Goal: Task Accomplishment & Management: Complete application form

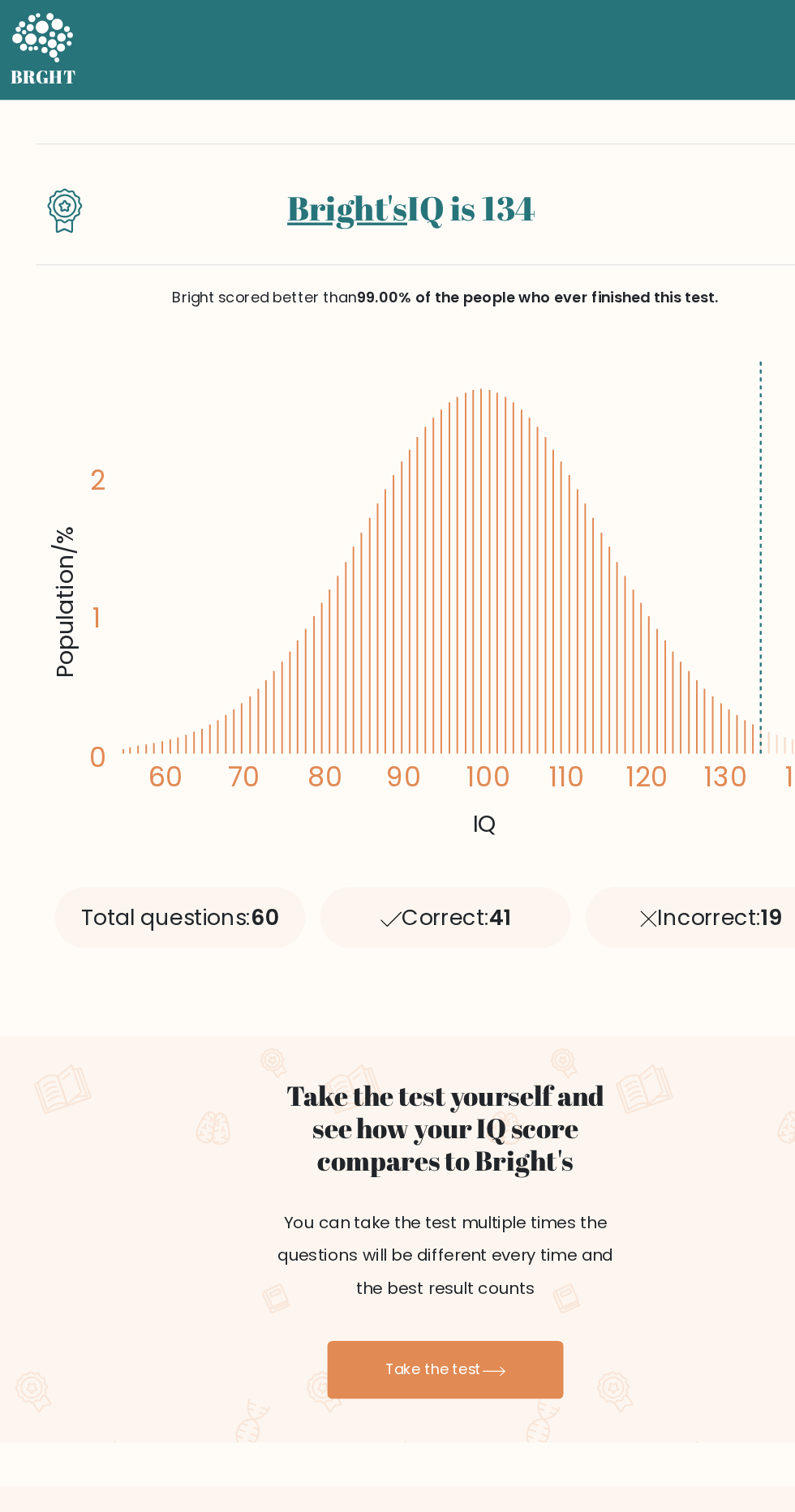
click at [324, 174] on link "Bright's" at bounding box center [310, 185] width 107 height 41
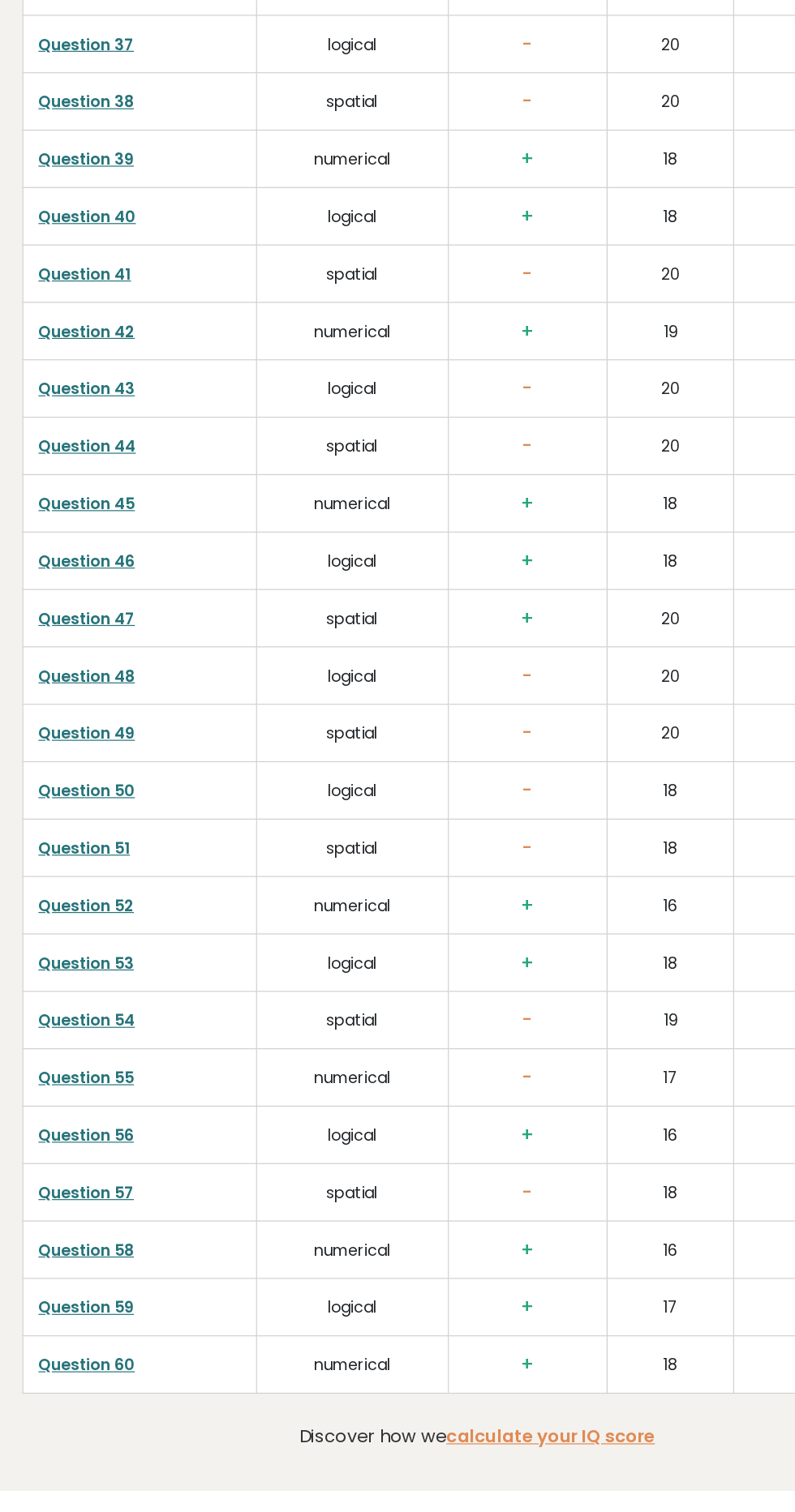
scroll to position [4141, 0]
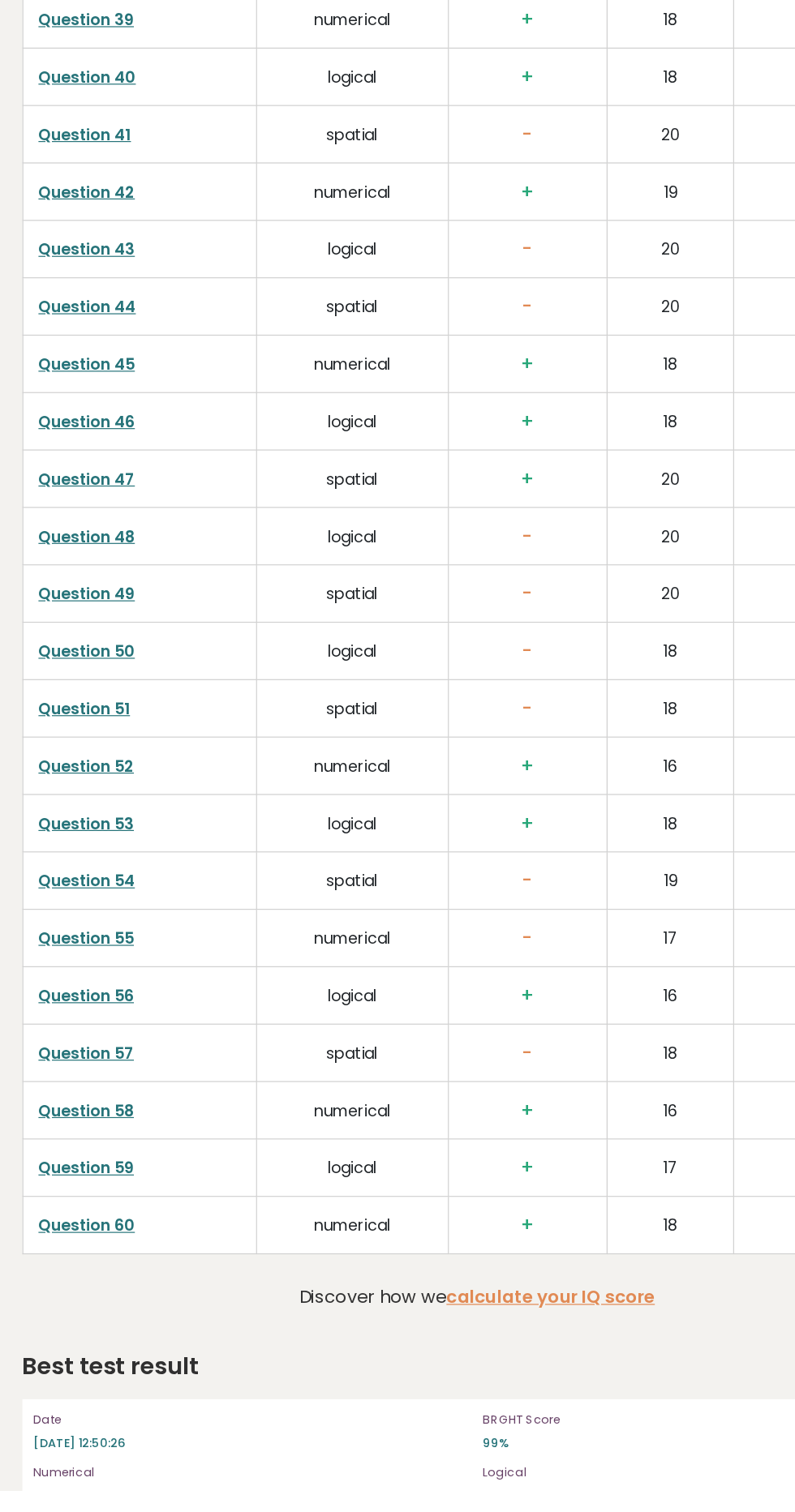
click at [480, 1355] on link "calculate your IQ score" at bounding box center [459, 1350] width 174 height 20
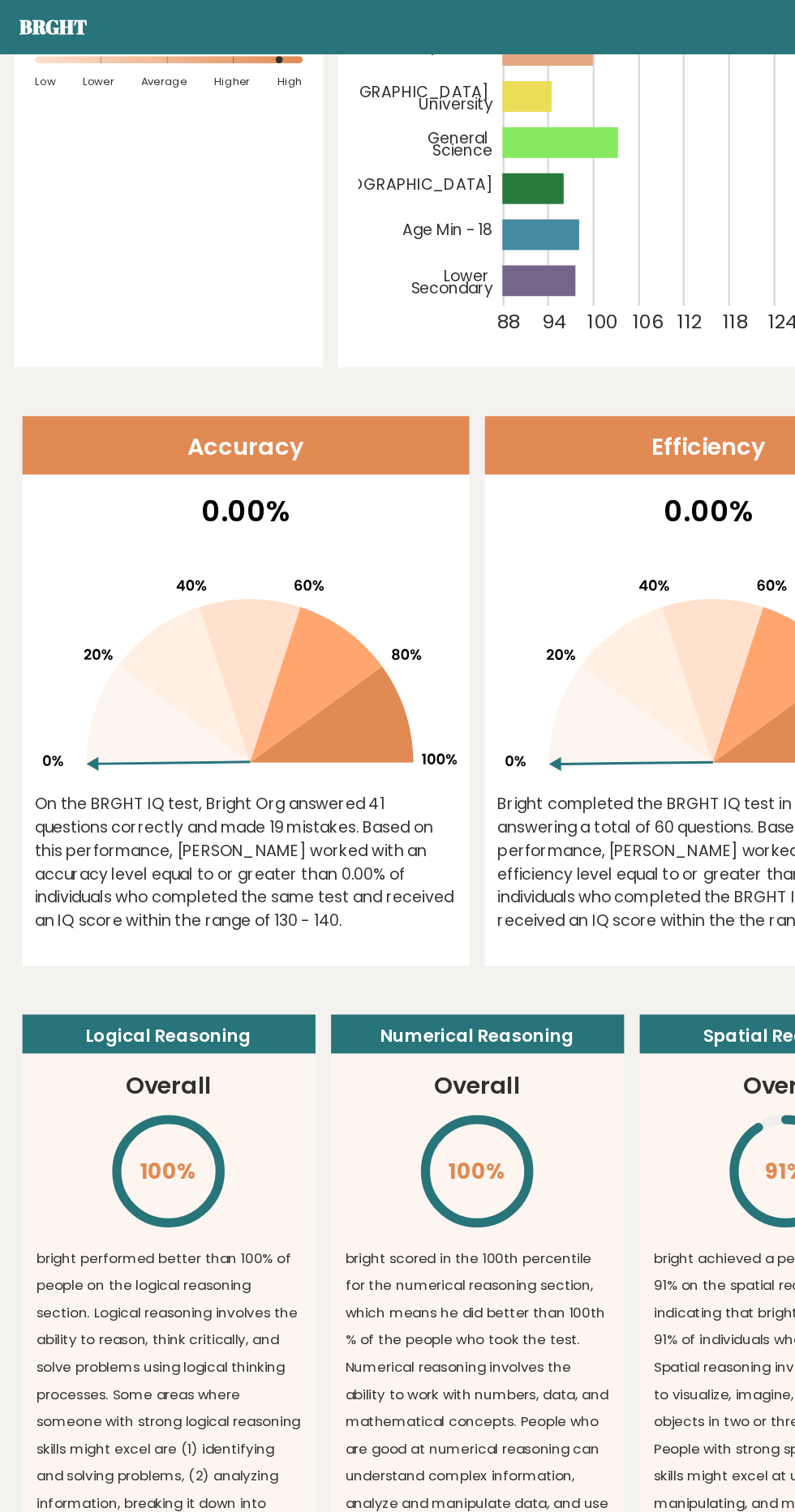
scroll to position [0, 0]
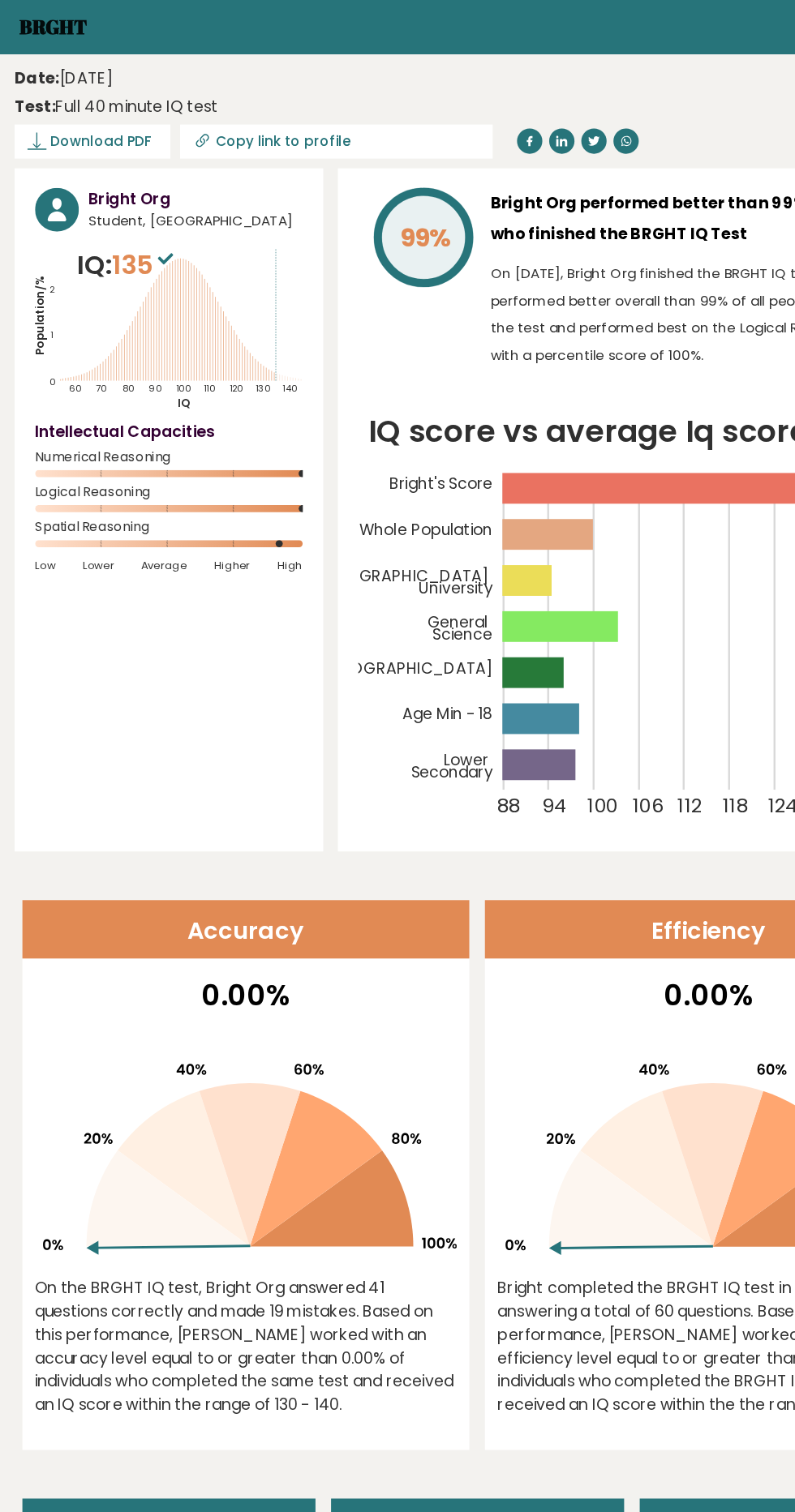
click at [34, 32] on link "Brght" at bounding box center [44, 22] width 57 height 22
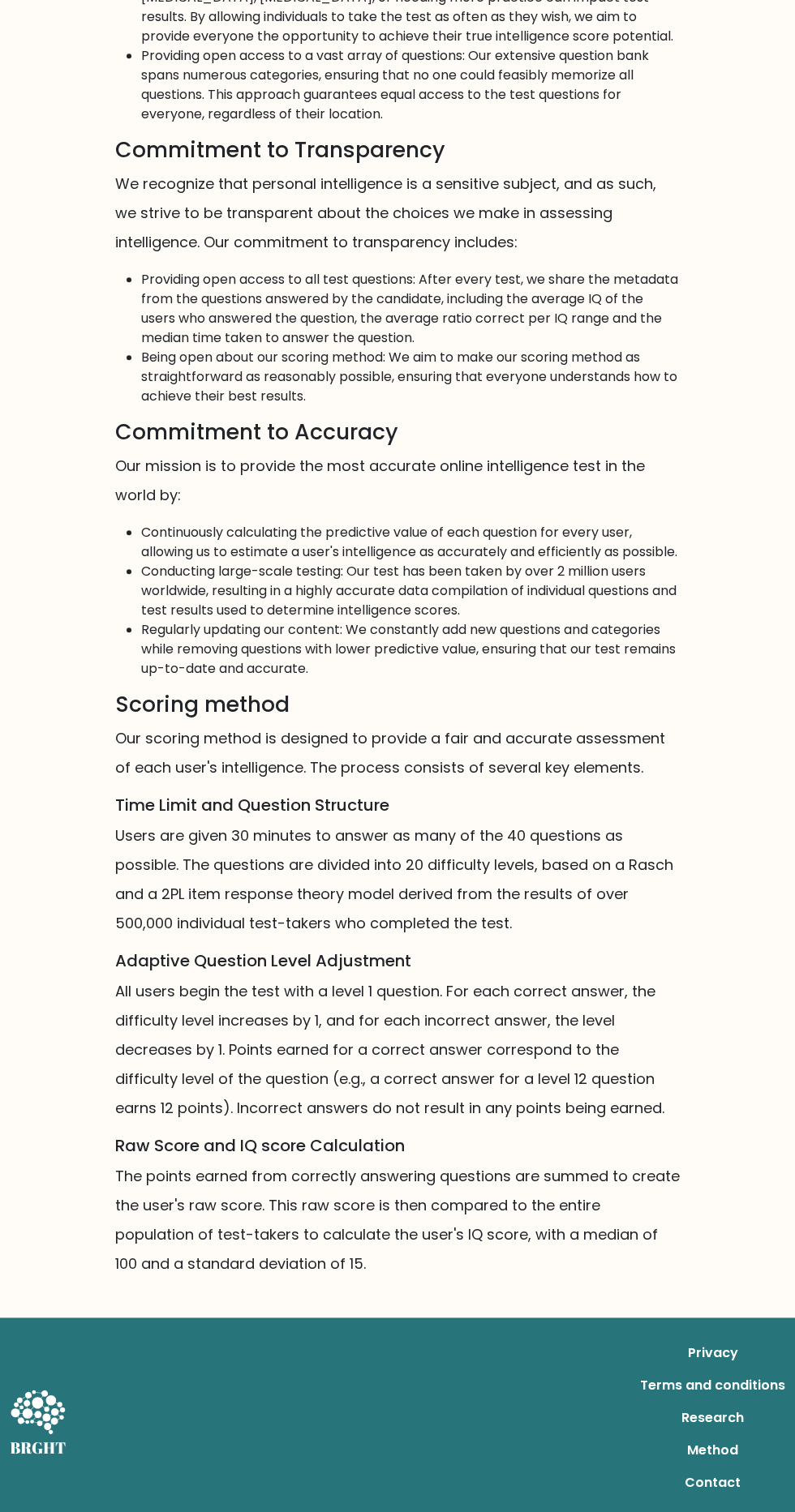
scroll to position [573, 0]
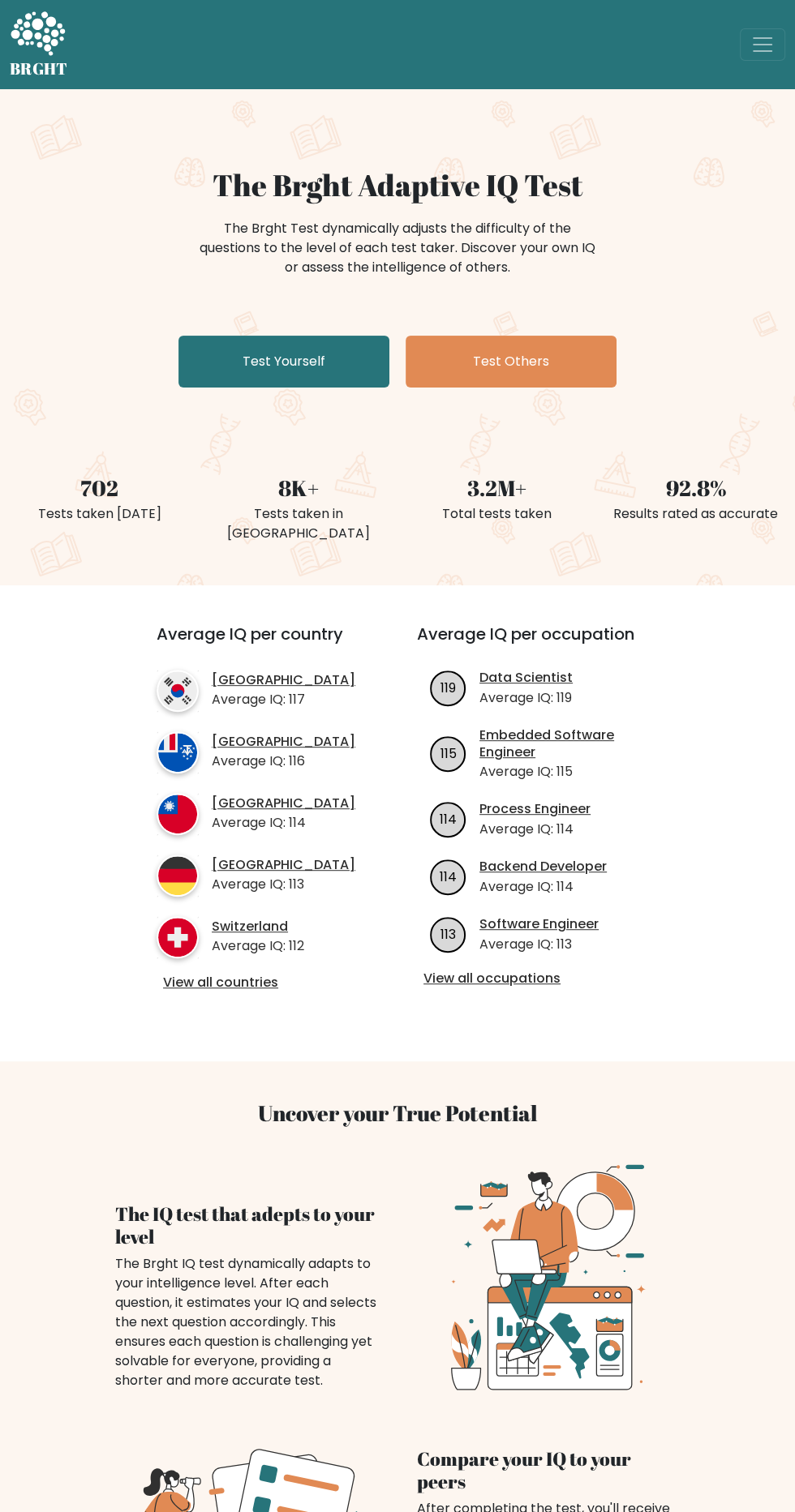
click at [239, 356] on link "Test Yourself" at bounding box center [284, 361] width 211 height 52
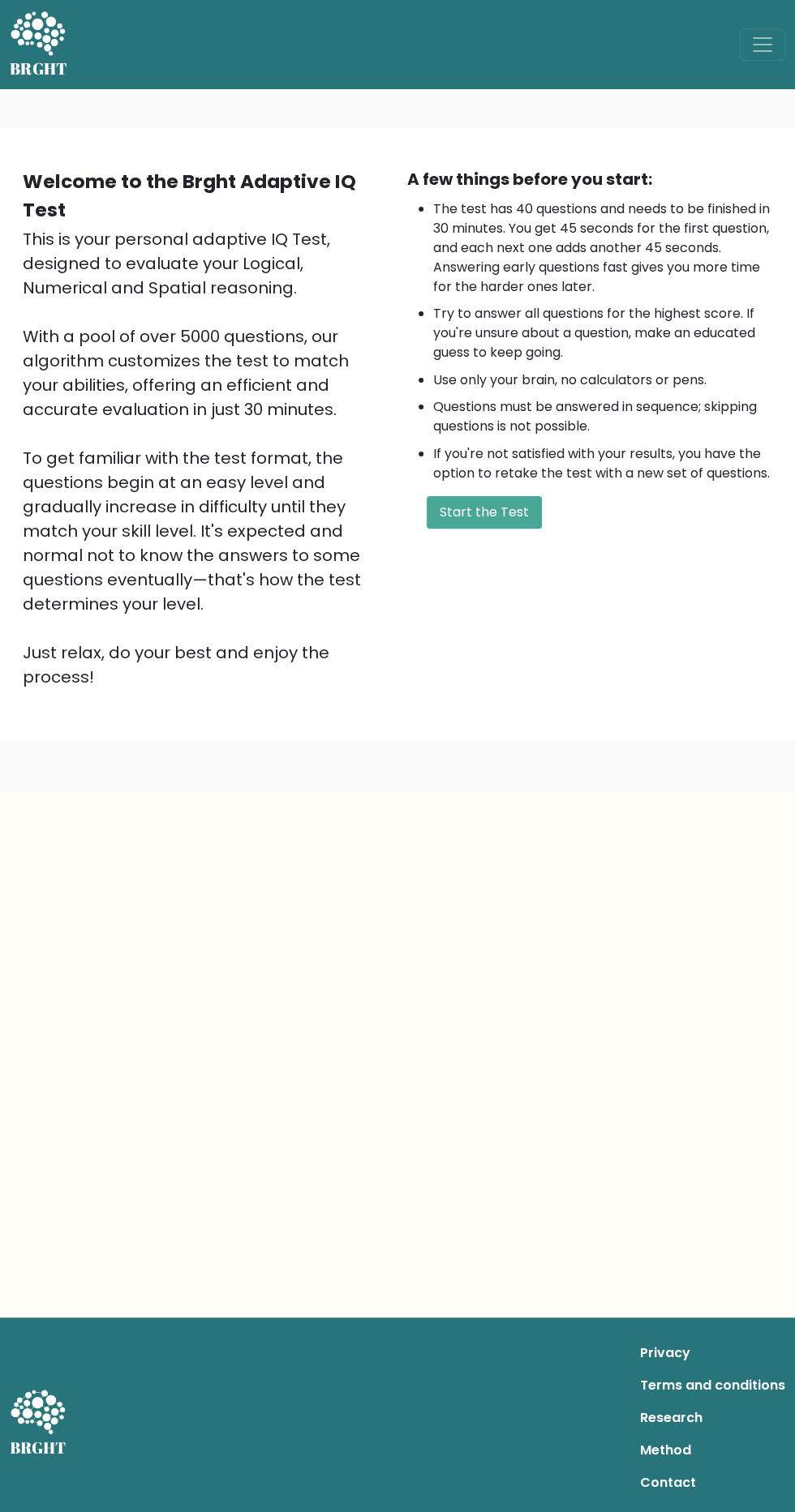
click at [464, 512] on button "Start the Test" at bounding box center [483, 512] width 115 height 32
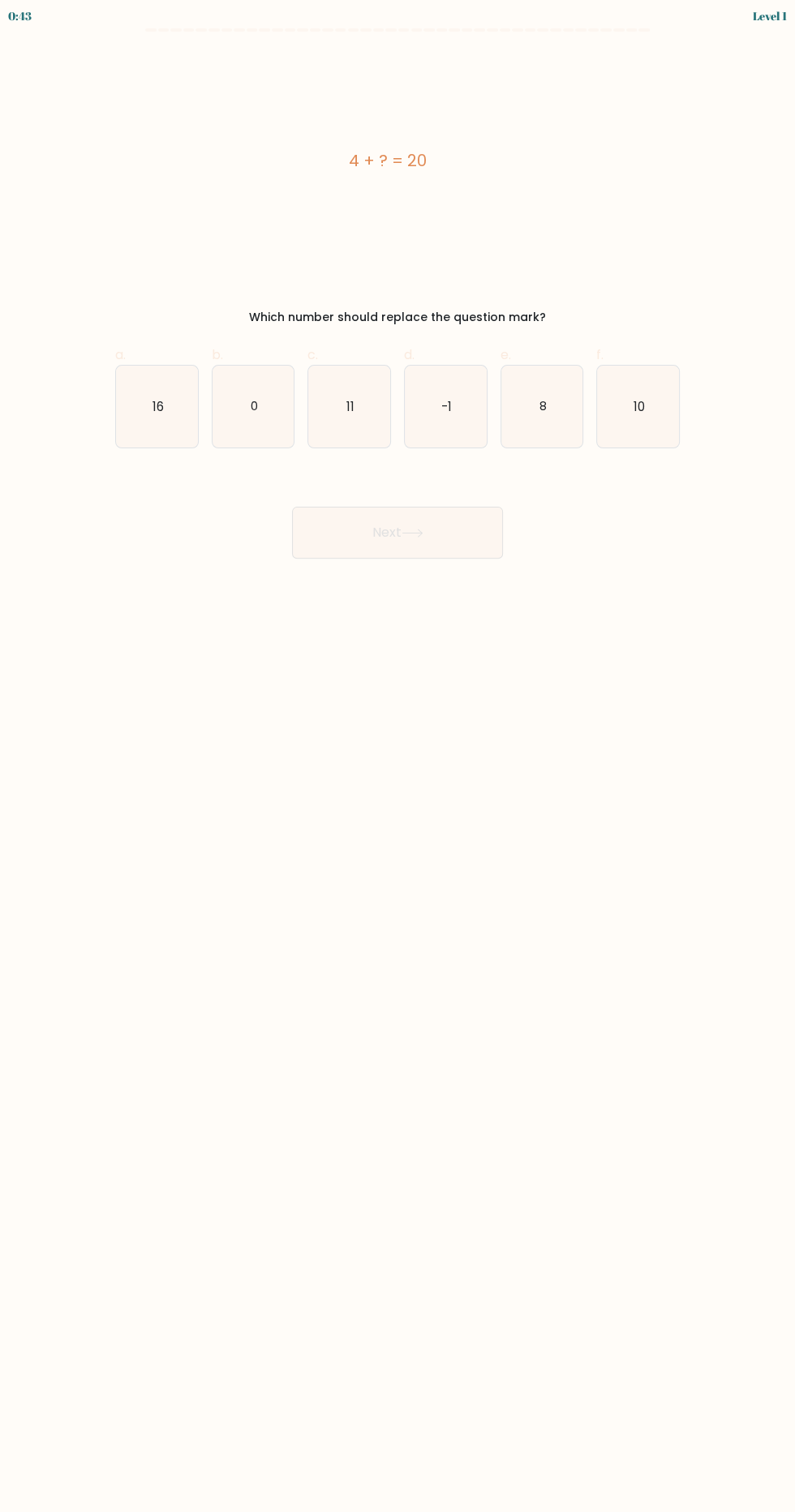
click at [180, 416] on icon "16" at bounding box center [157, 407] width 82 height 82
click at [398, 756] on input "a. 16" at bounding box center [398, 762] width 1 height 10
radio input "true"
click at [730, 3] on div "0:41 Level 1" at bounding box center [398, 14] width 795 height 28
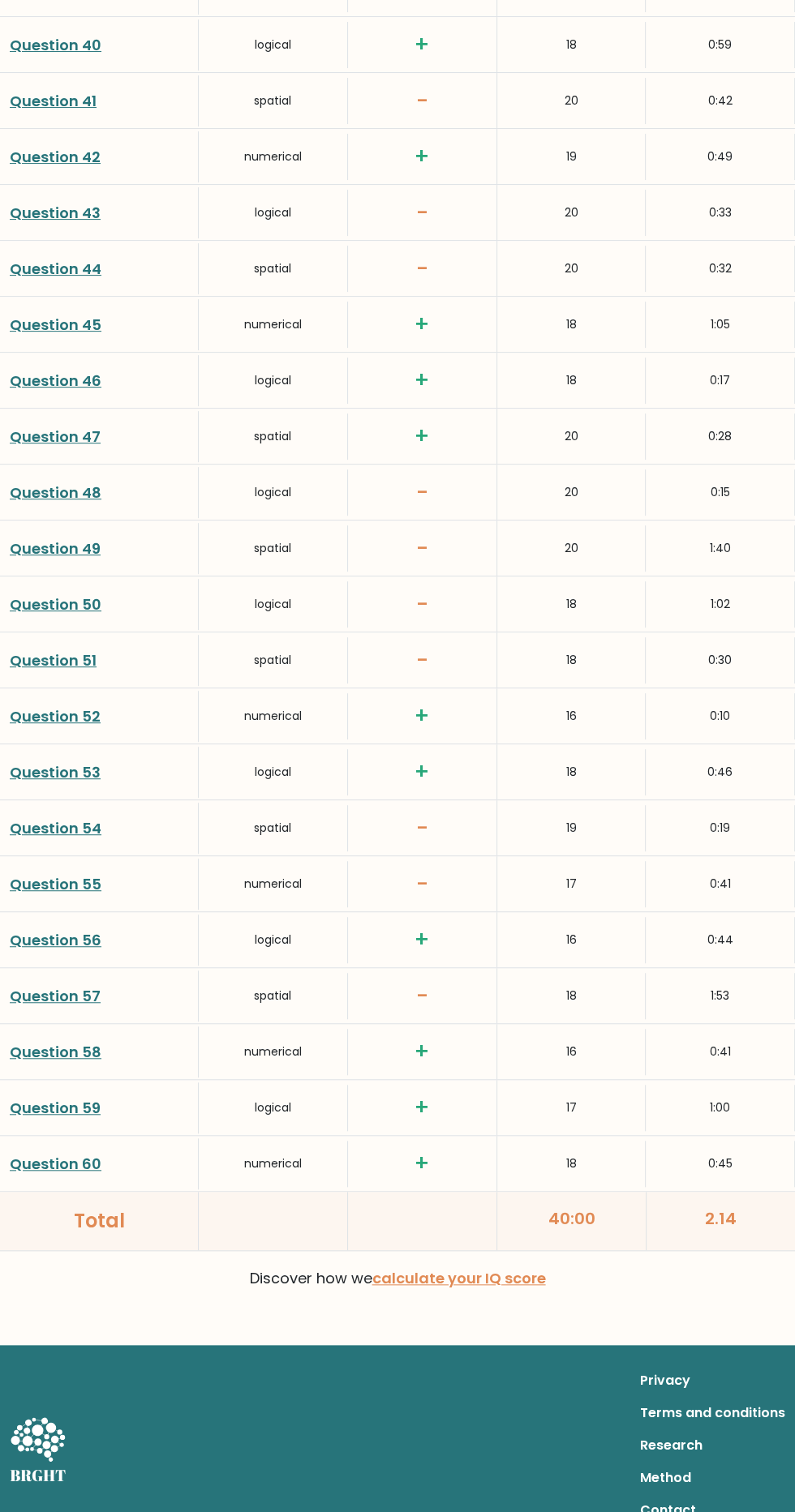
scroll to position [4351, 0]
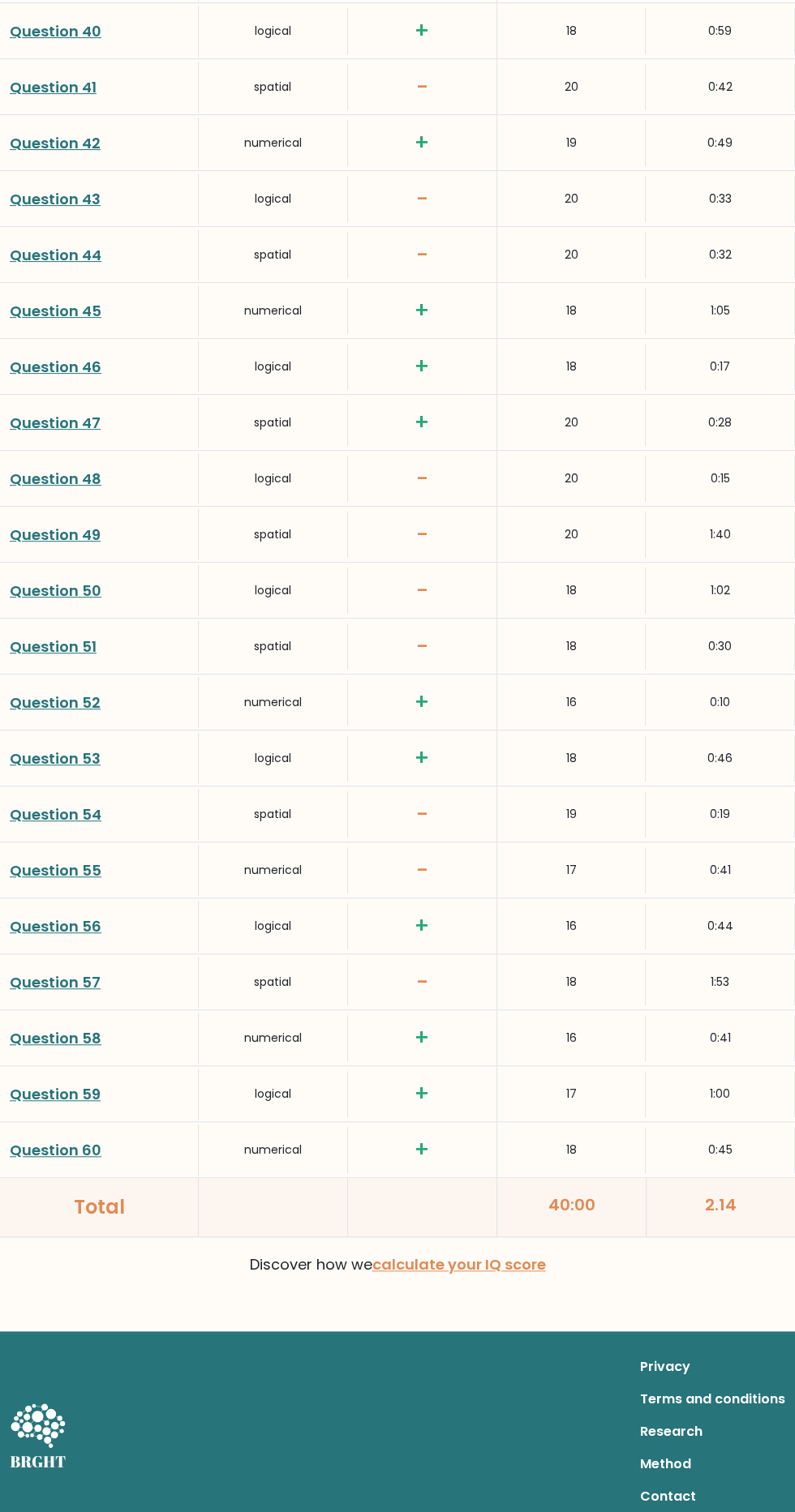
click at [35, 1139] on link "Question 60" at bounding box center [55, 1150] width 92 height 20
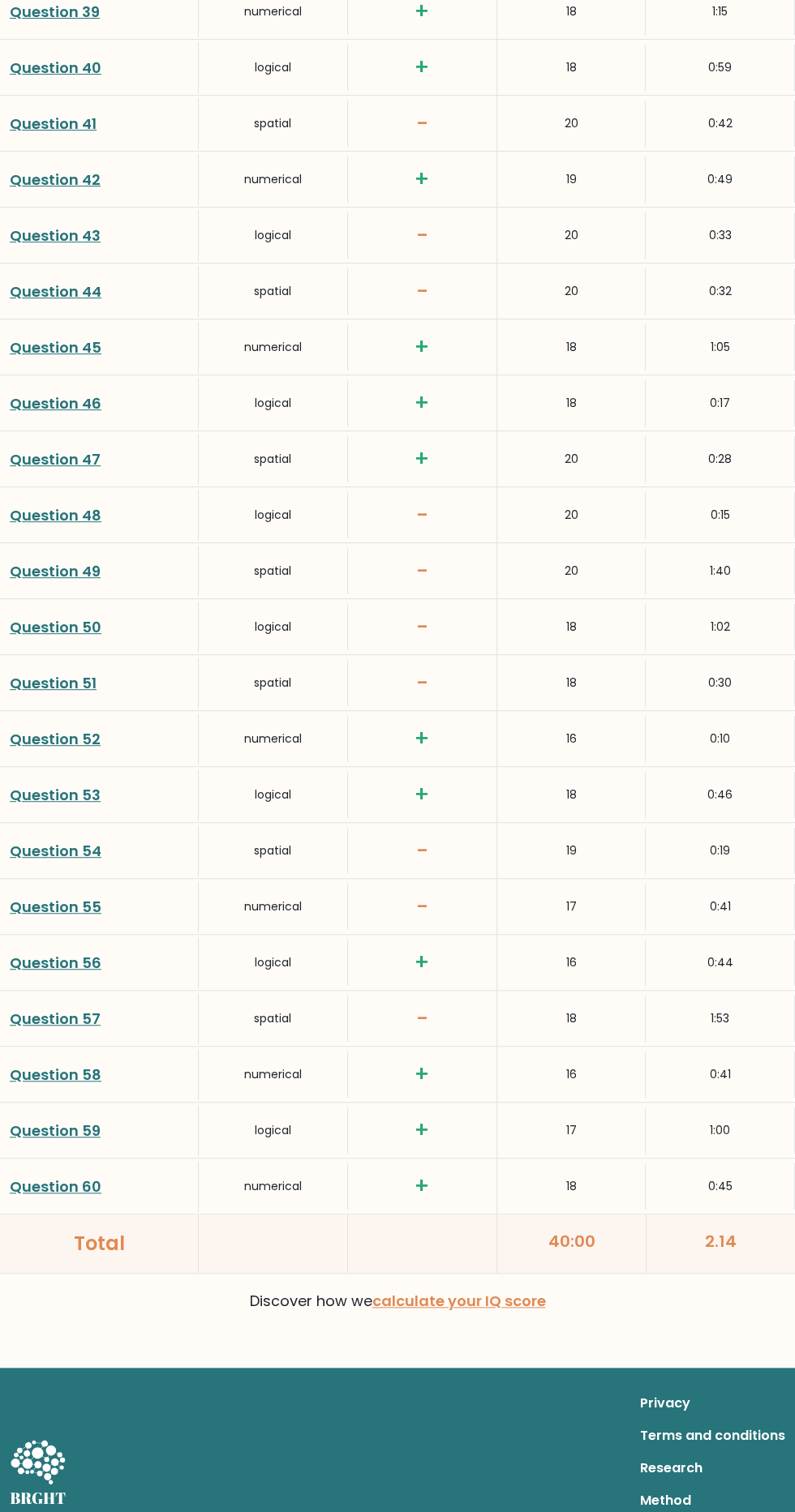
scroll to position [4340, 0]
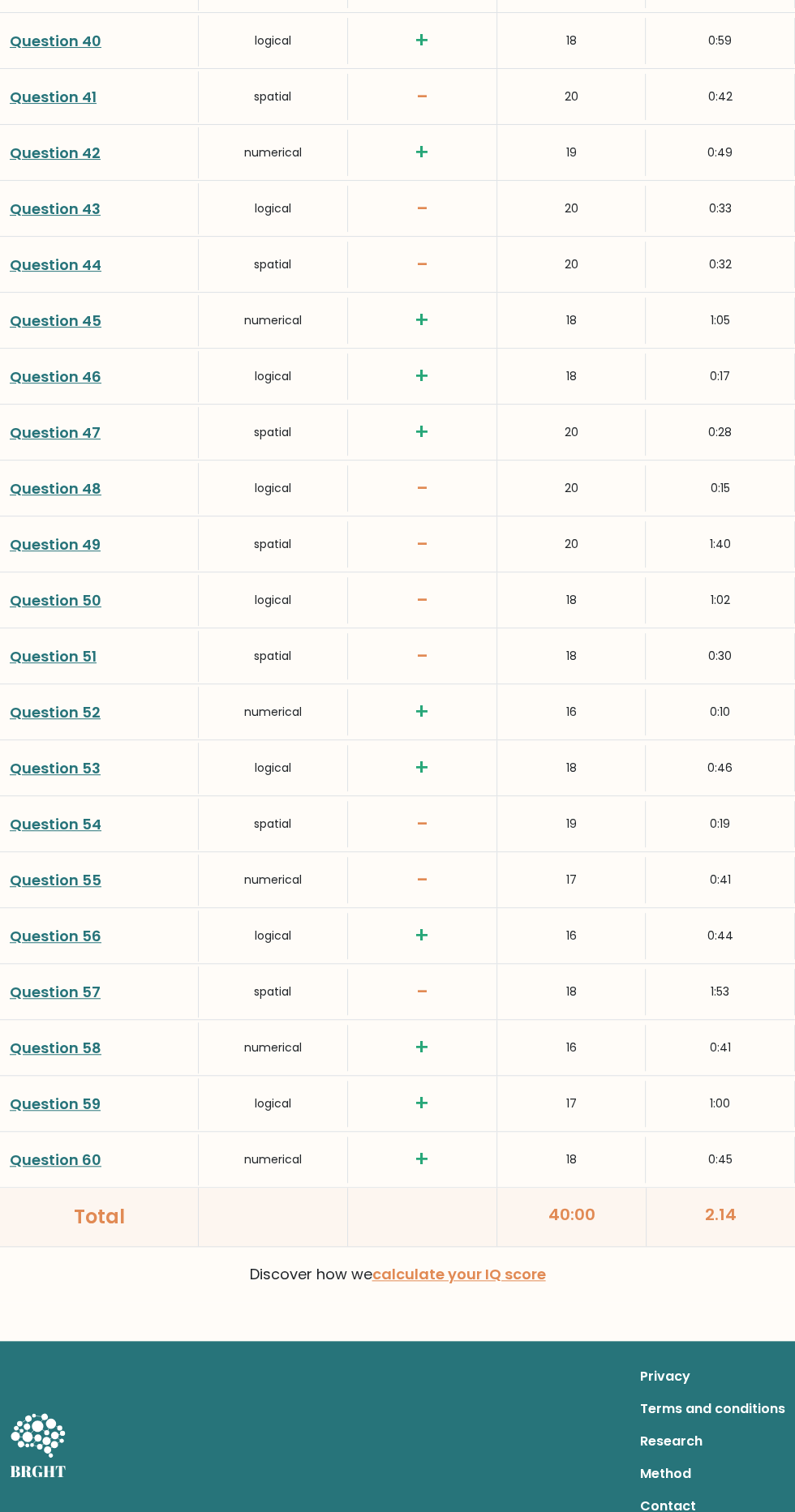
click at [59, 1093] on link "Question 59" at bounding box center [54, 1104] width 91 height 20
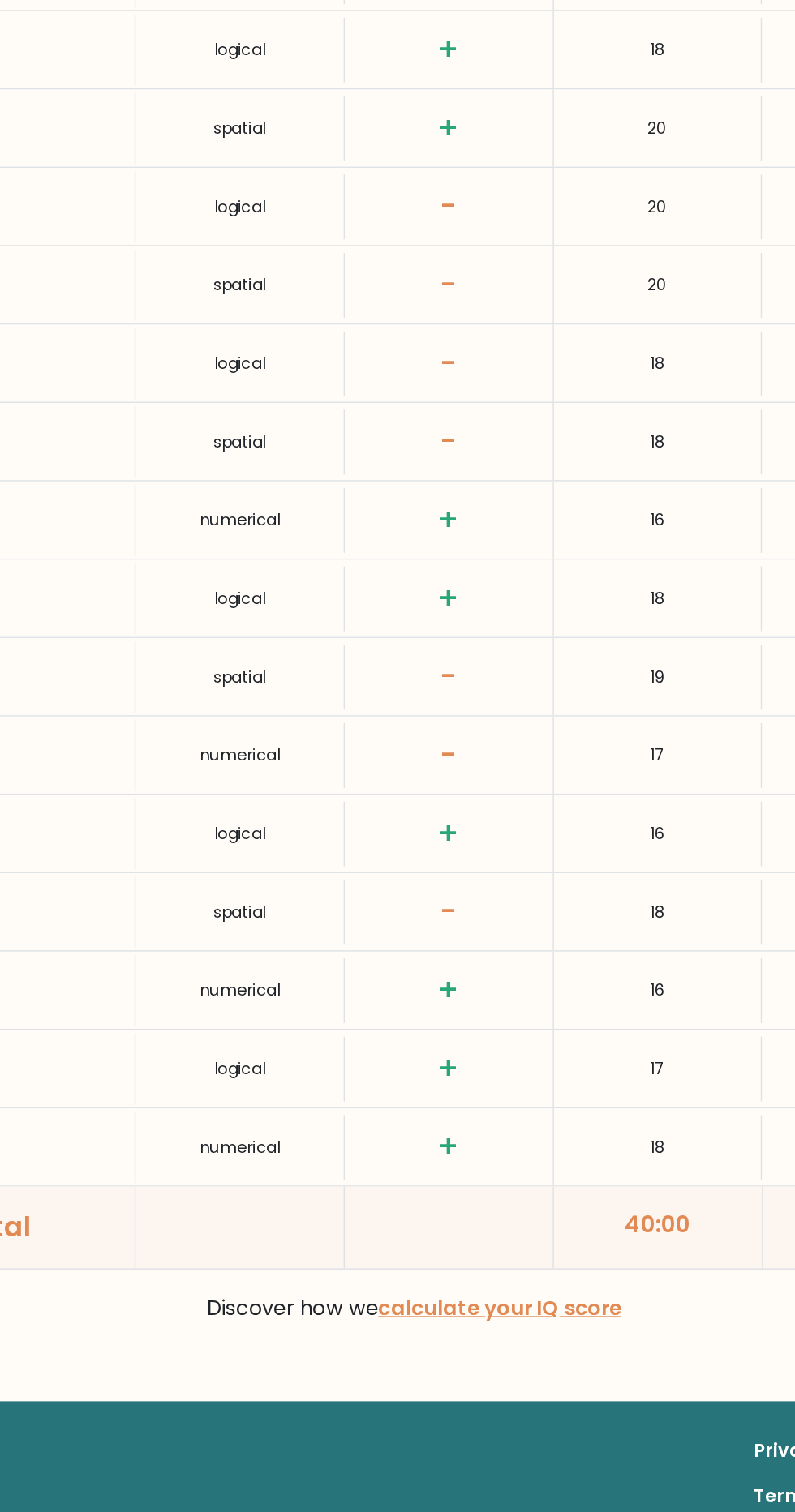
scroll to position [4345, 0]
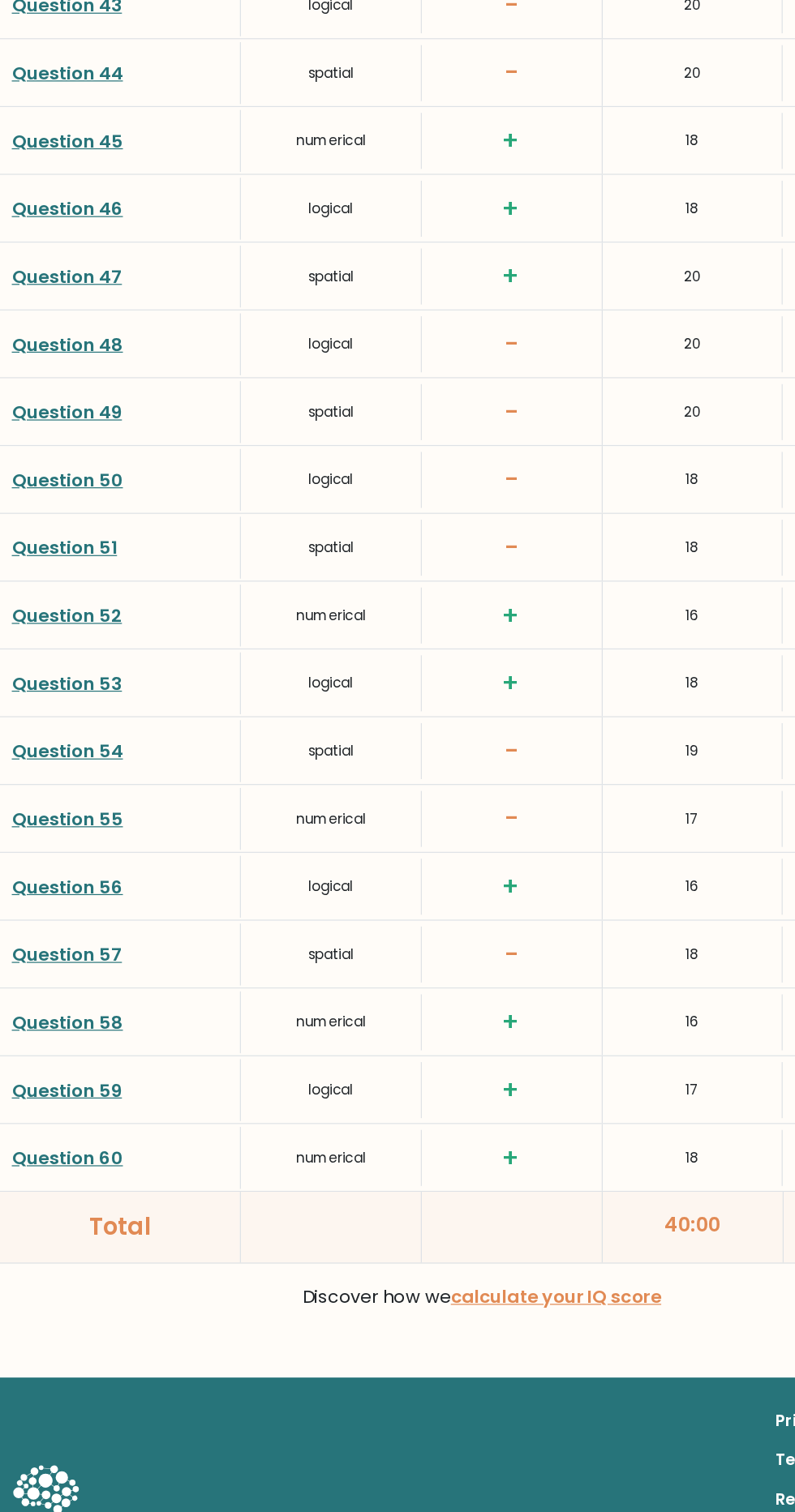
click at [45, 977] on link "Question 57" at bounding box center [54, 987] width 91 height 20
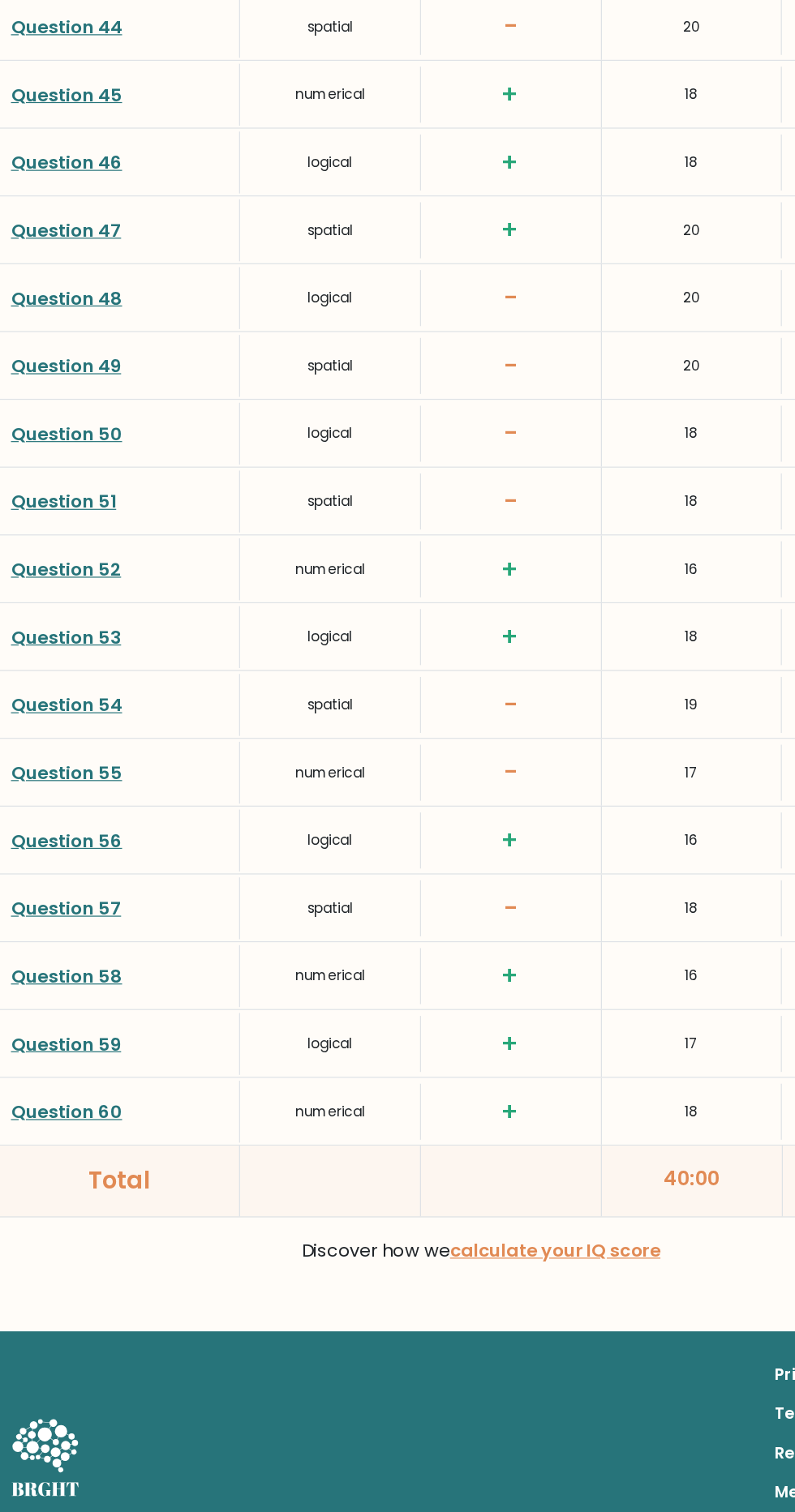
scroll to position [4339, 0]
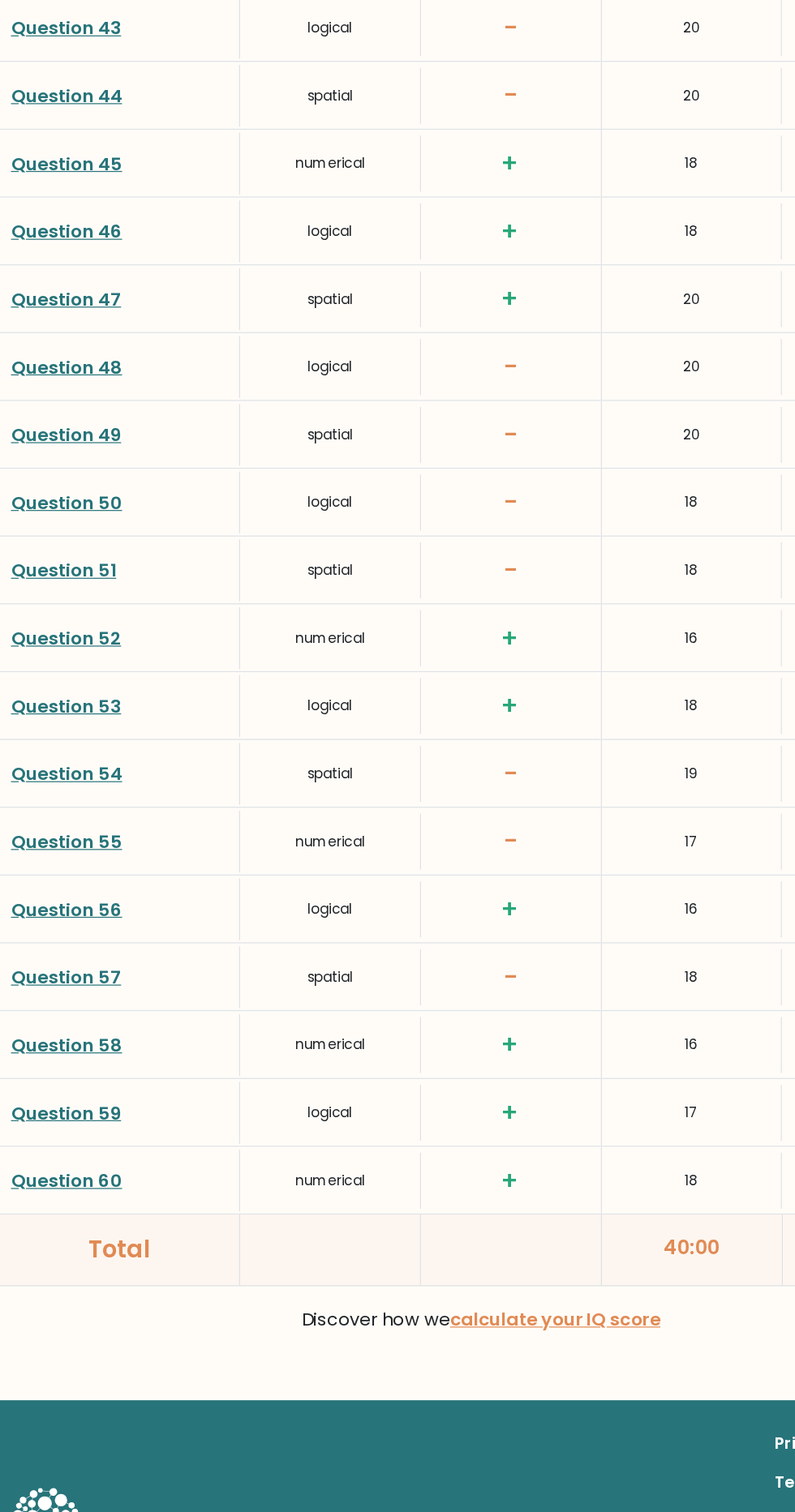
click at [43, 822] on link "Question 54" at bounding box center [55, 824] width 92 height 20
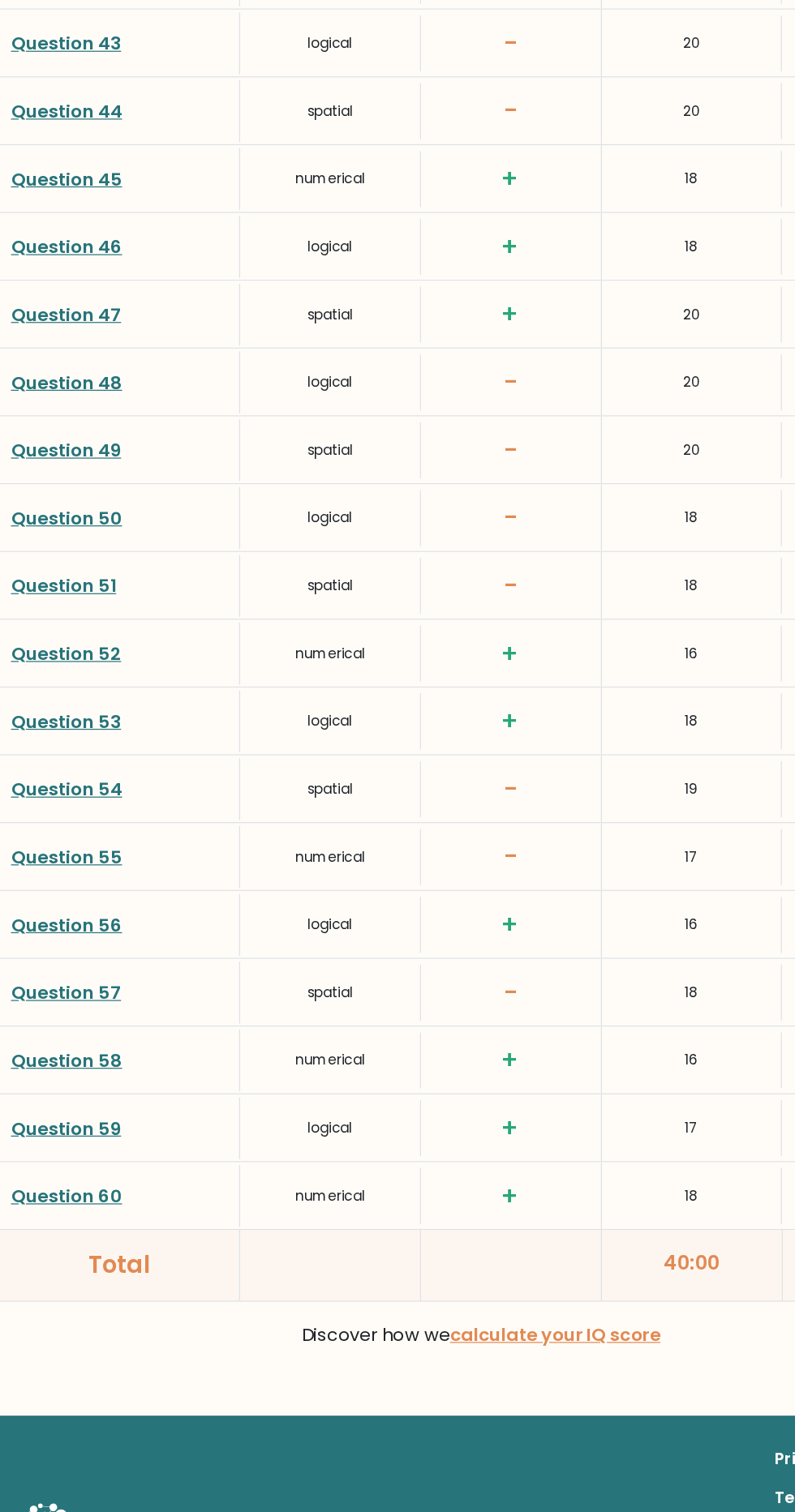
scroll to position [4325, 0]
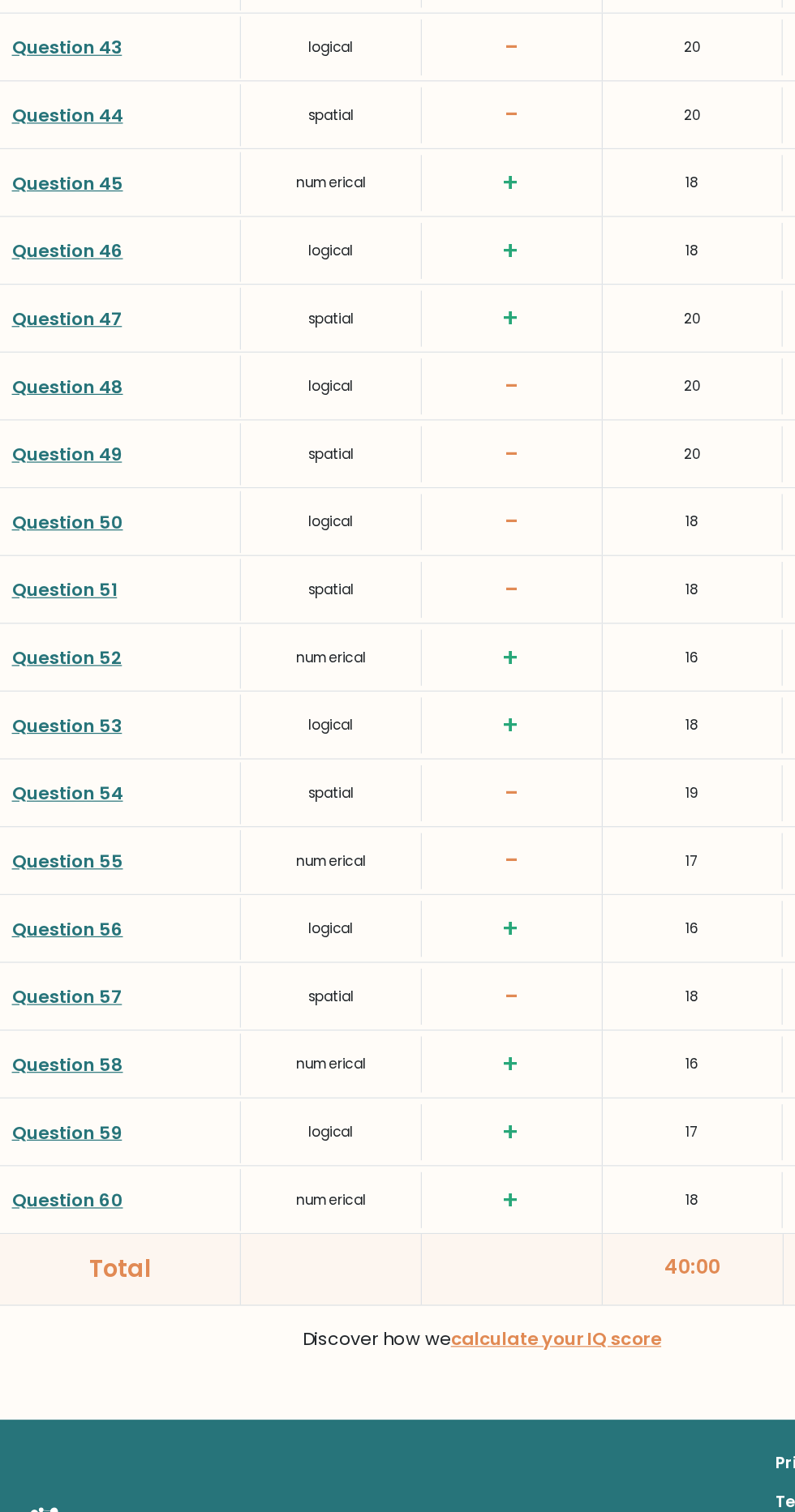
click at [43, 773] on link "Question 53" at bounding box center [54, 784] width 91 height 20
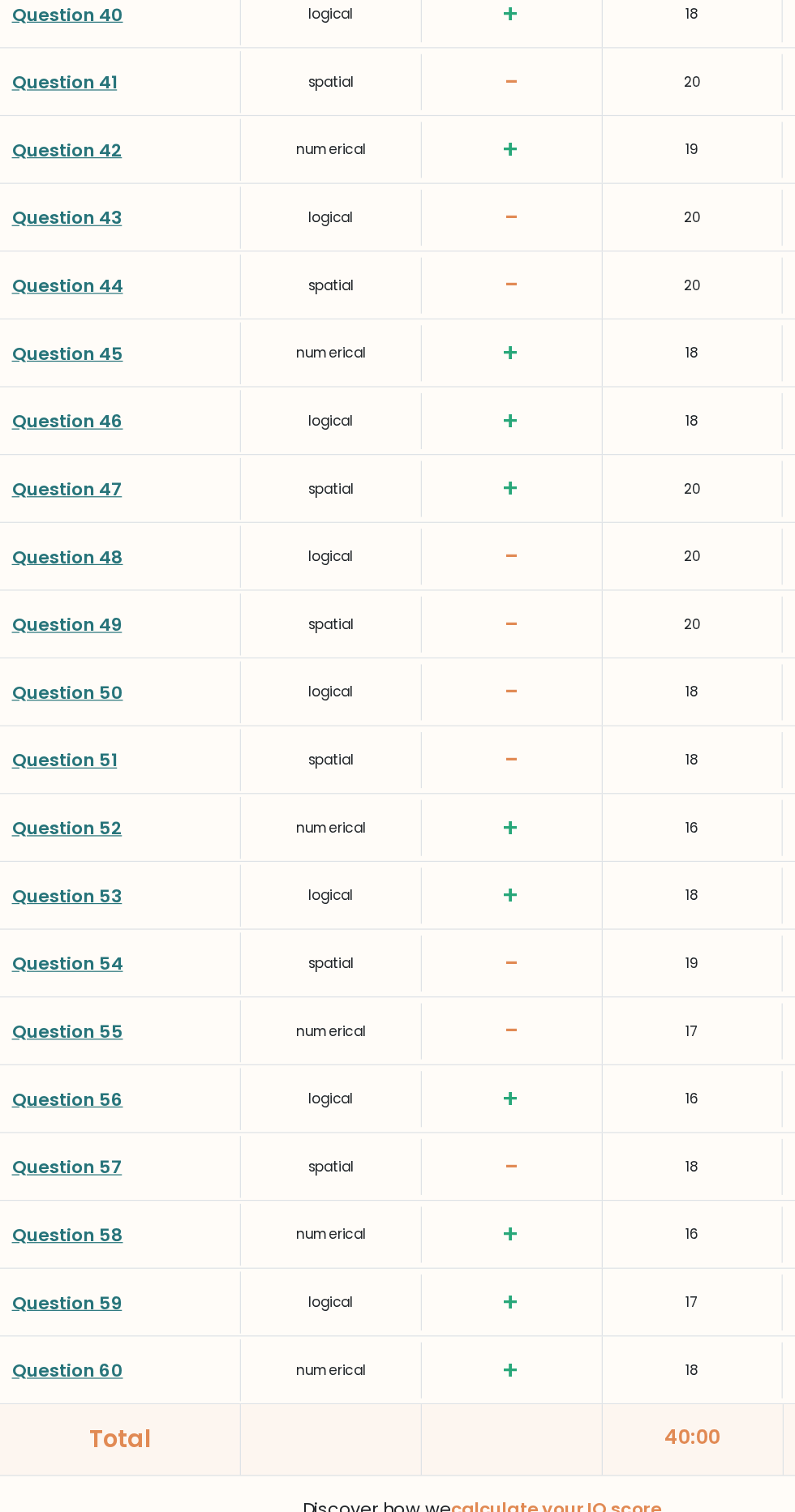
click at [31, 661] on link "Question 51" at bounding box center [53, 671] width 87 height 20
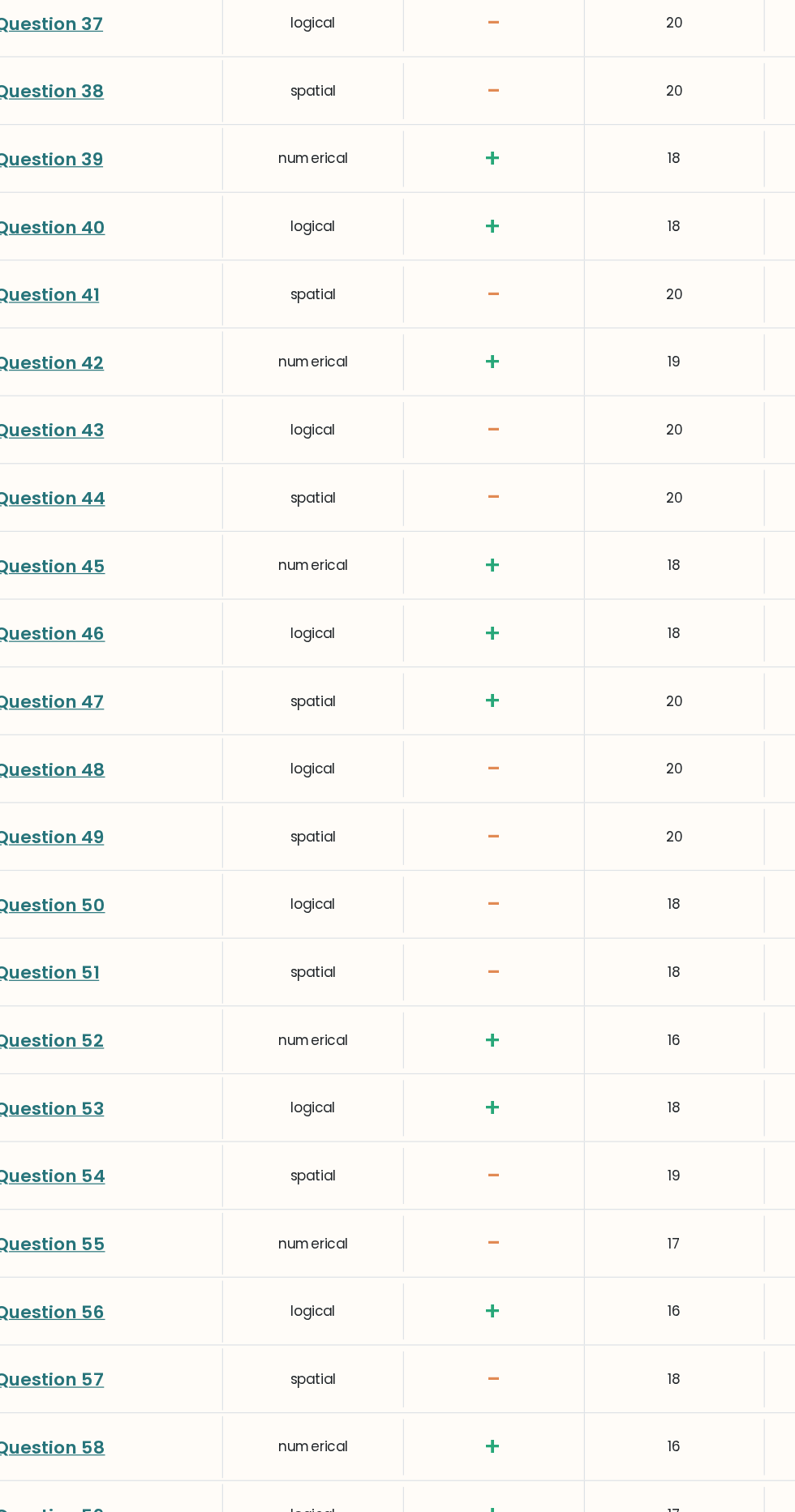
scroll to position [4191, 0]
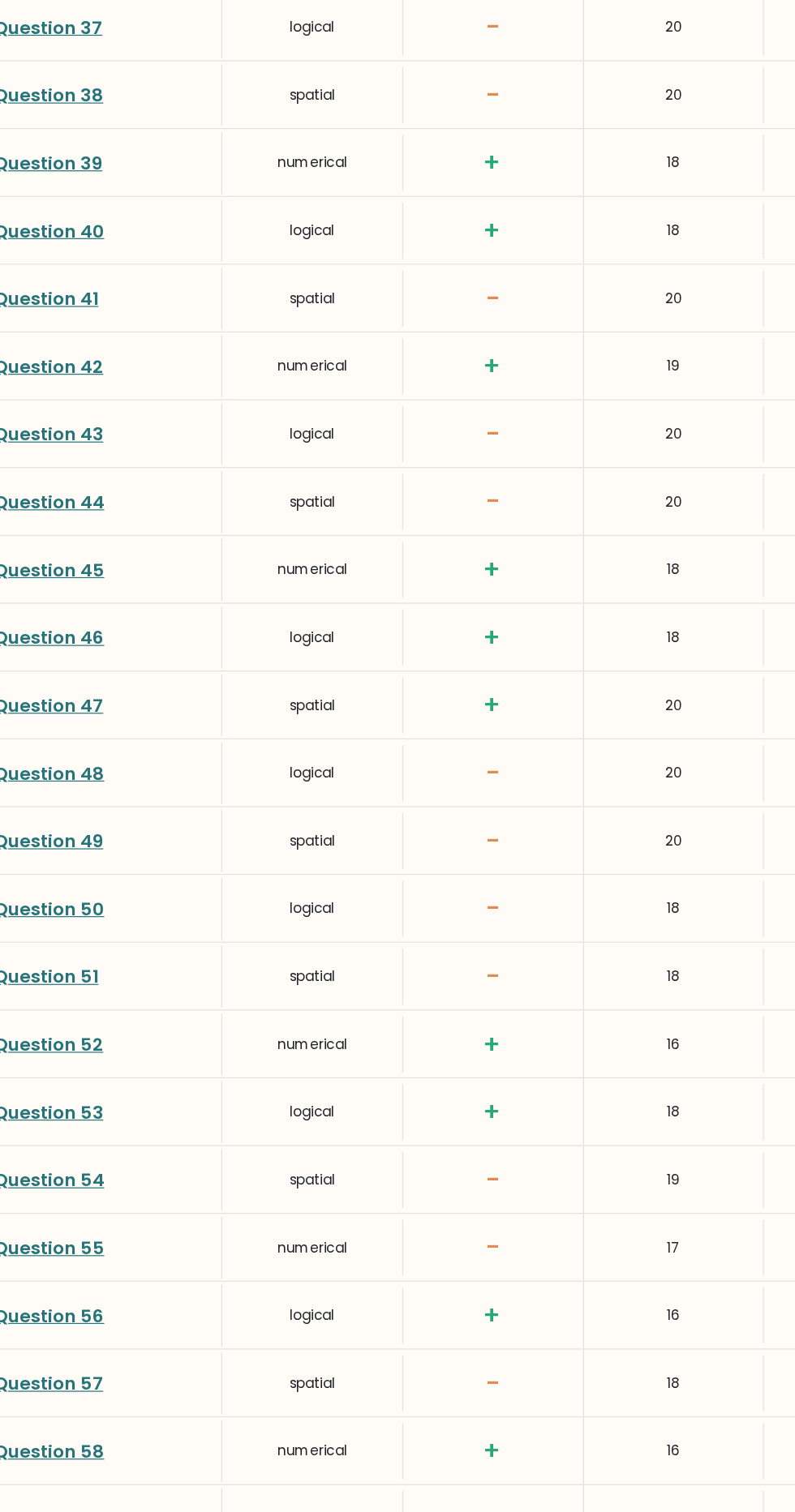
click at [54, 627] on link "Question 48" at bounding box center [55, 637] width 92 height 20
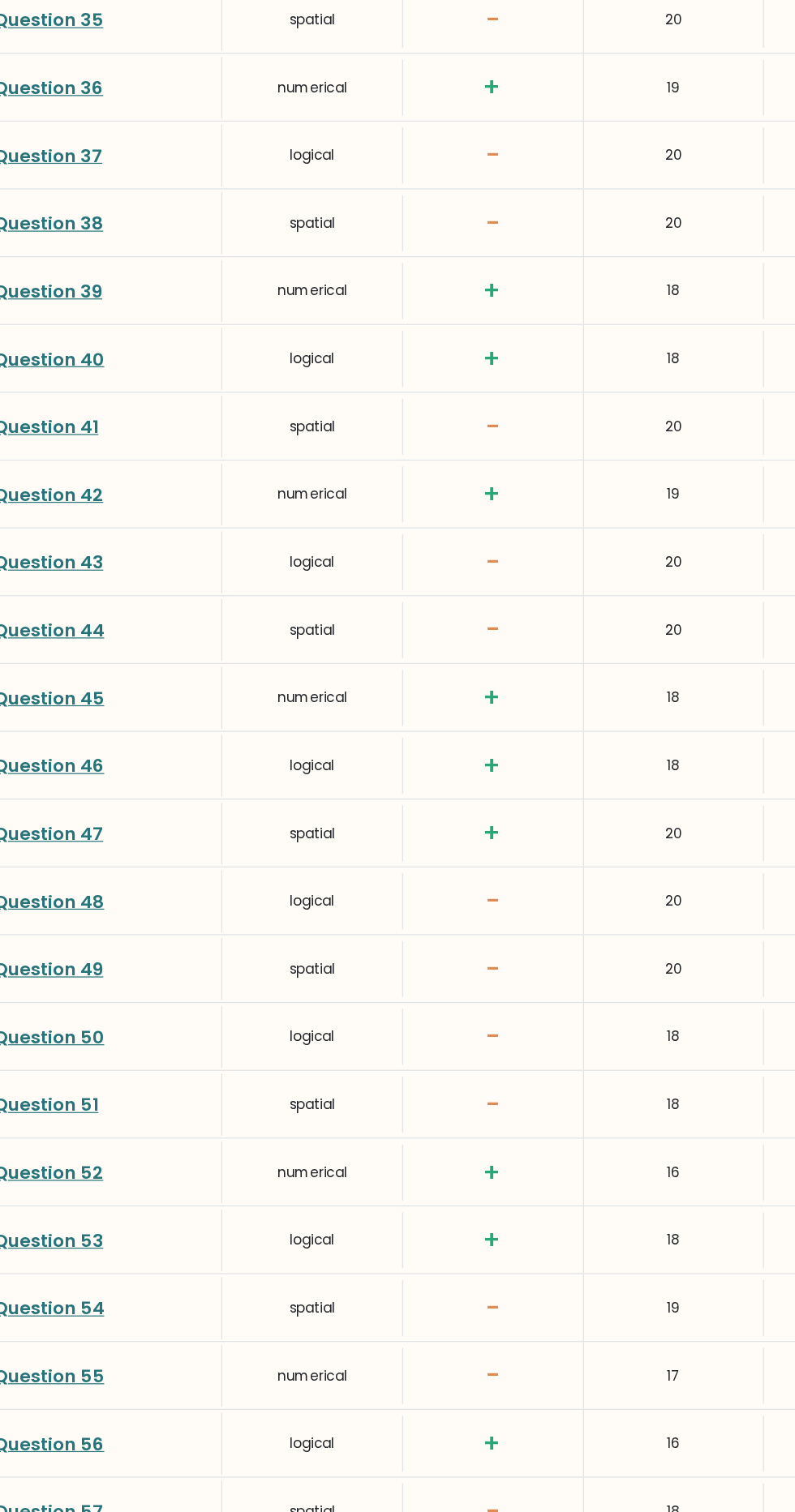
scroll to position [4060, 0]
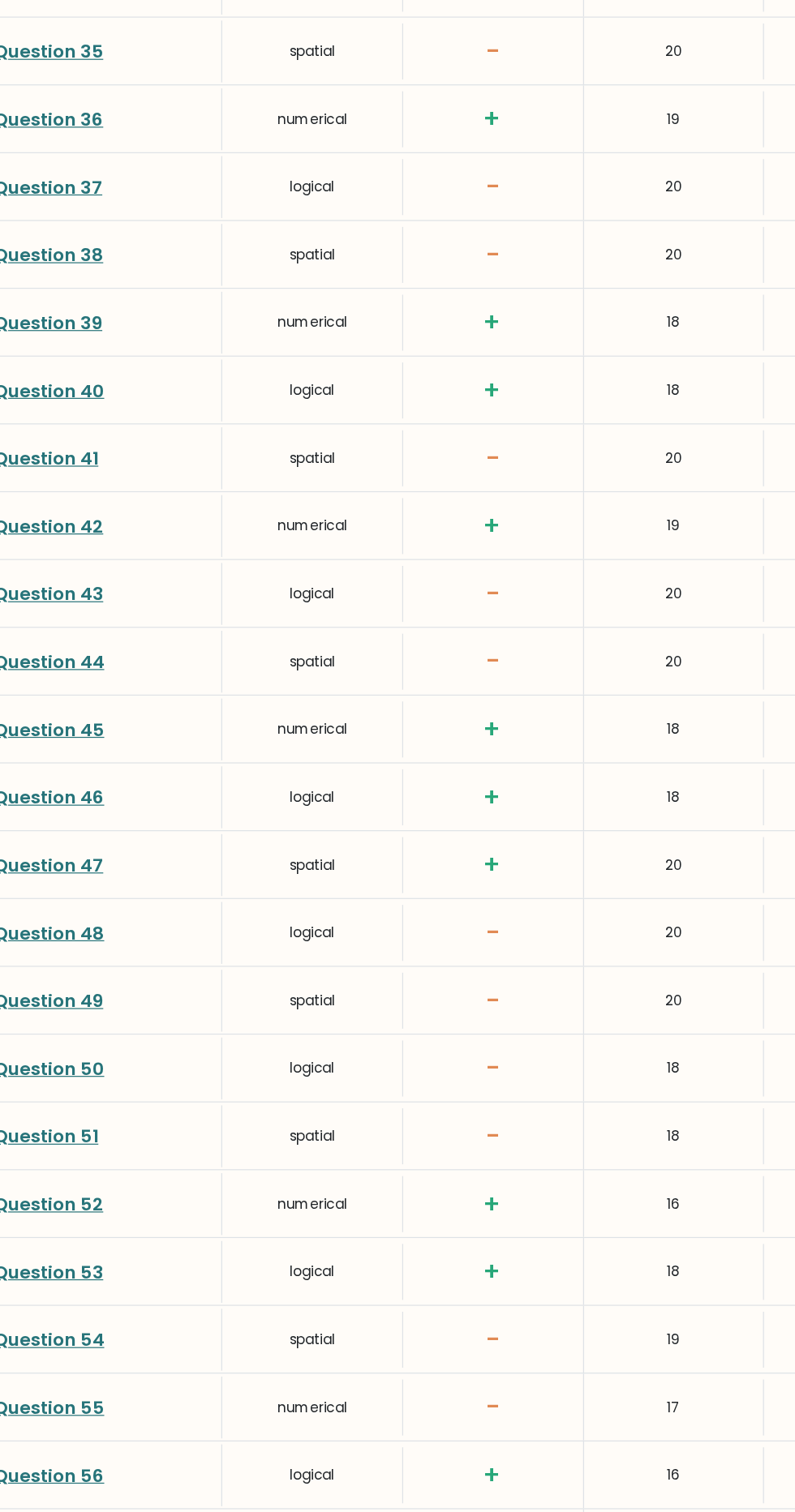
click at [64, 760] on link "Question 48" at bounding box center [55, 770] width 92 height 20
click at [45, 815] on link "Question 49" at bounding box center [54, 825] width 91 height 20
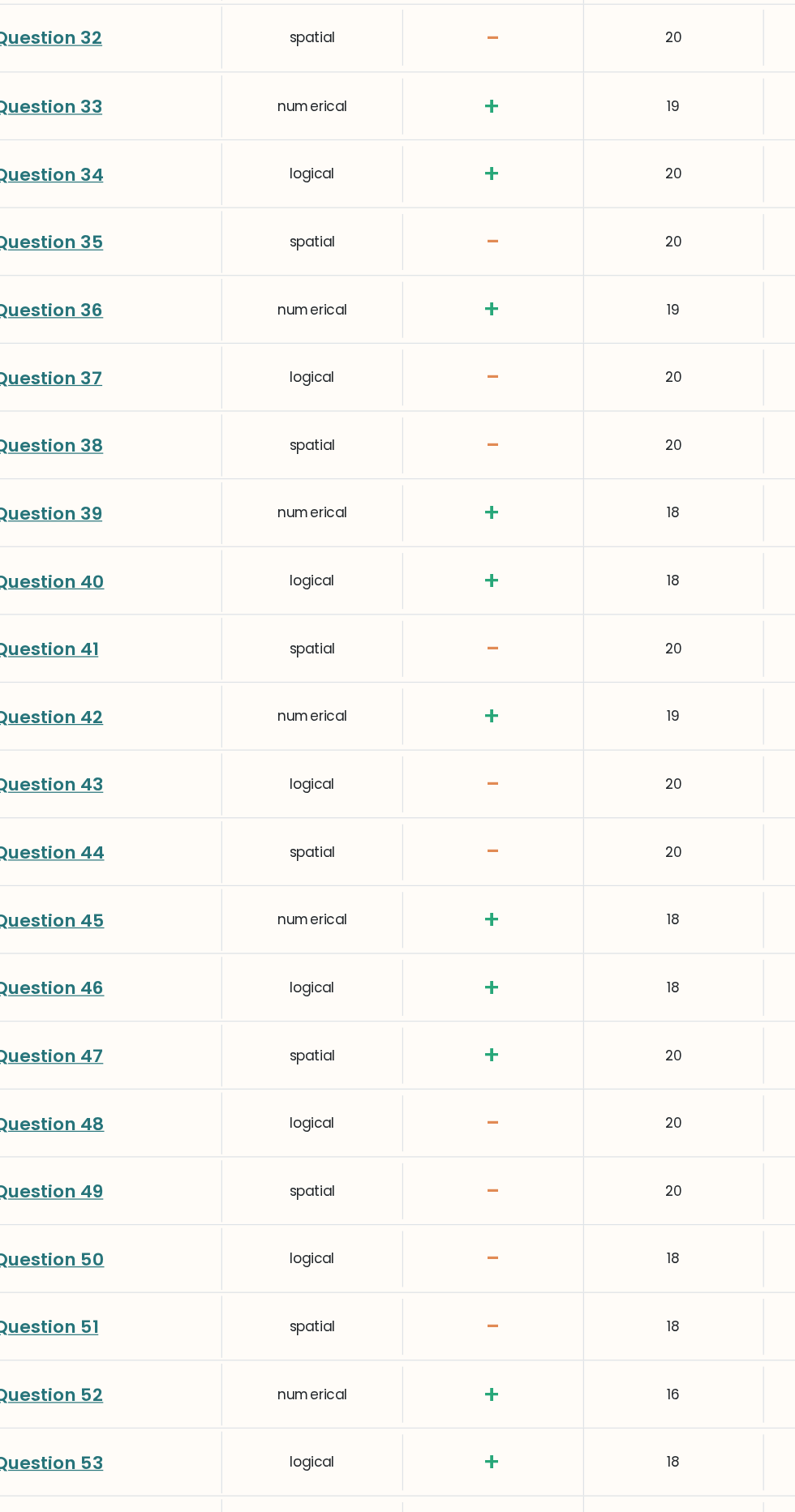
scroll to position [3900, 0]
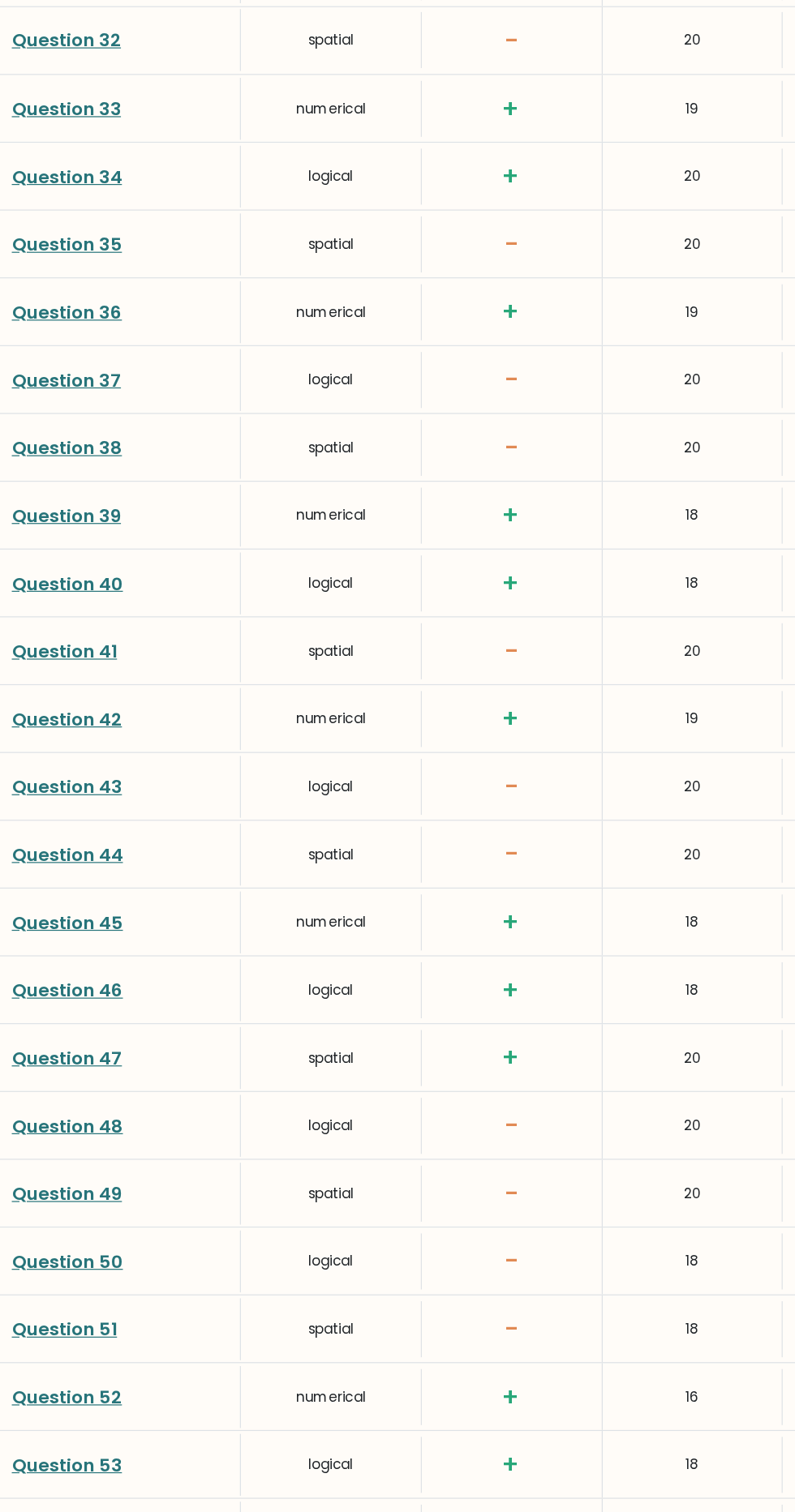
click at [42, 639] on link "Question 43" at bounding box center [54, 649] width 91 height 20
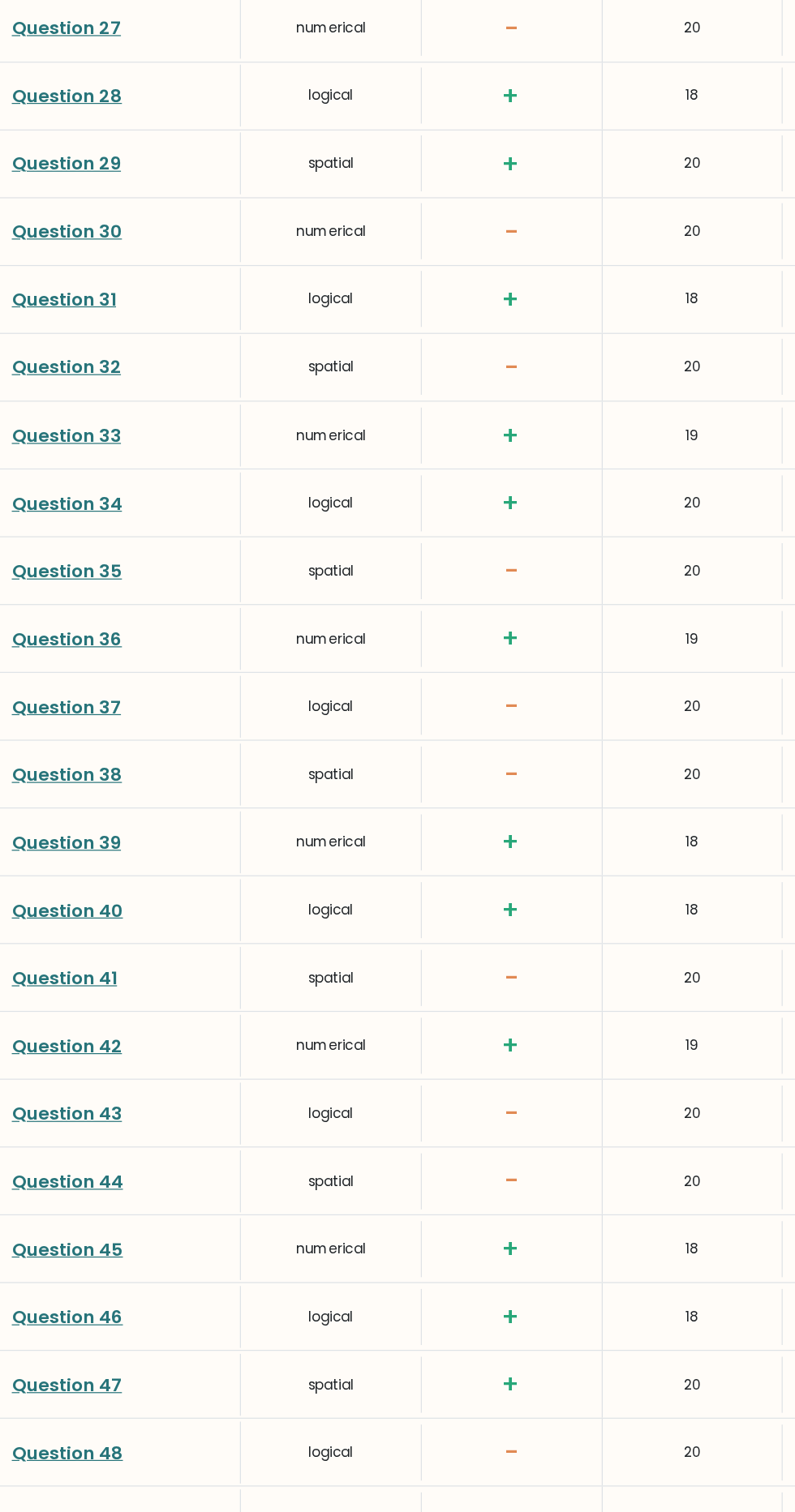
scroll to position [3615, 0]
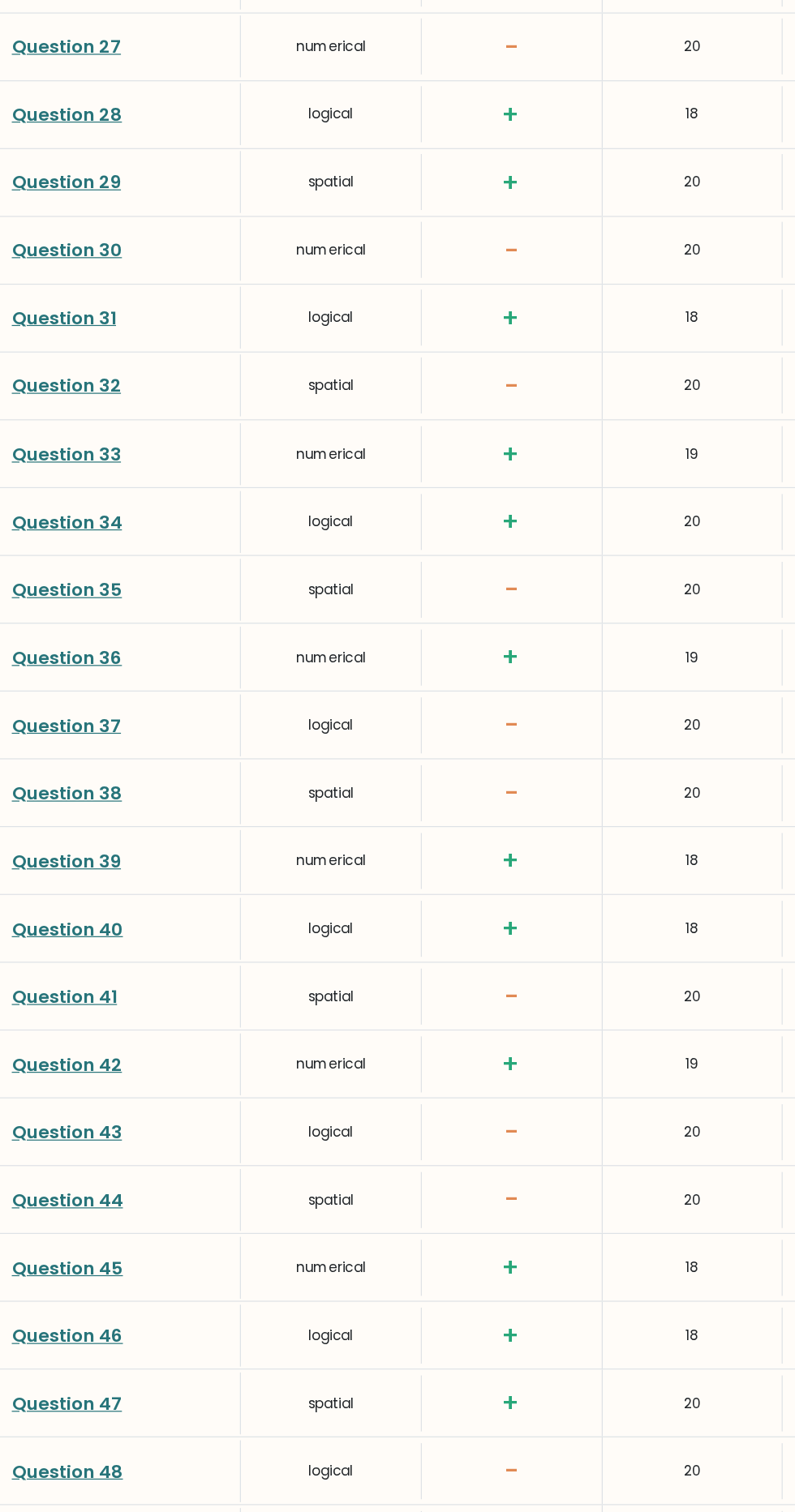
click at [47, 644] on link "Question 38" at bounding box center [54, 654] width 91 height 20
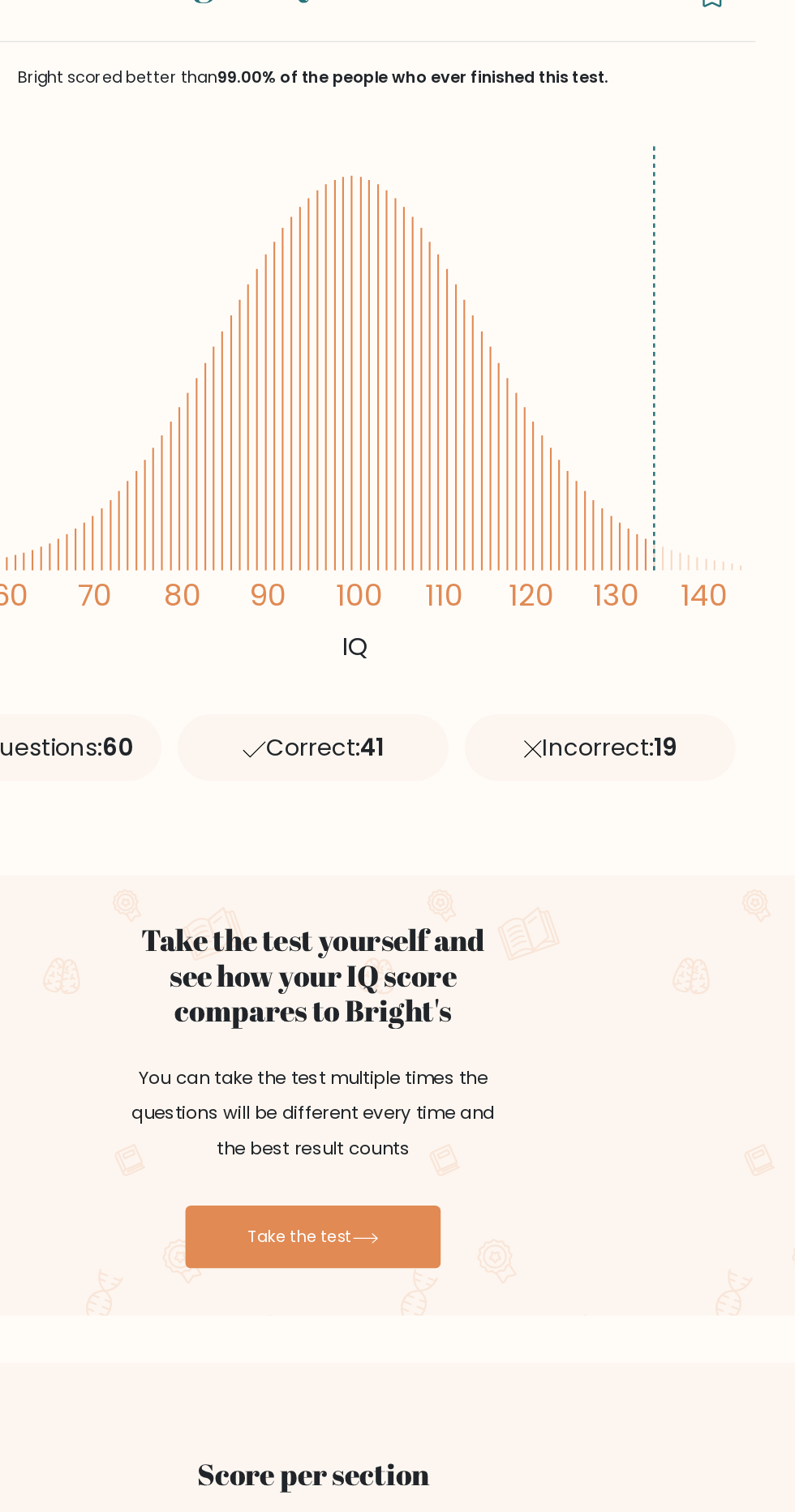
scroll to position [0, 0]
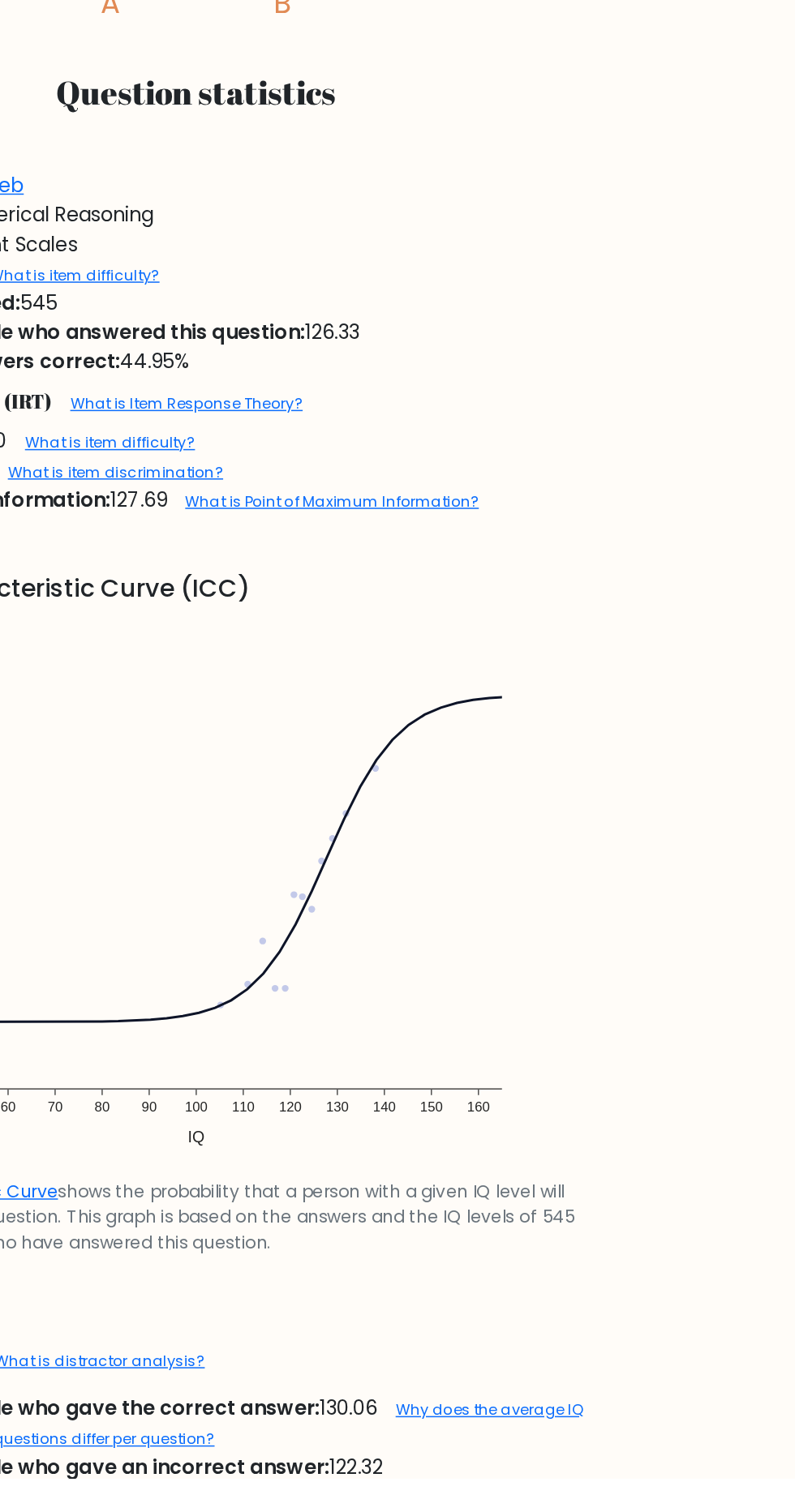
scroll to position [723, 0]
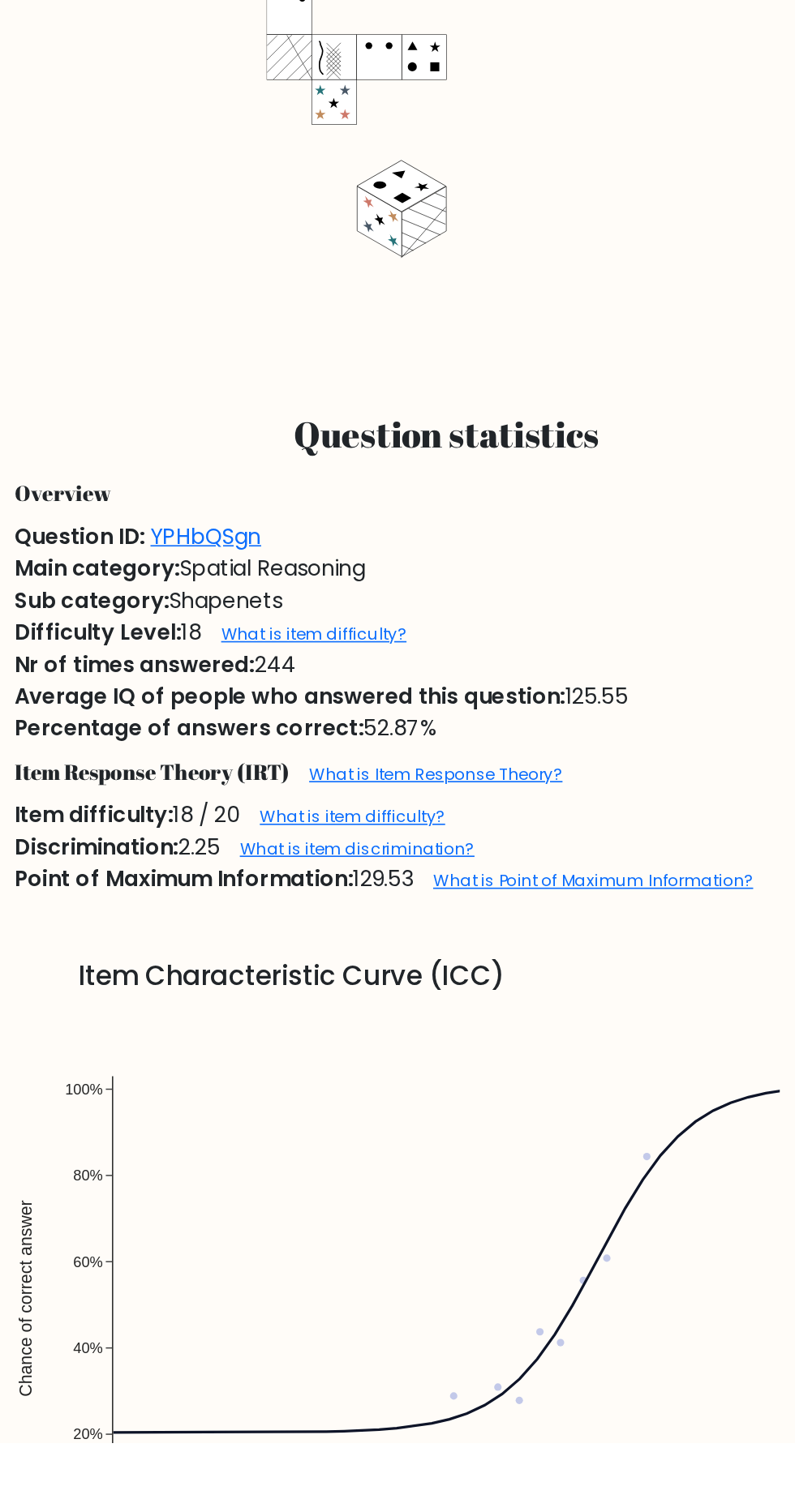
scroll to position [207, 0]
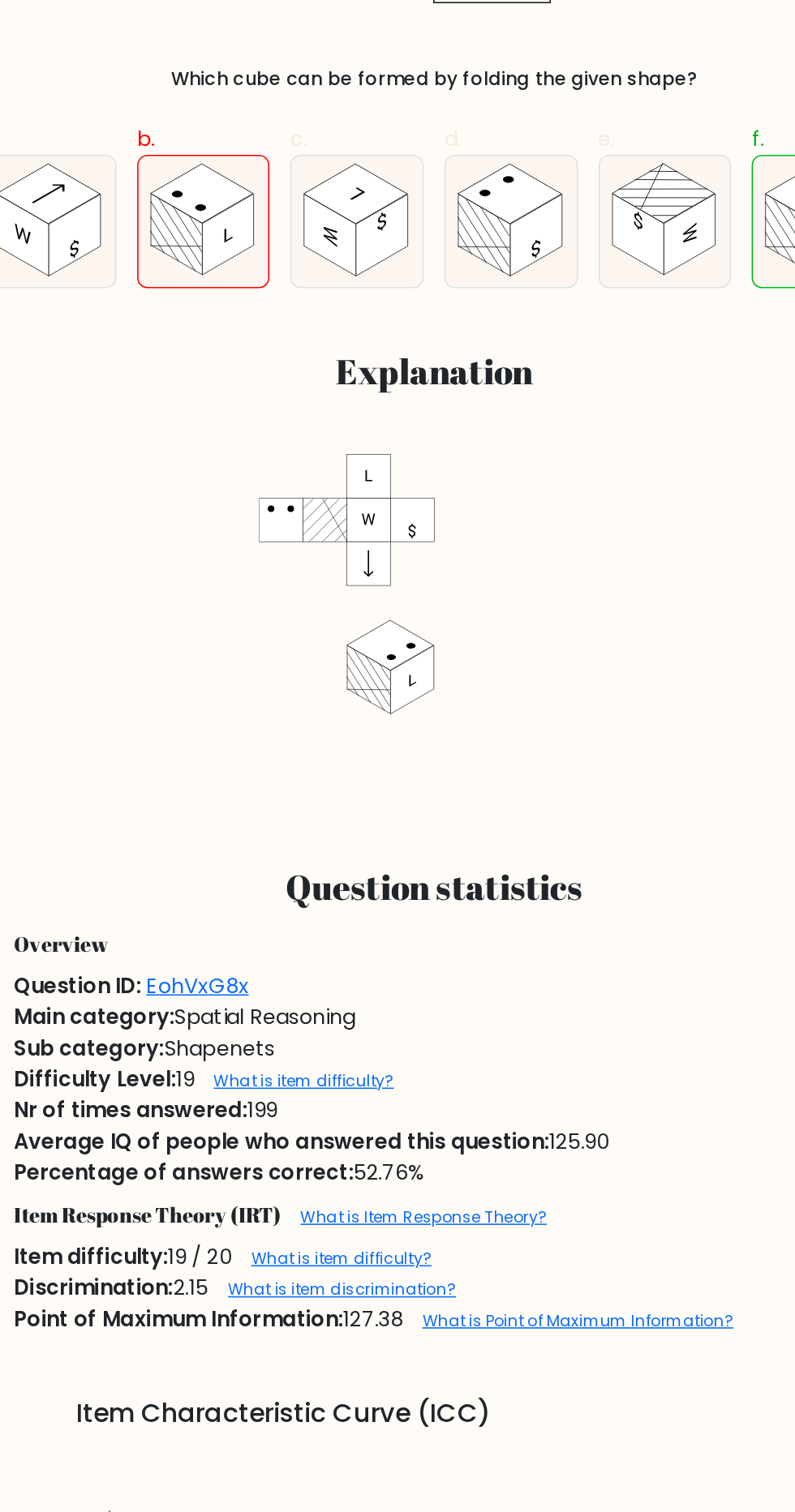
scroll to position [47, 0]
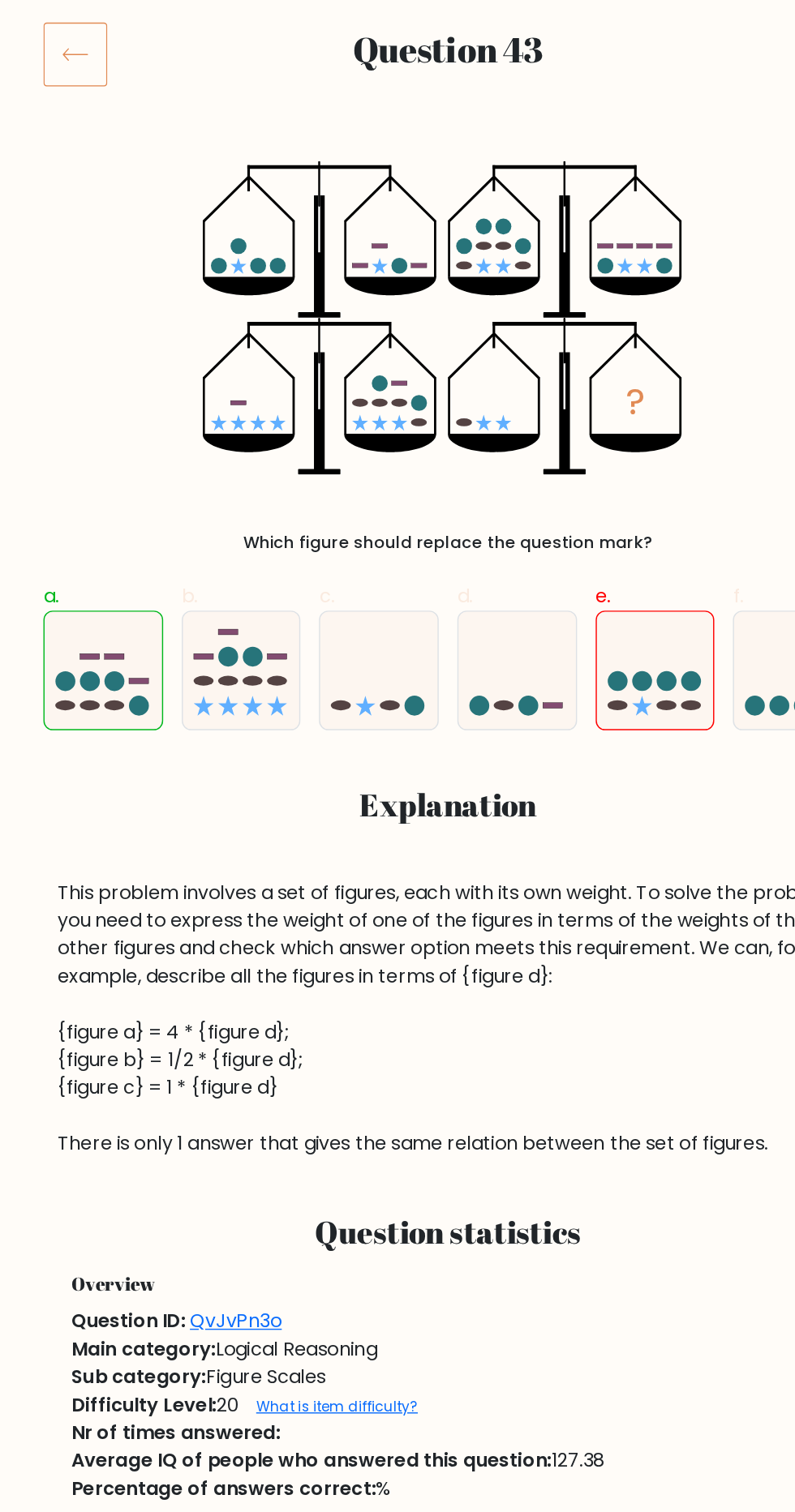
scroll to position [177, 0]
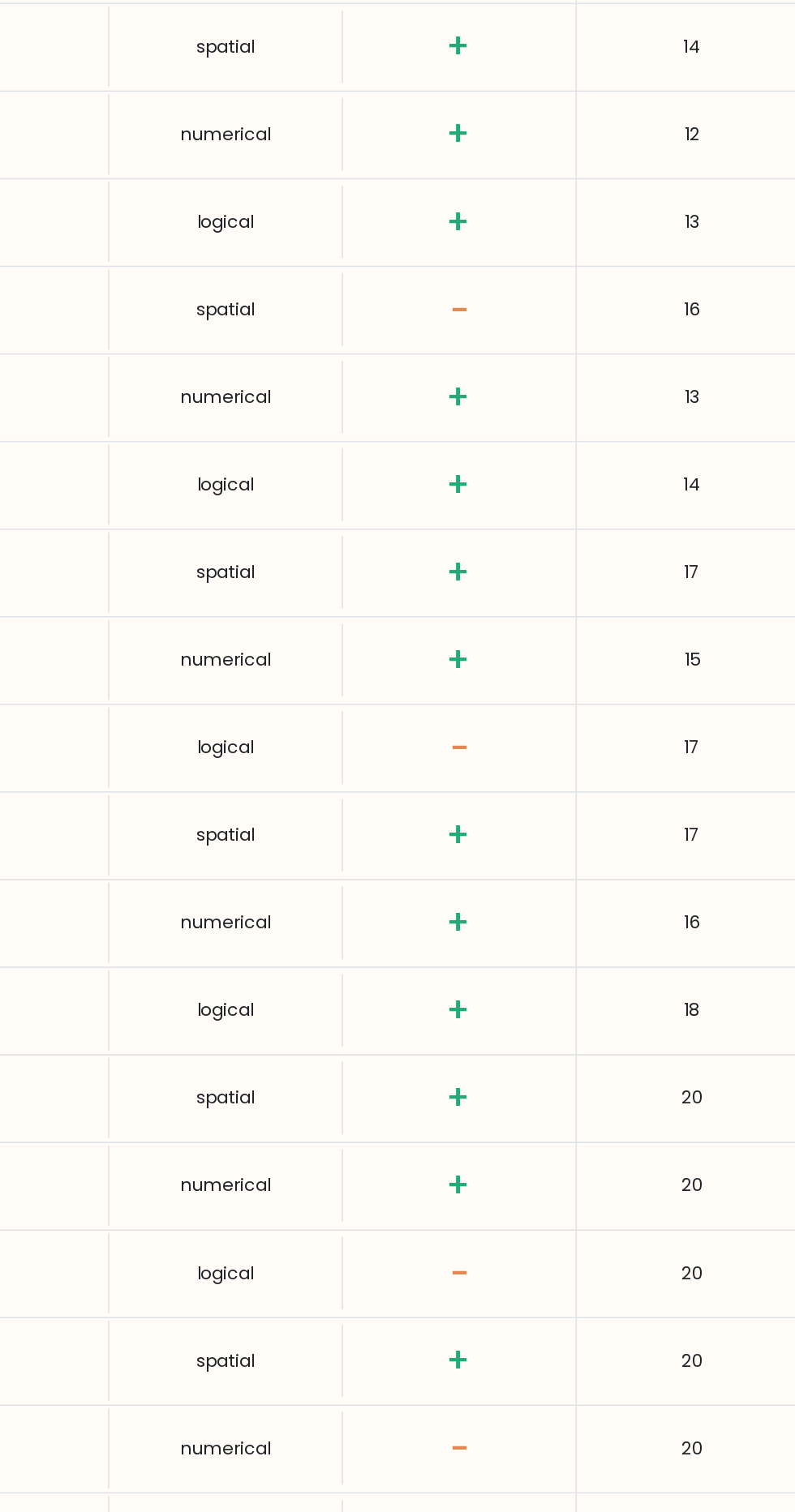
scroll to position [2245, 0]
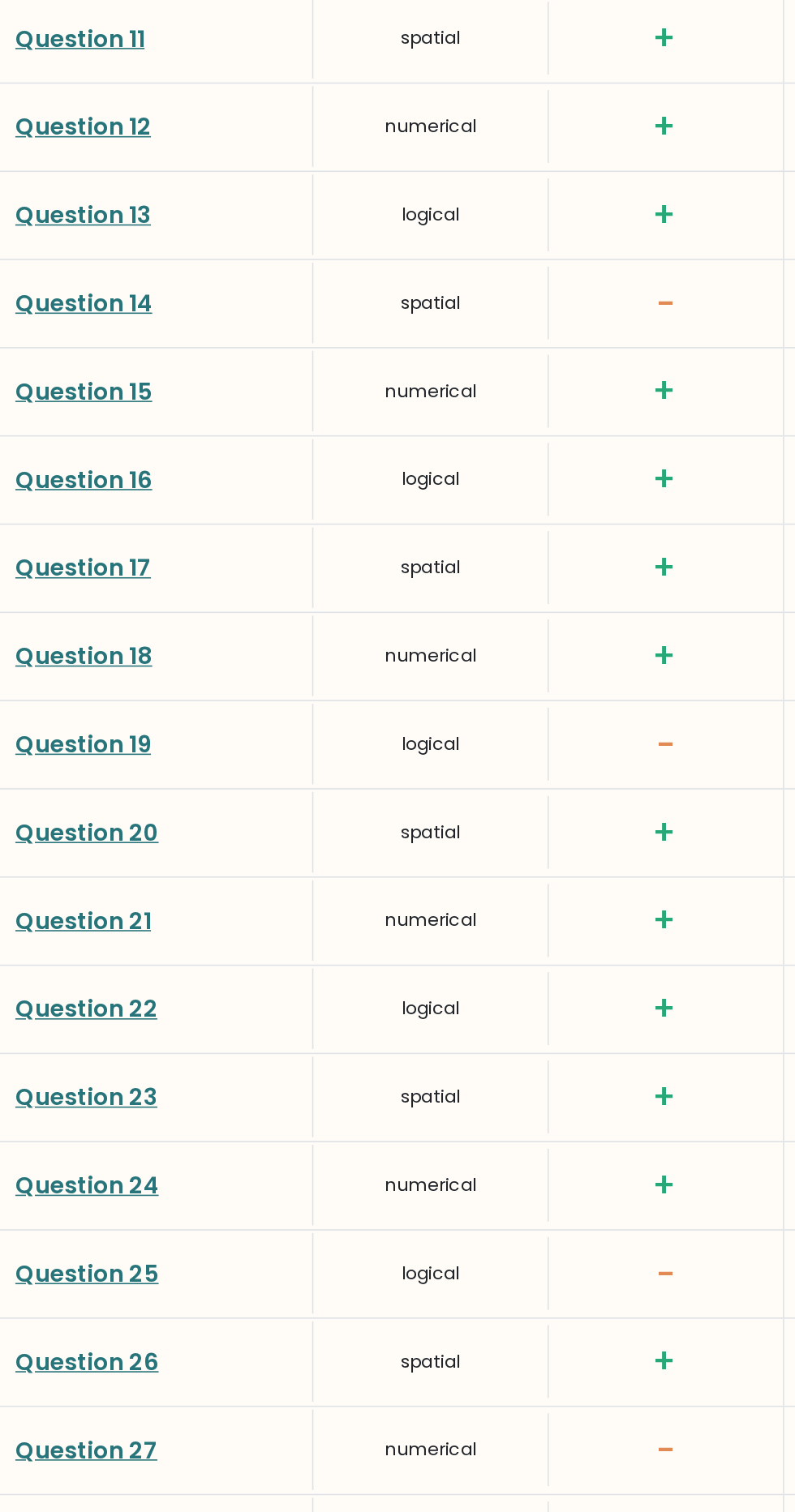
click at [54, 1183] on link "Question 23" at bounding box center [54, 1184] width 90 height 20
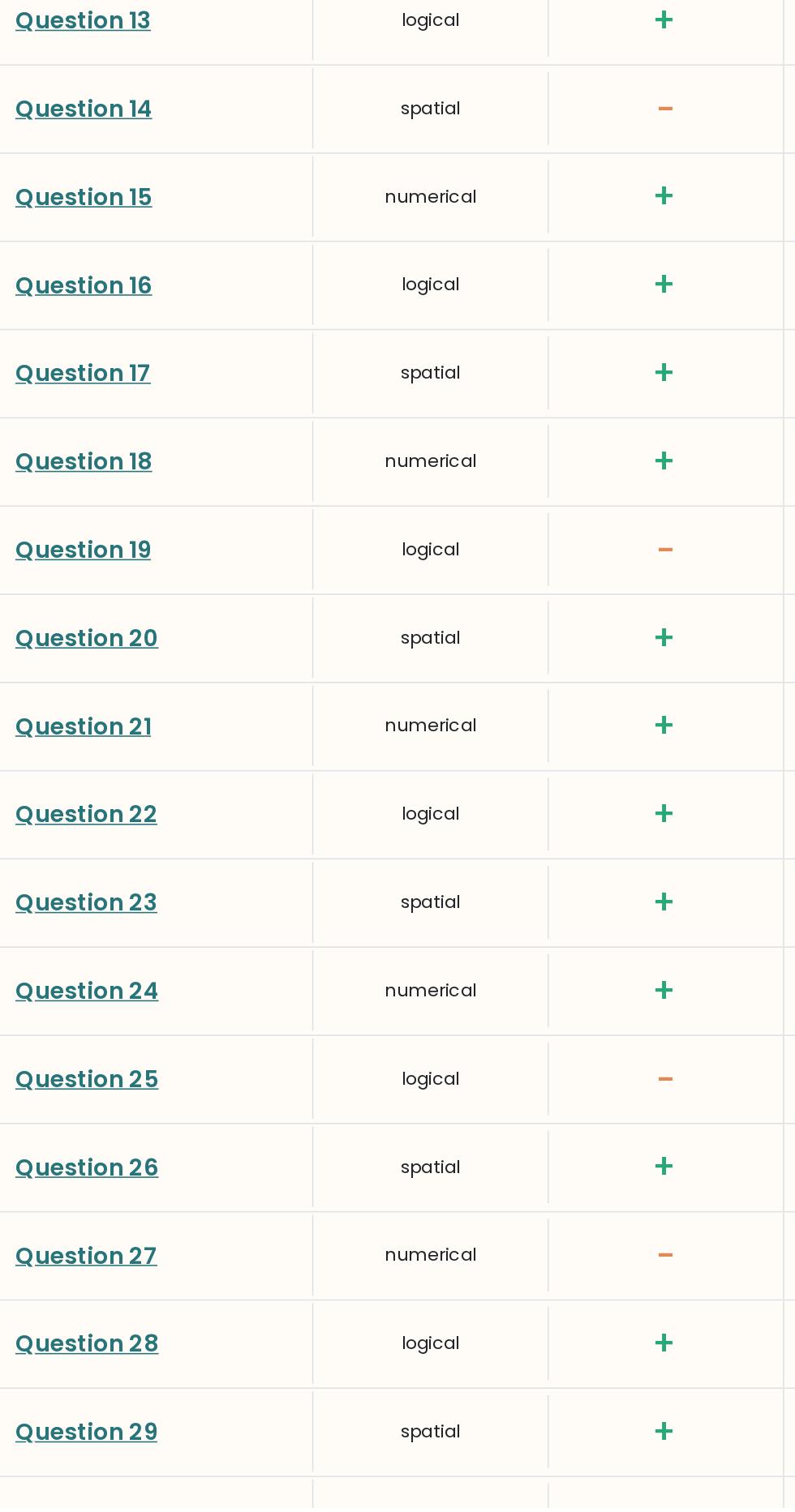
scroll to position [2314, 0]
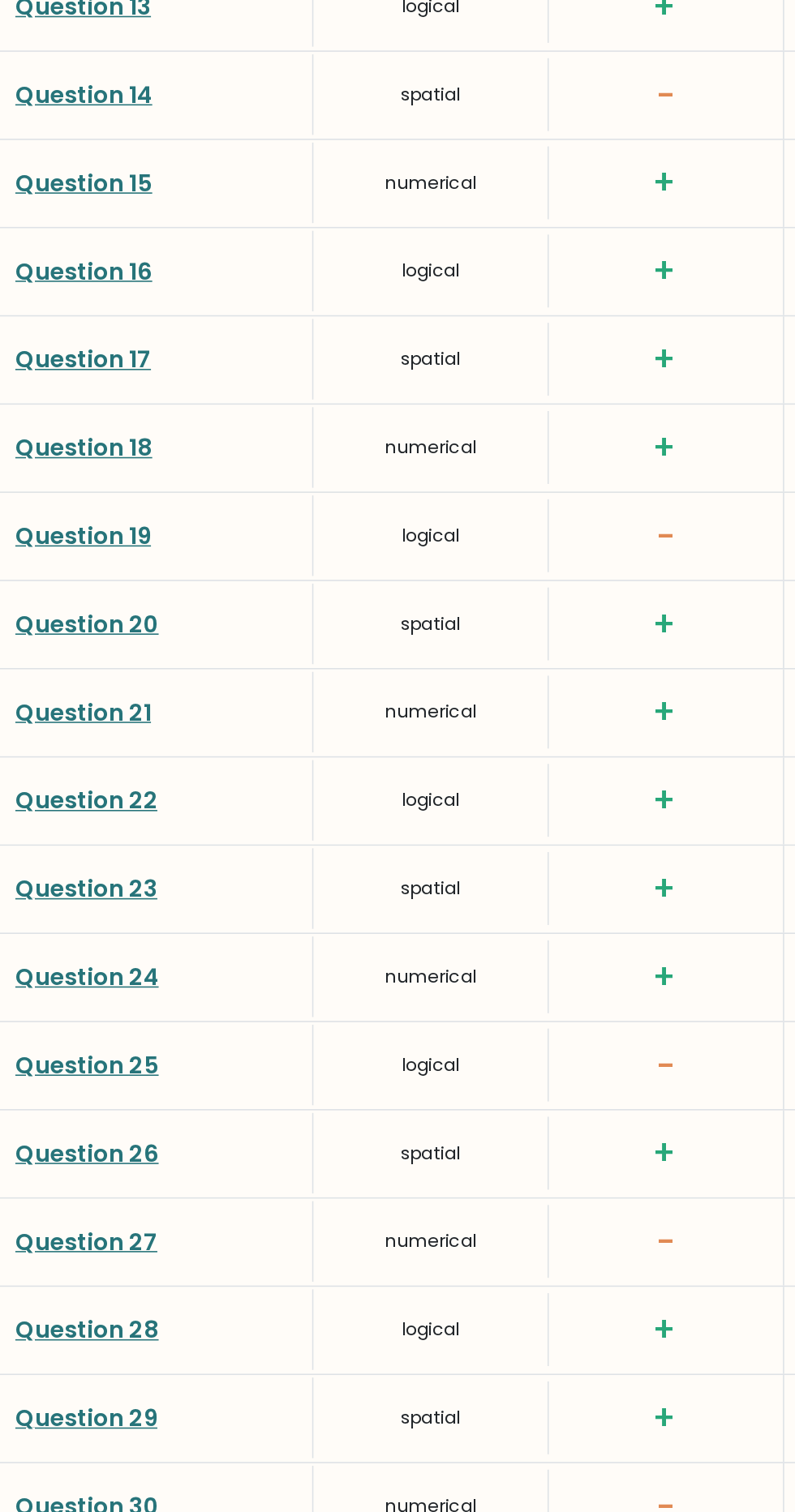
click at [48, 939] on link "Question 20" at bounding box center [54, 949] width 91 height 20
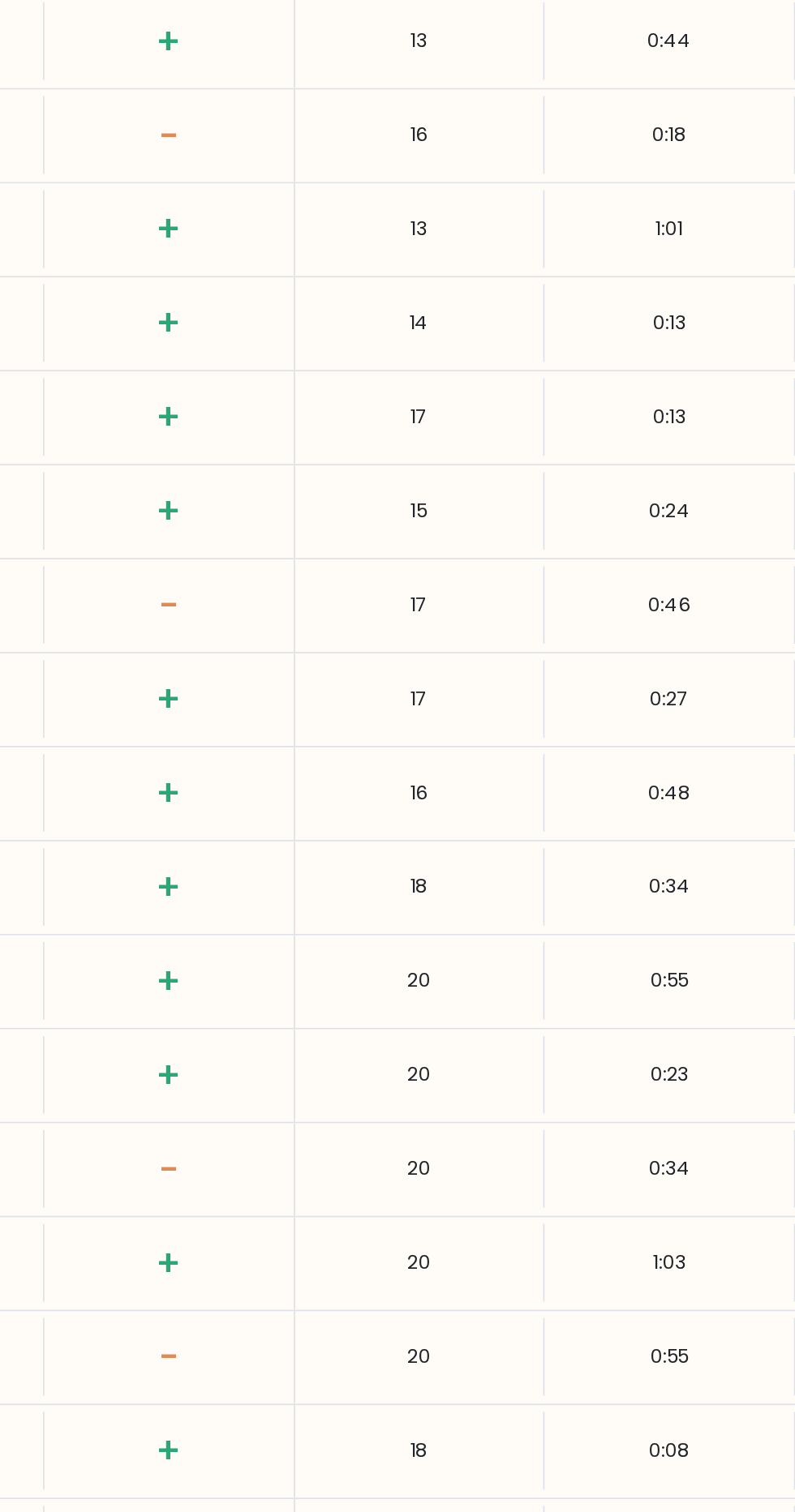
scroll to position [2312, 0]
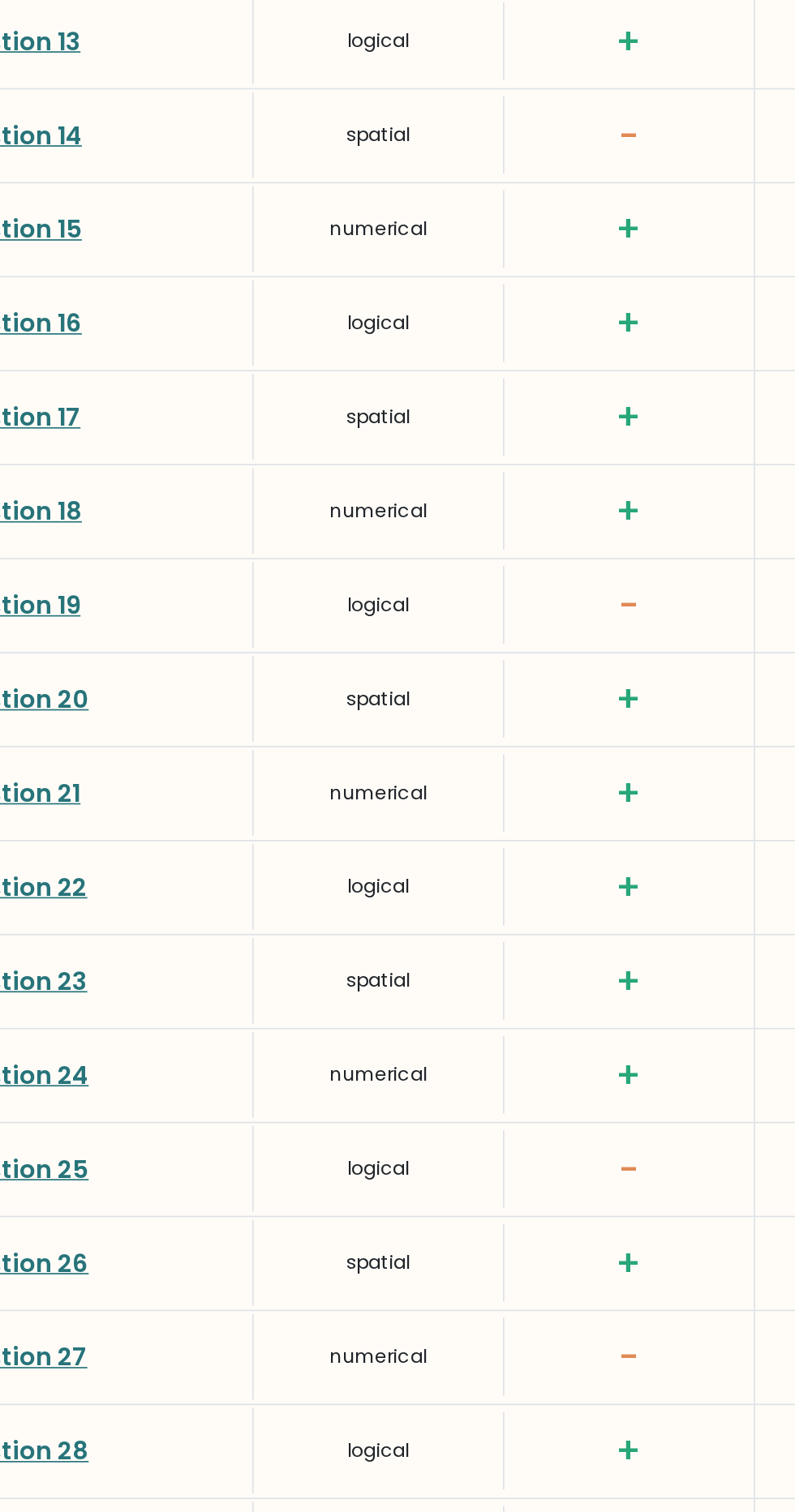
click at [74, 1110] on link "Question 23" at bounding box center [54, 1118] width 90 height 20
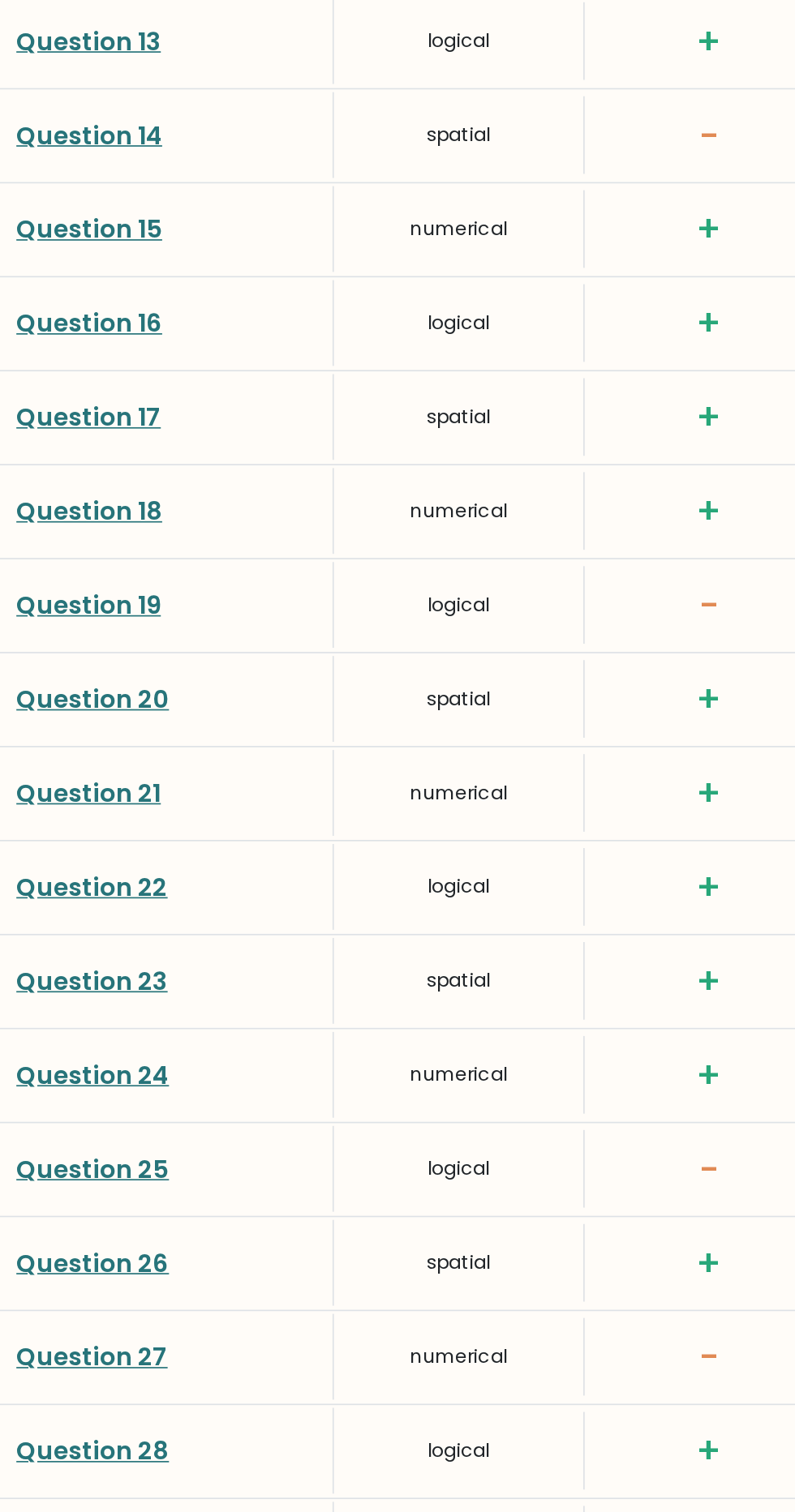
click at [31, 1108] on link "Question 23" at bounding box center [54, 1118] width 90 height 20
click at [34, 945] on link "Question 20" at bounding box center [54, 950] width 91 height 20
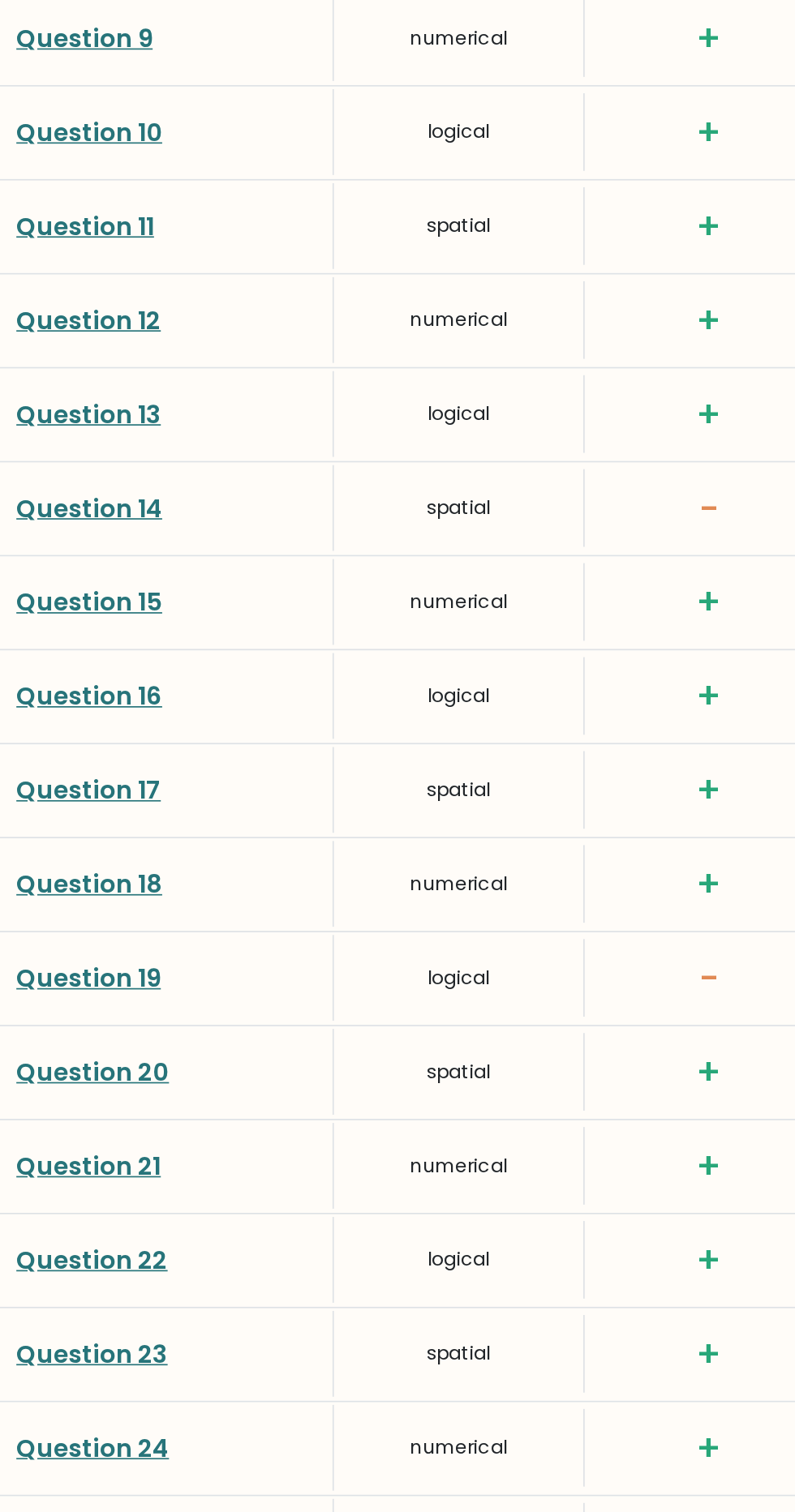
click at [27, 619] on link "Question 14" at bounding box center [53, 615] width 87 height 20
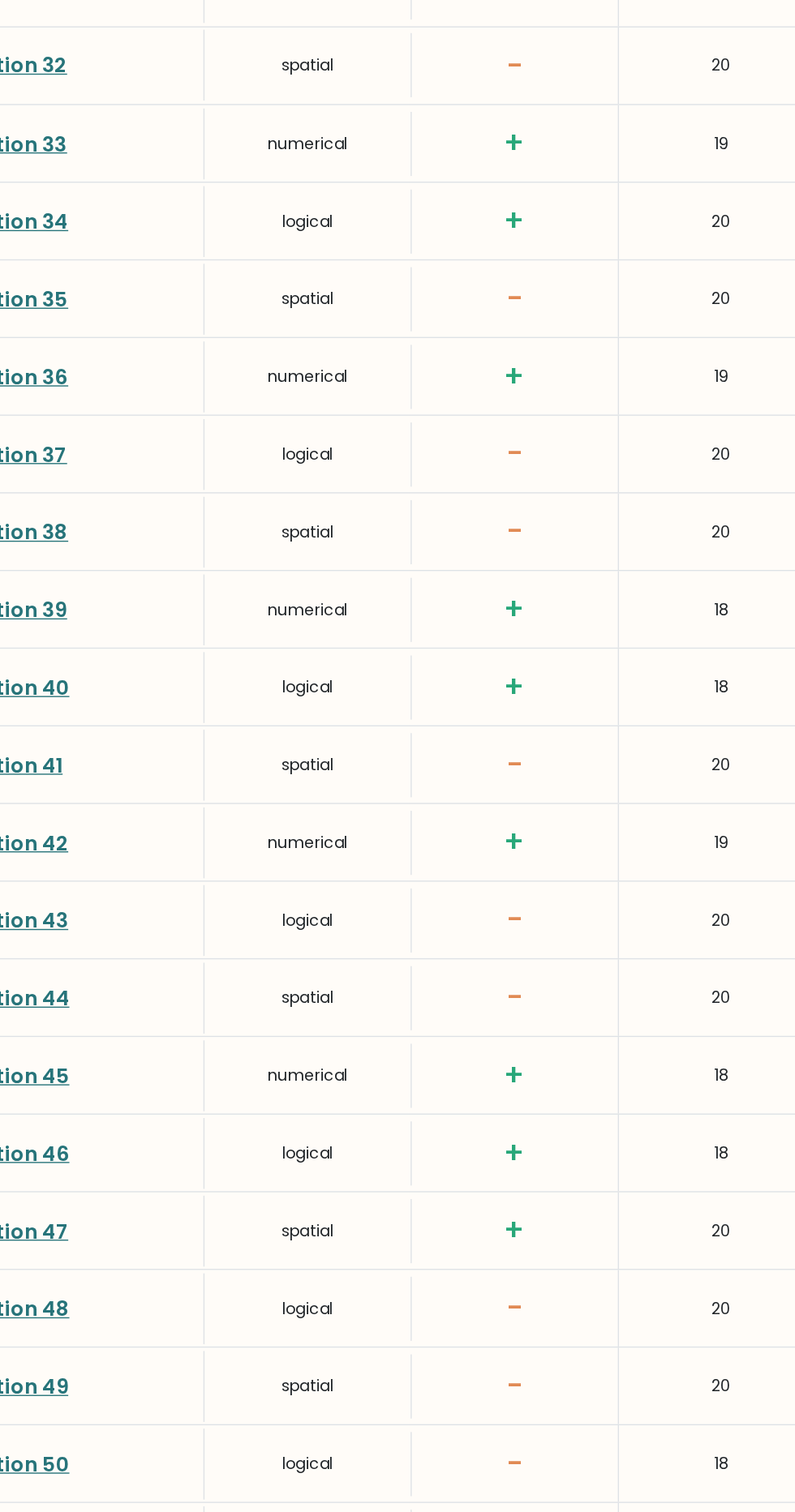
scroll to position [3526, 0]
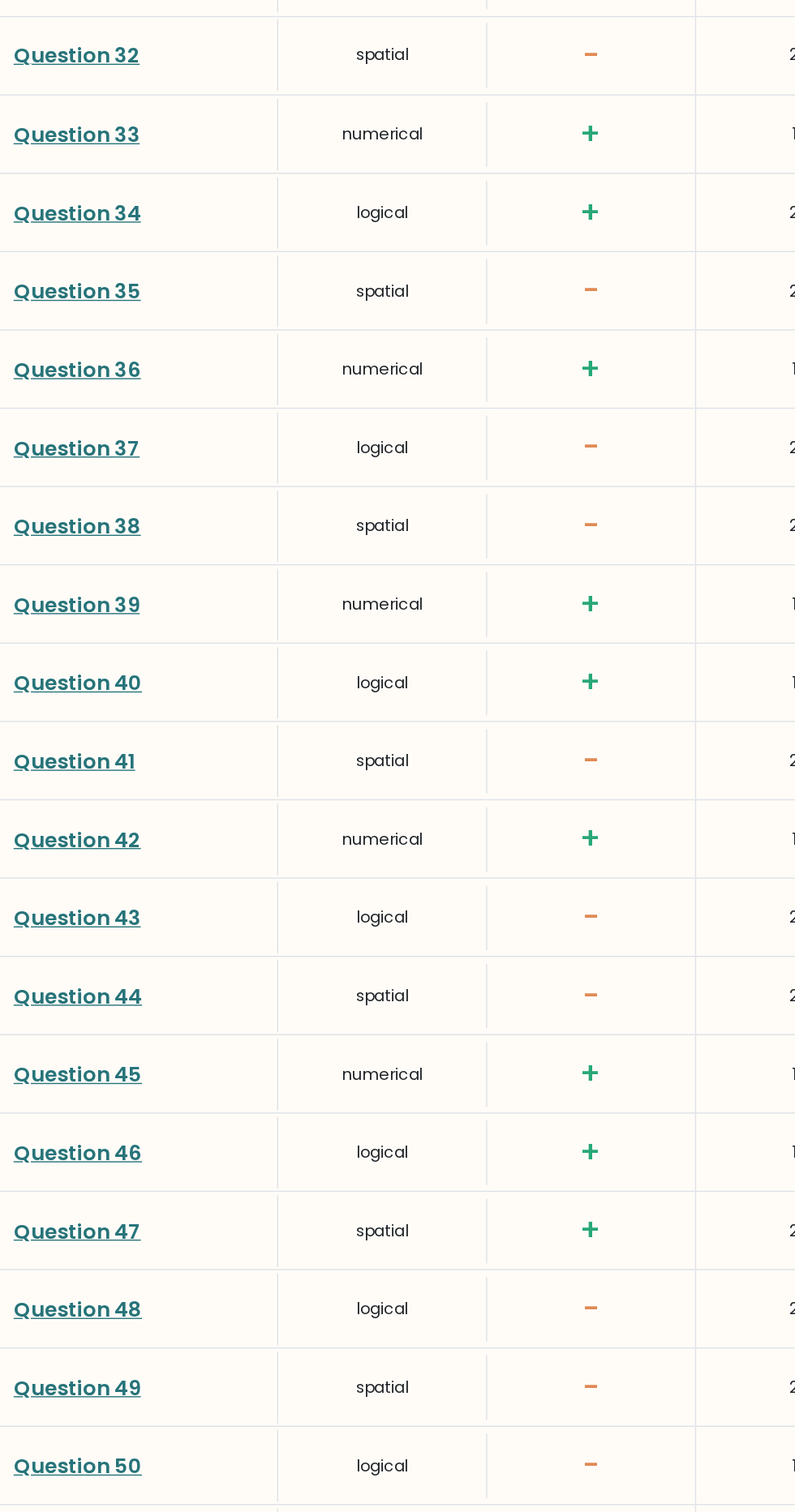
click at [49, 1070] on link "Question 44" at bounding box center [55, 1080] width 92 height 20
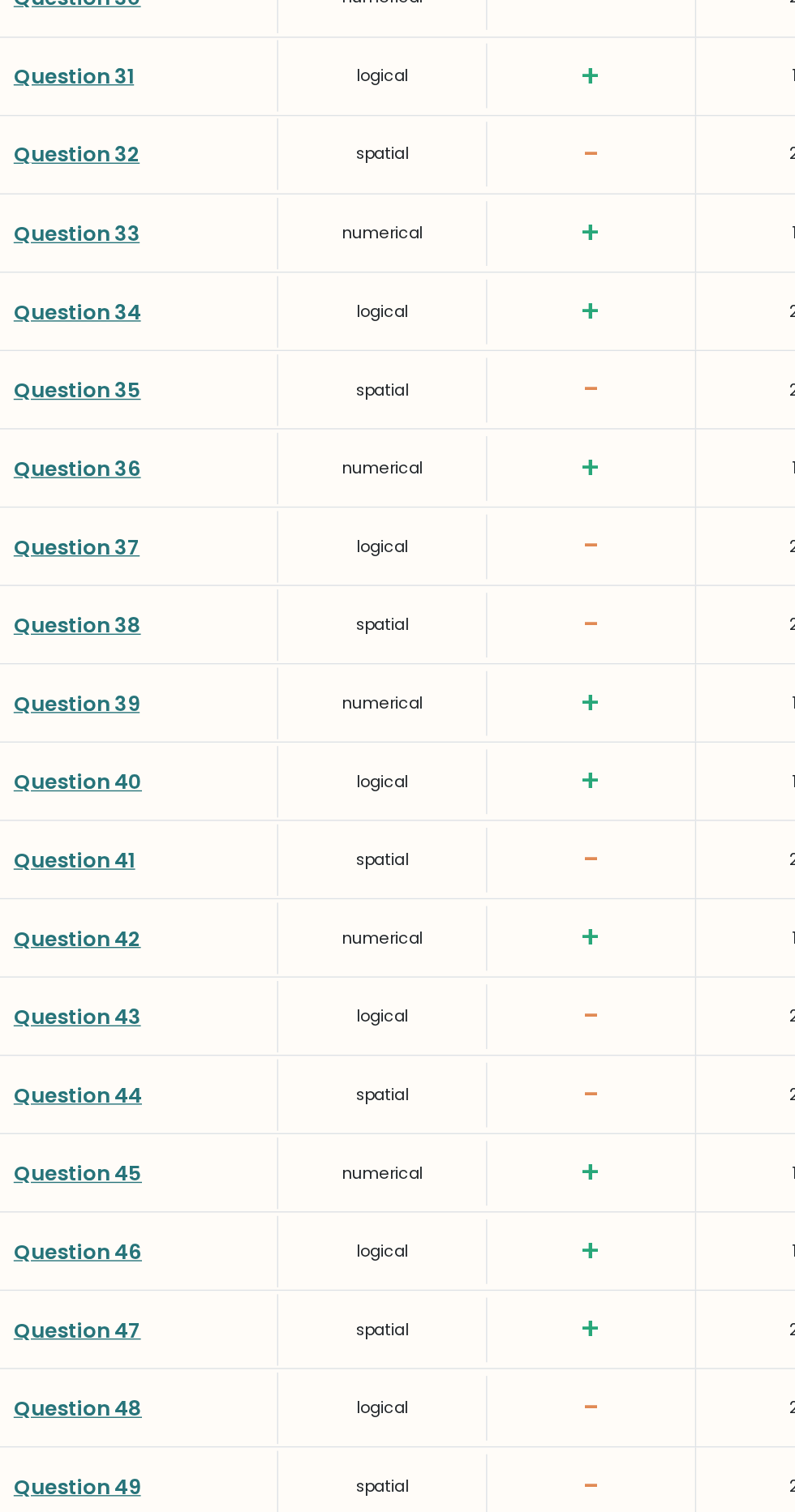
scroll to position [3541, 0]
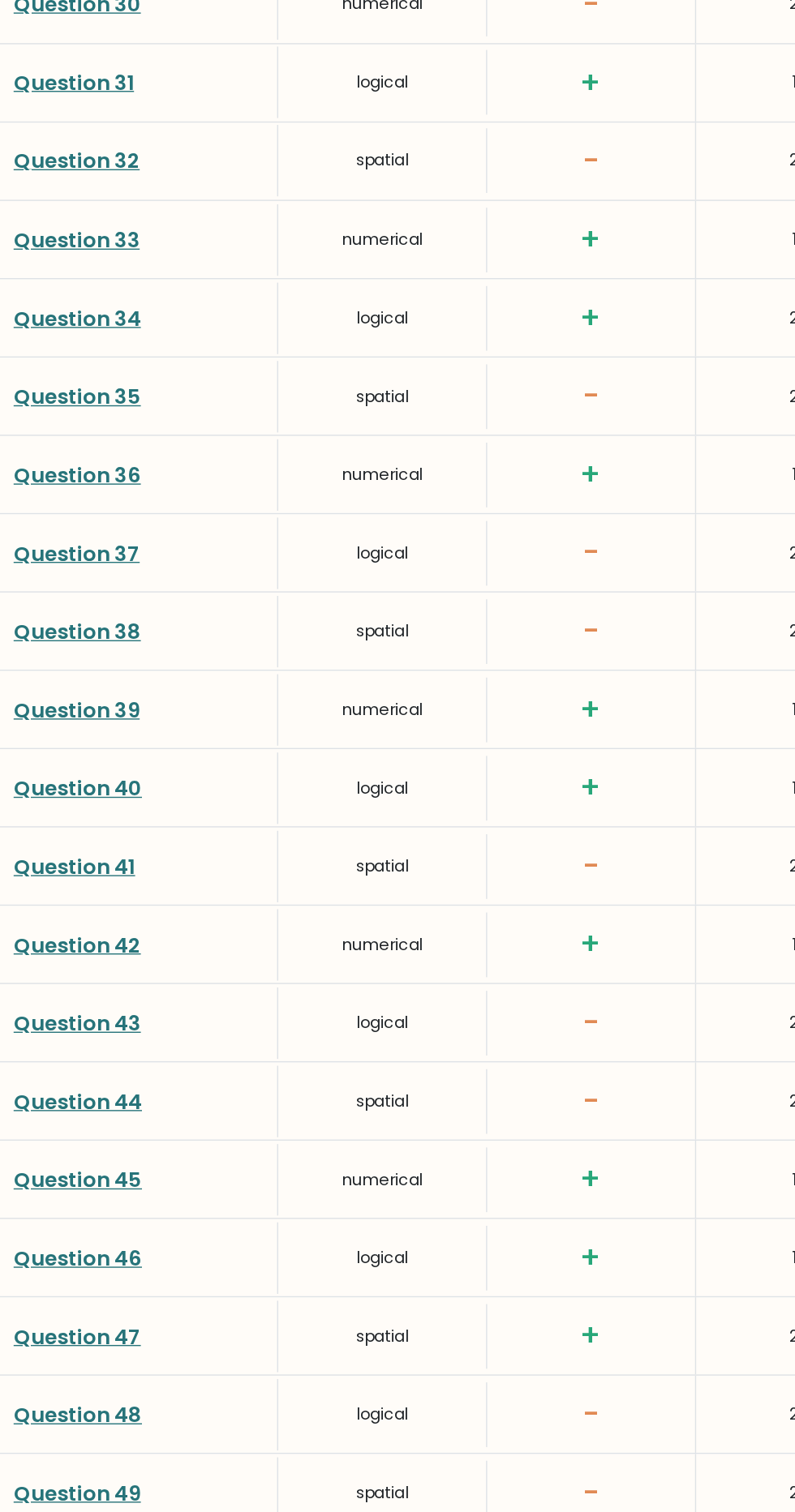
click at [42, 886] on link "Question 41" at bounding box center [53, 896] width 87 height 20
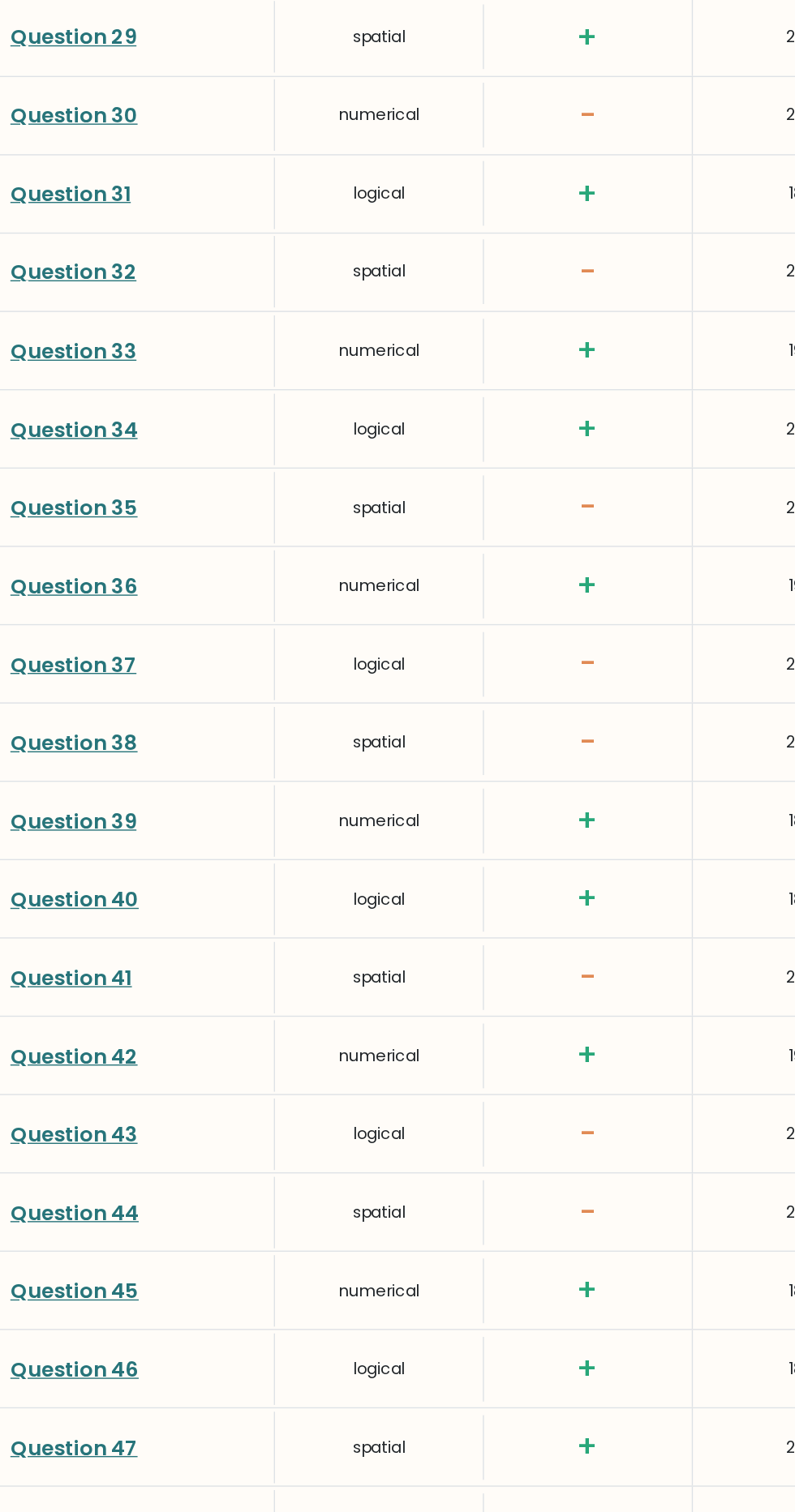
click at [71, 662] on link "Question 37" at bounding box center [54, 672] width 90 height 20
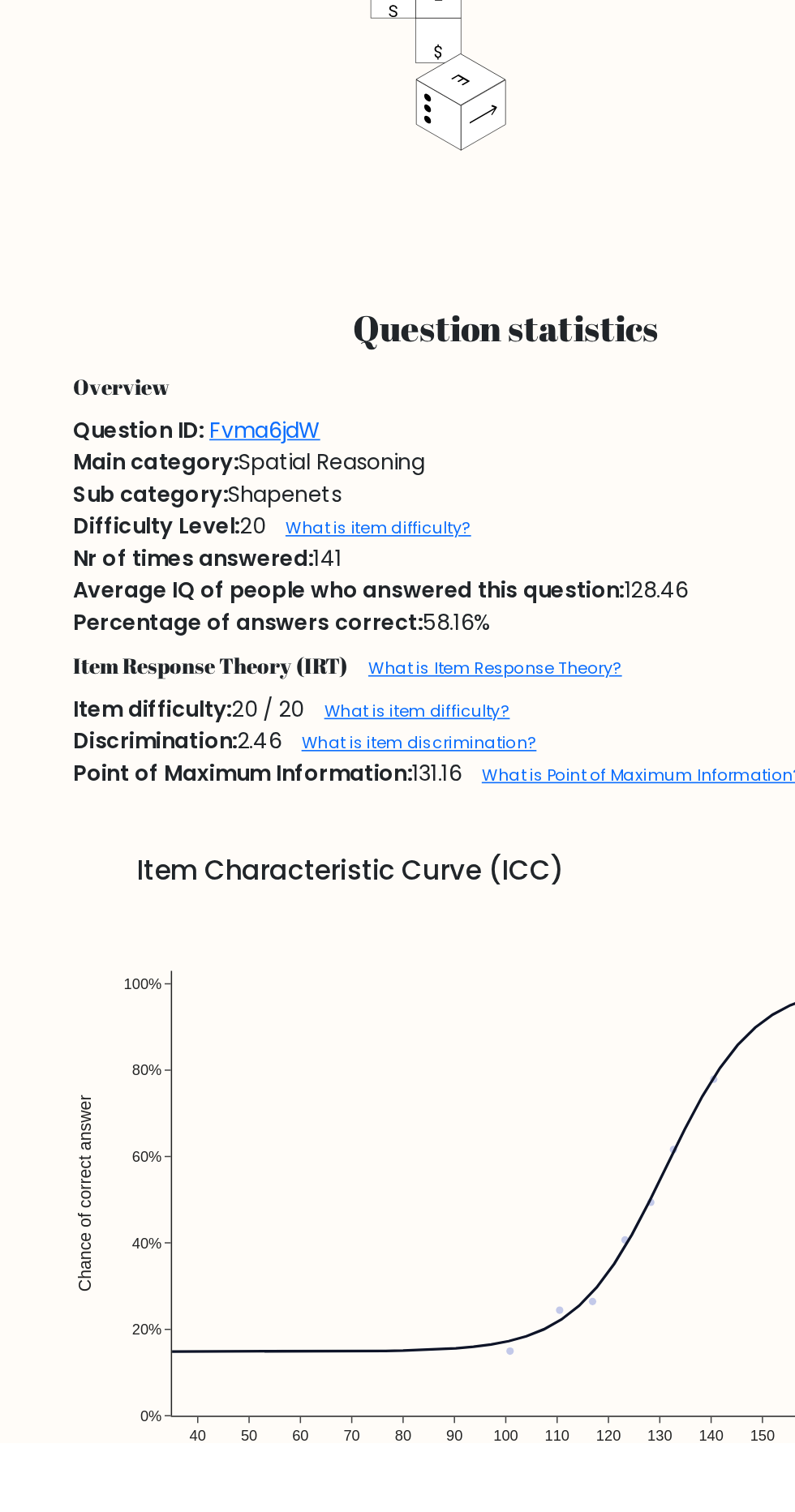
scroll to position [337, 0]
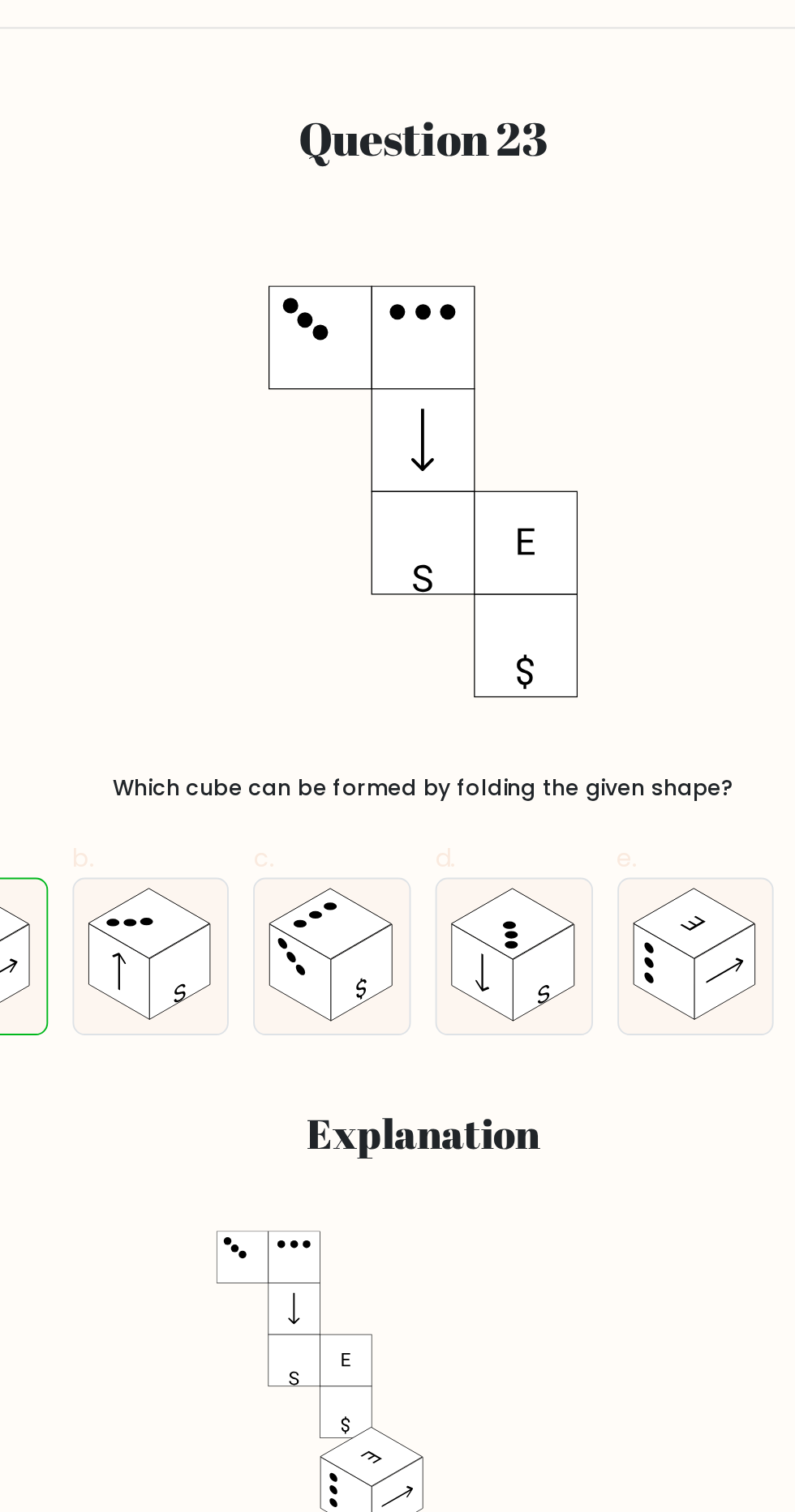
scroll to position [182, 0]
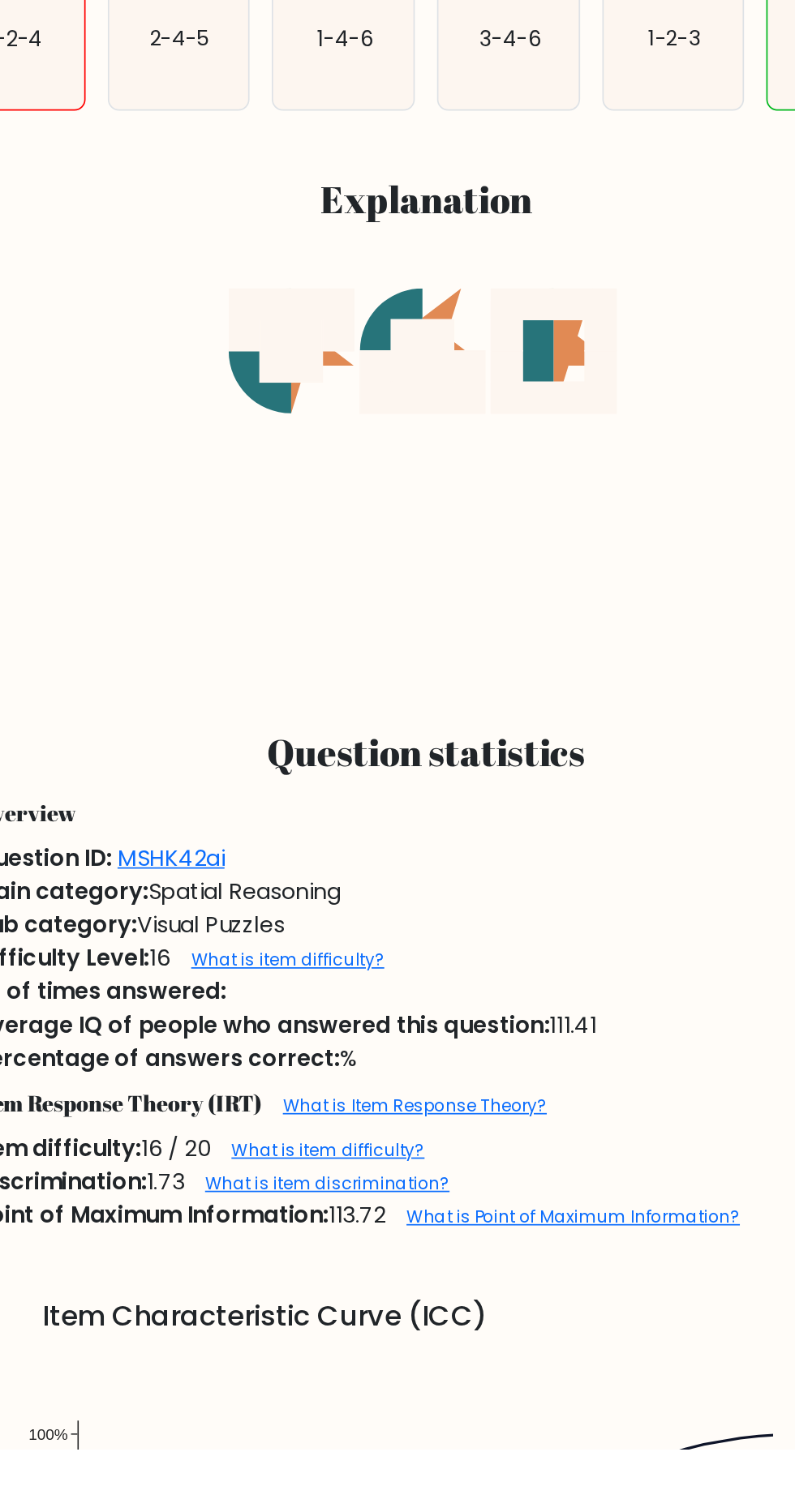
scroll to position [51, 0]
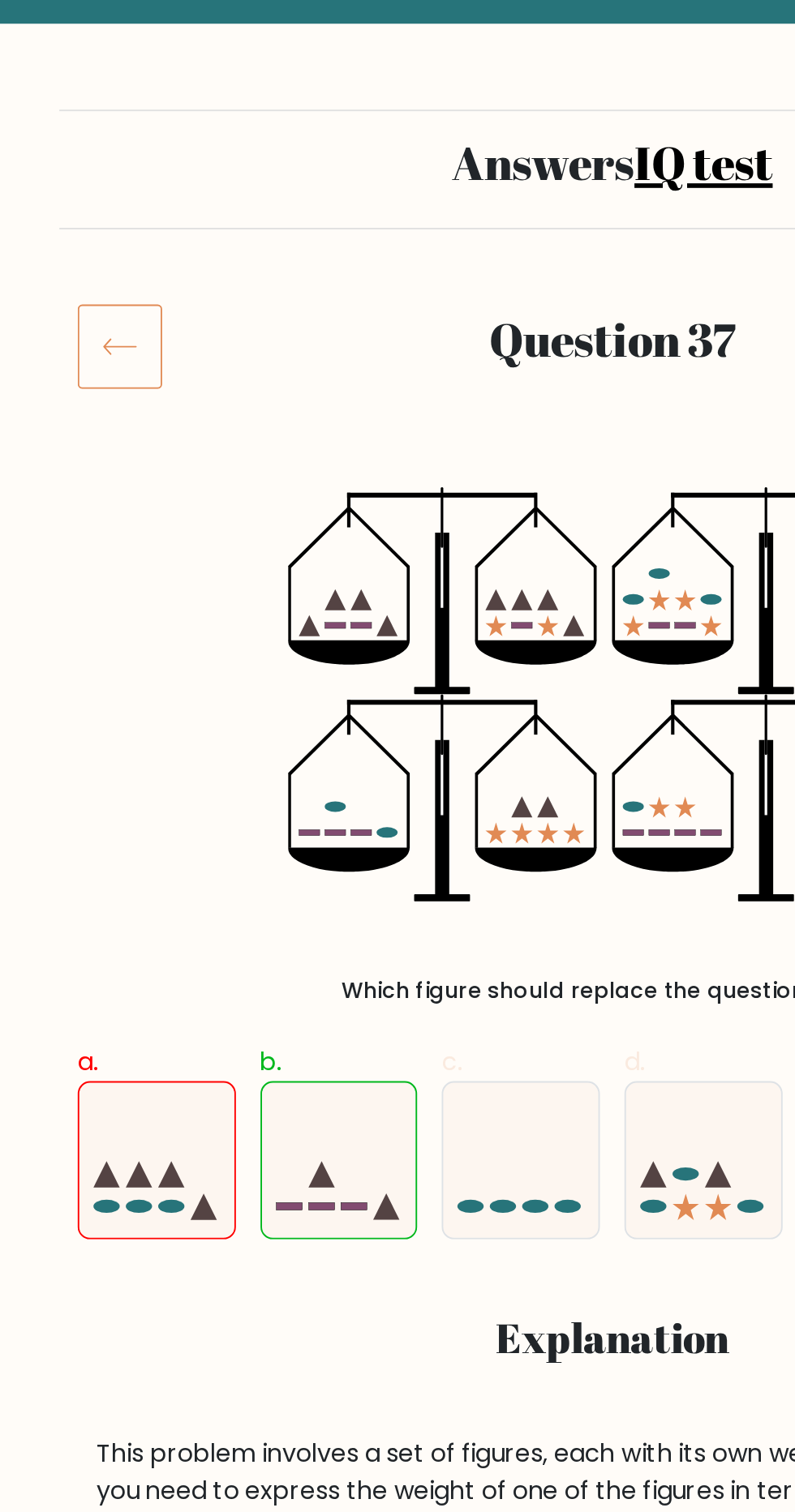
scroll to position [60, 0]
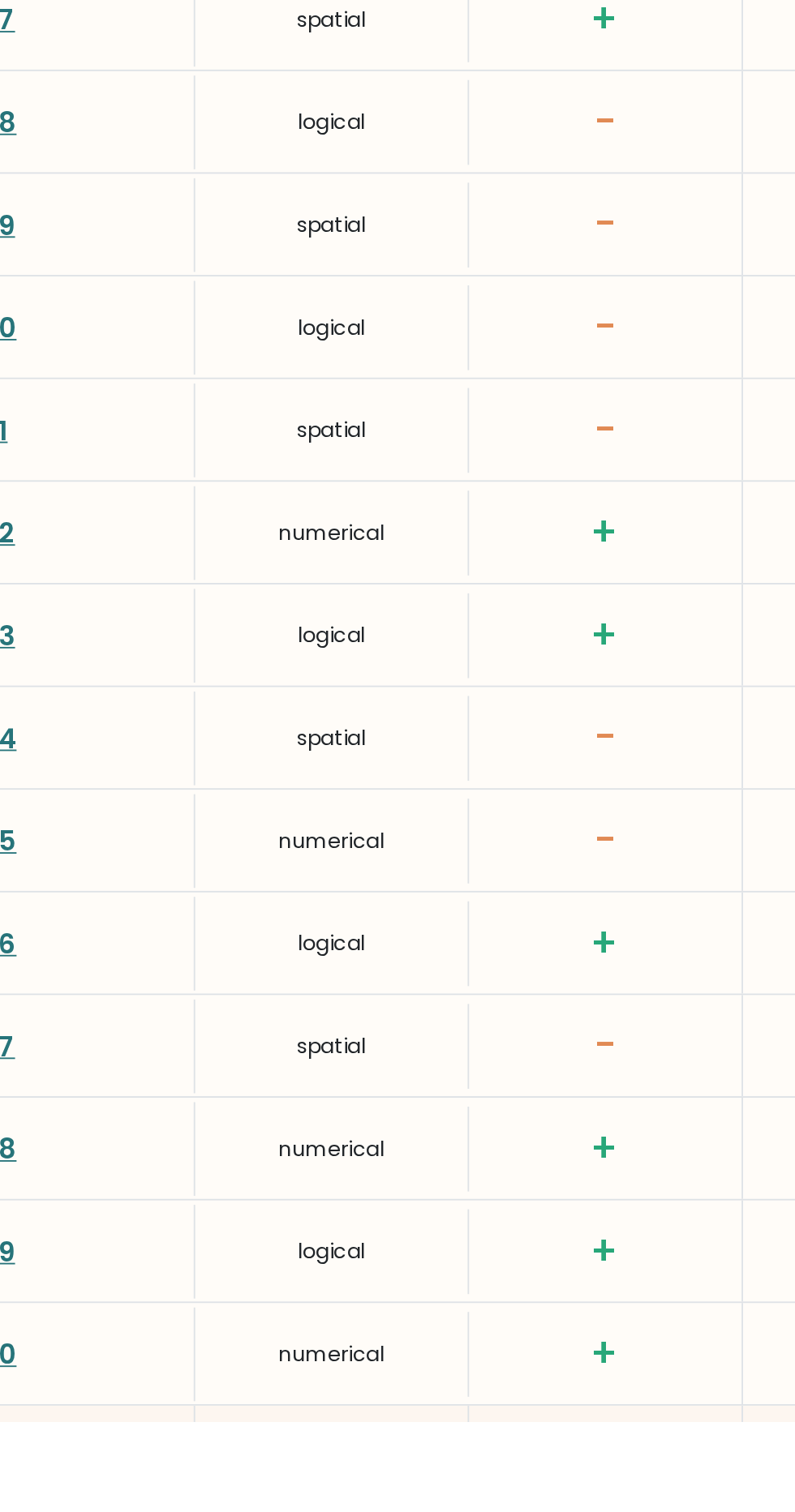
scroll to position [4047, 0]
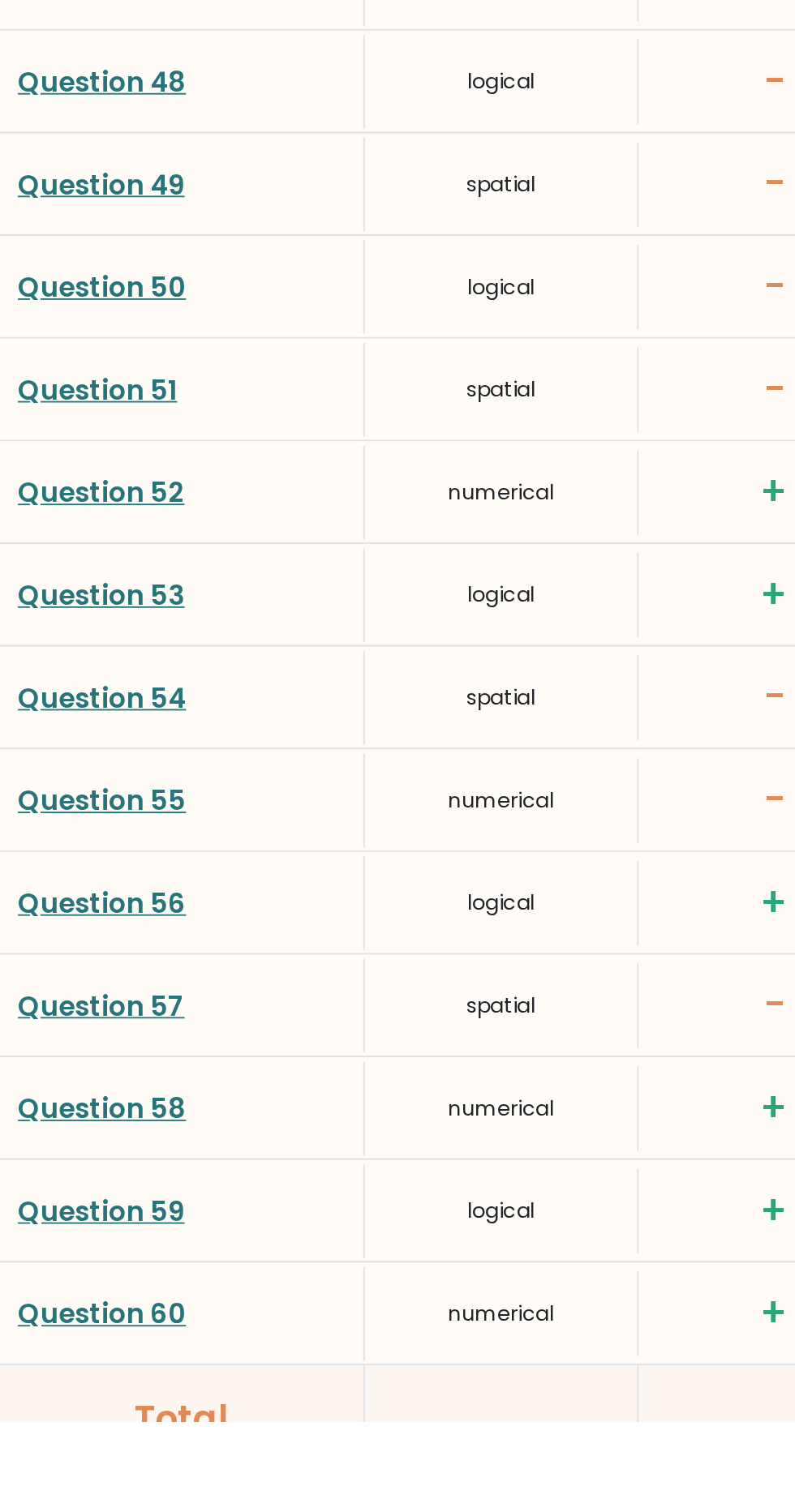
click at [47, 1331] on link "Question 58" at bounding box center [55, 1341] width 92 height 20
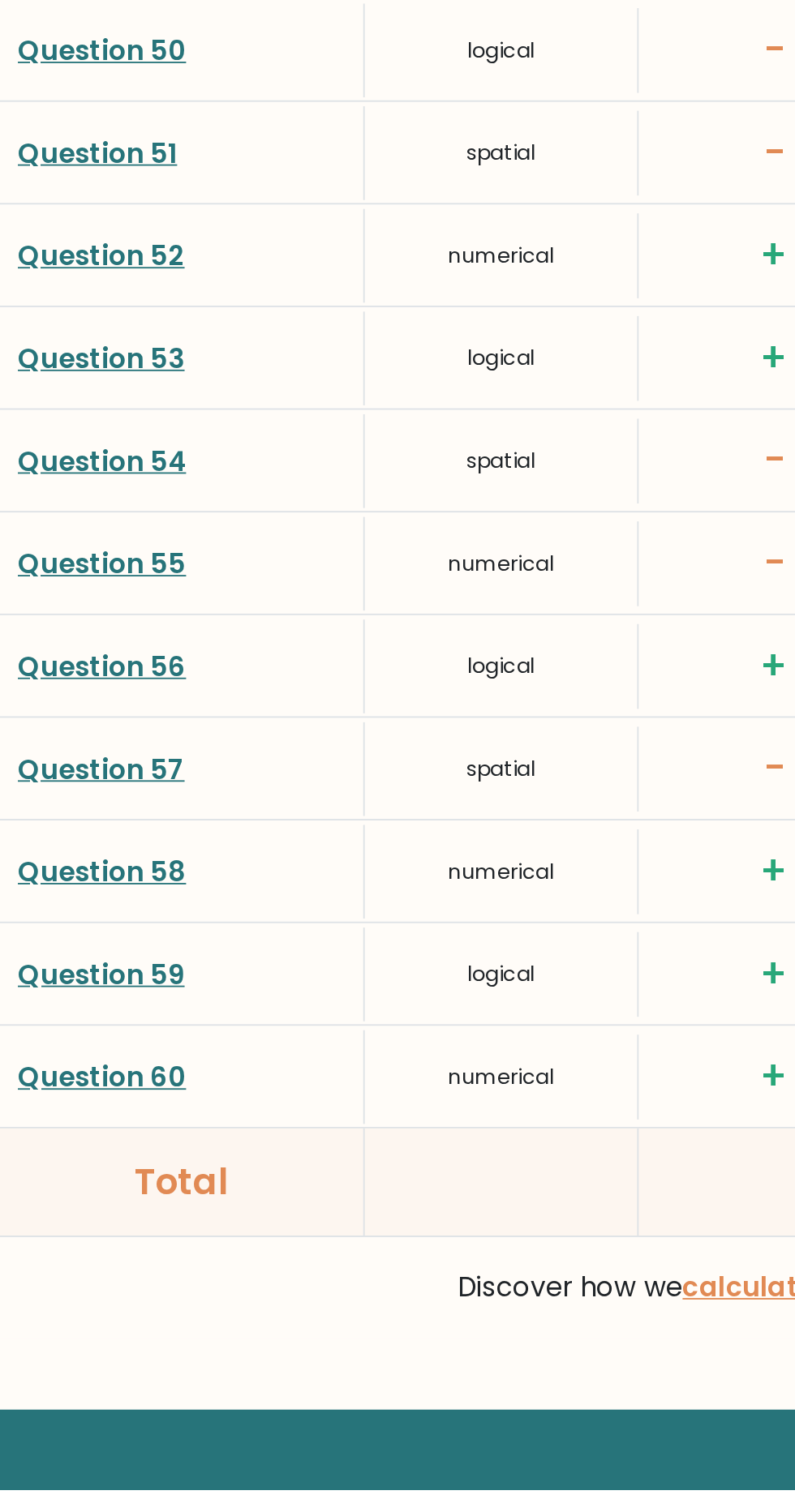
scroll to position [4252, 0]
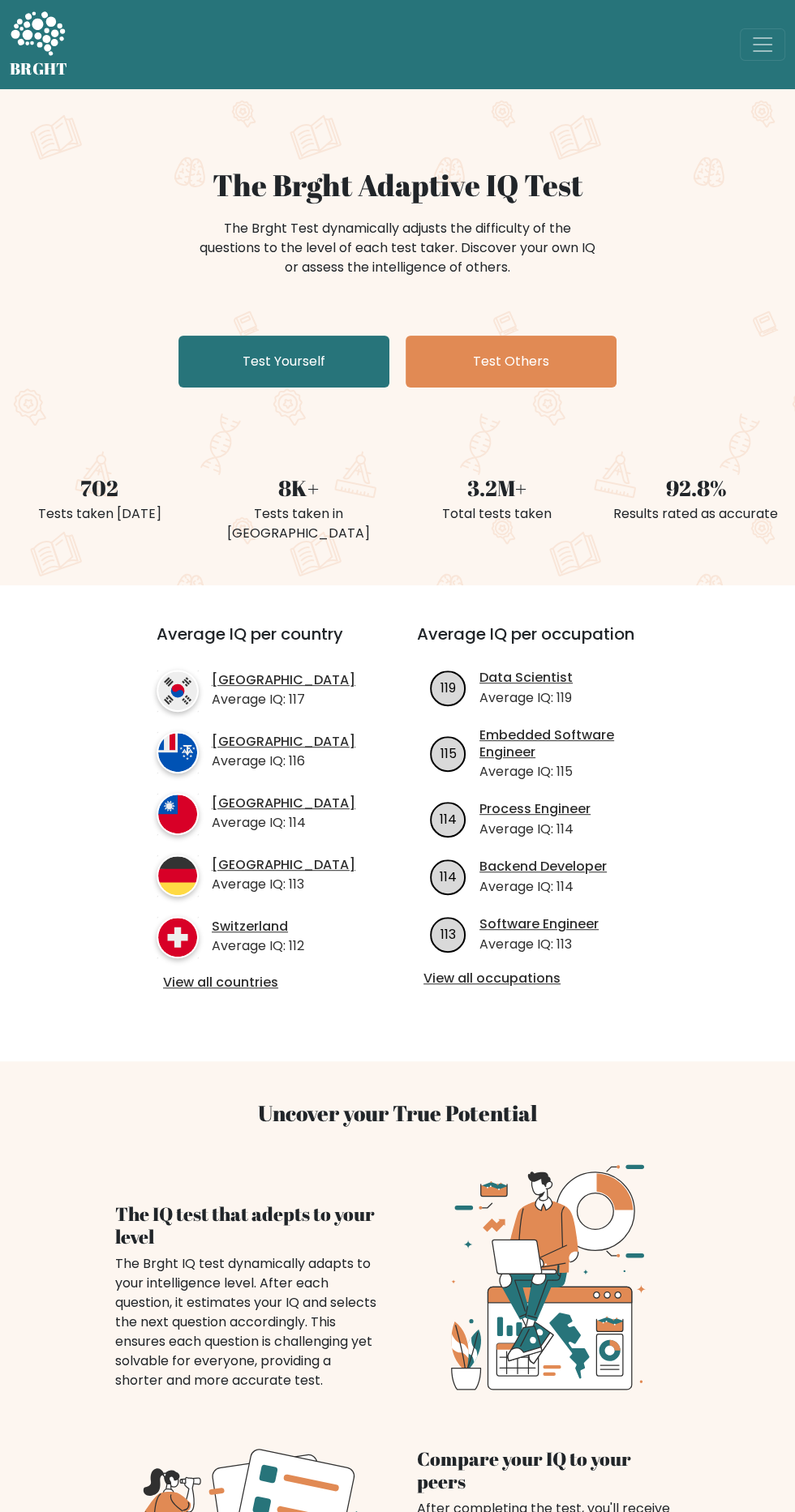
click at [323, 376] on link "Test Yourself" at bounding box center [284, 361] width 211 height 52
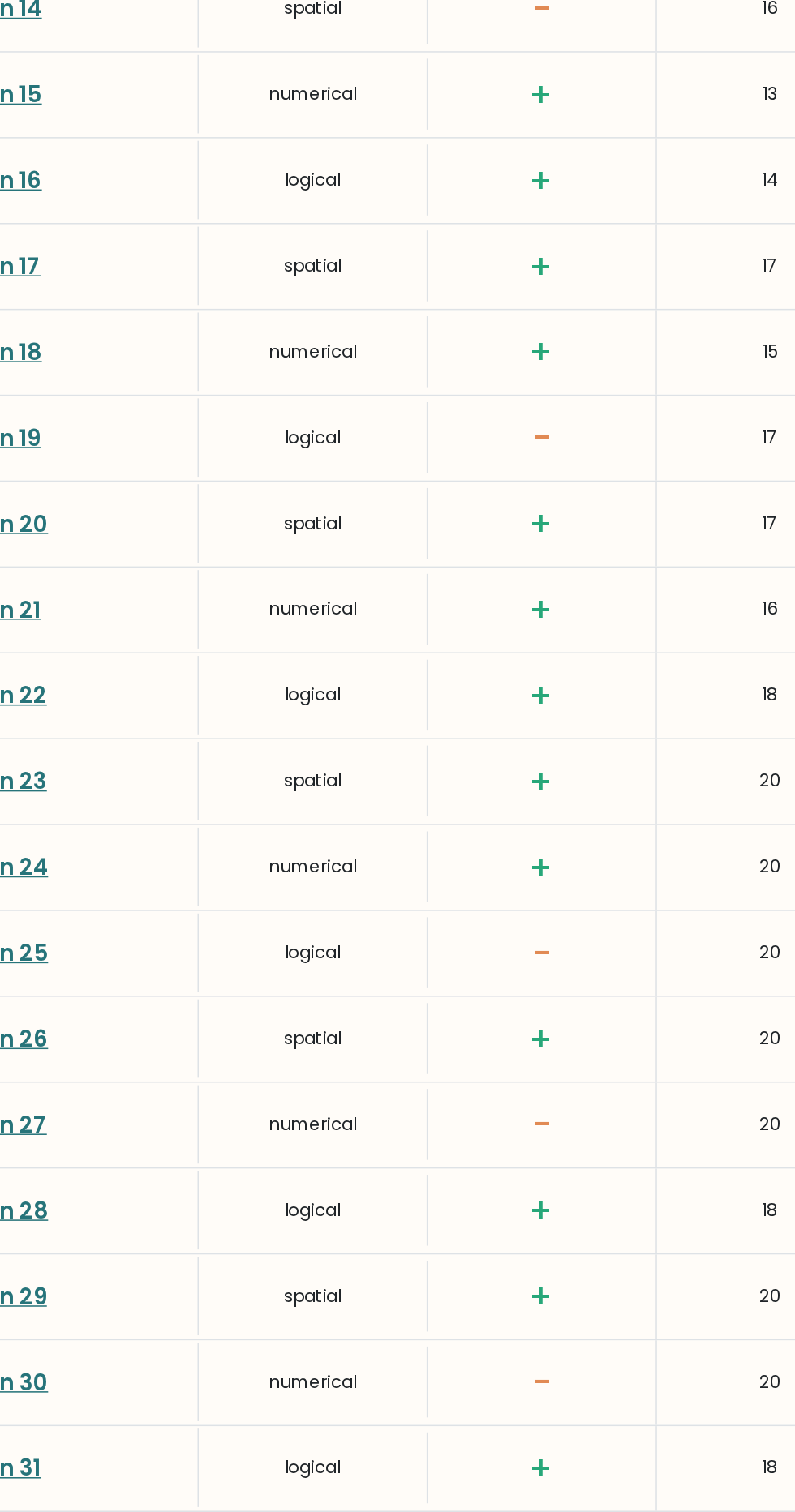
scroll to position [2525, 0]
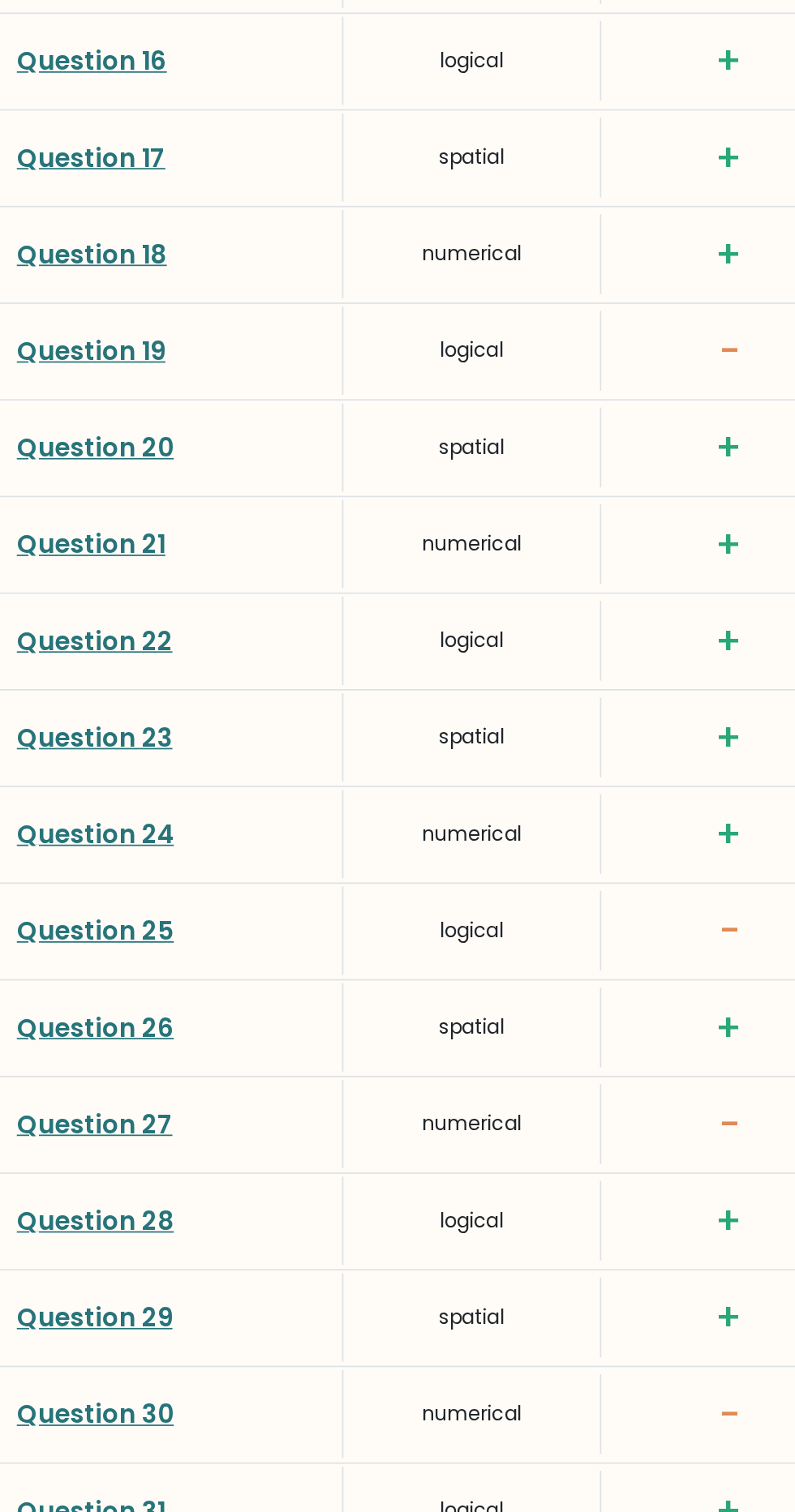
click at [37, 961] on link "Question 24" at bounding box center [54, 960] width 91 height 20
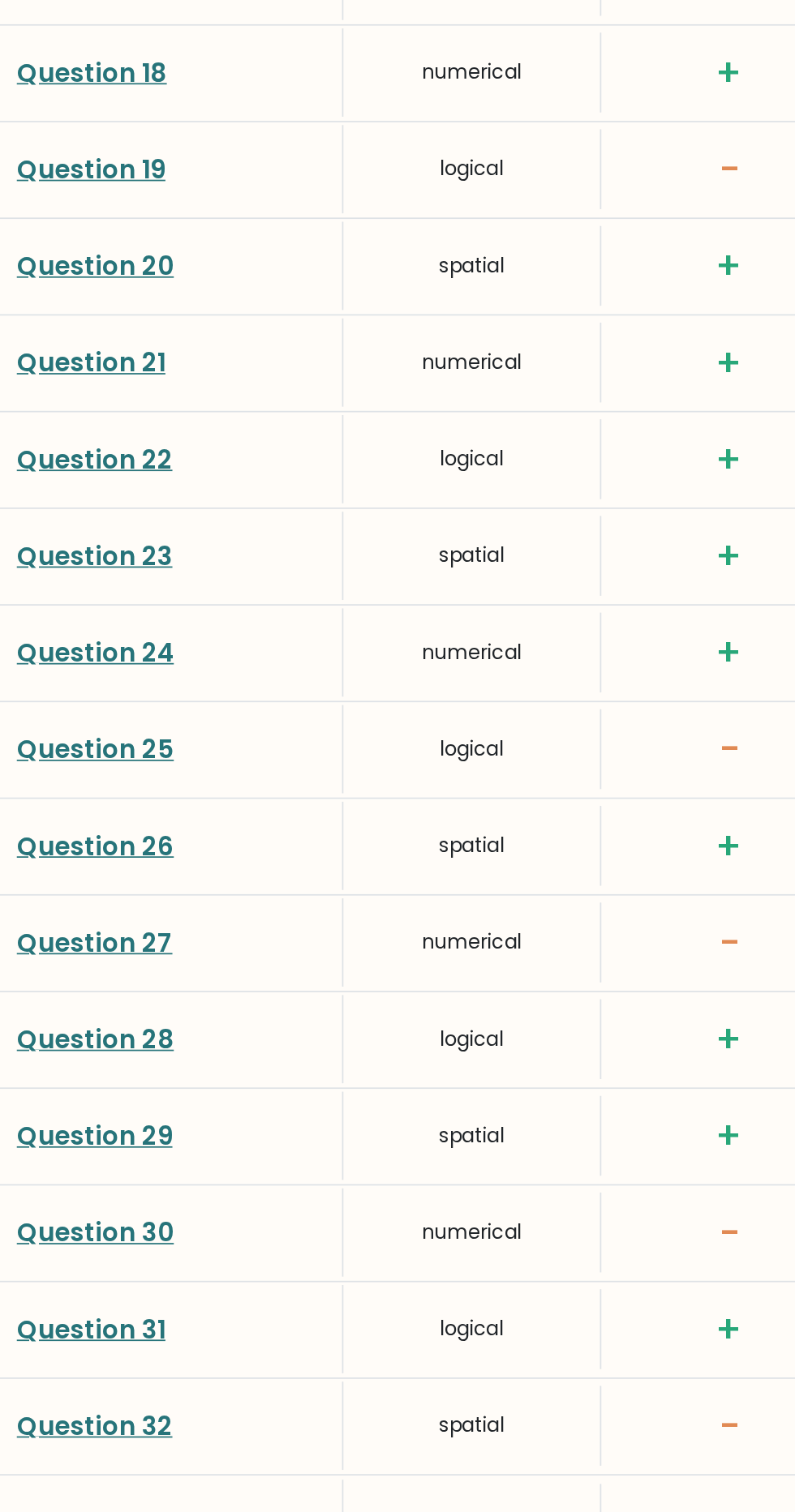
click at [42, 961] on link "Question 24" at bounding box center [54, 960] width 91 height 20
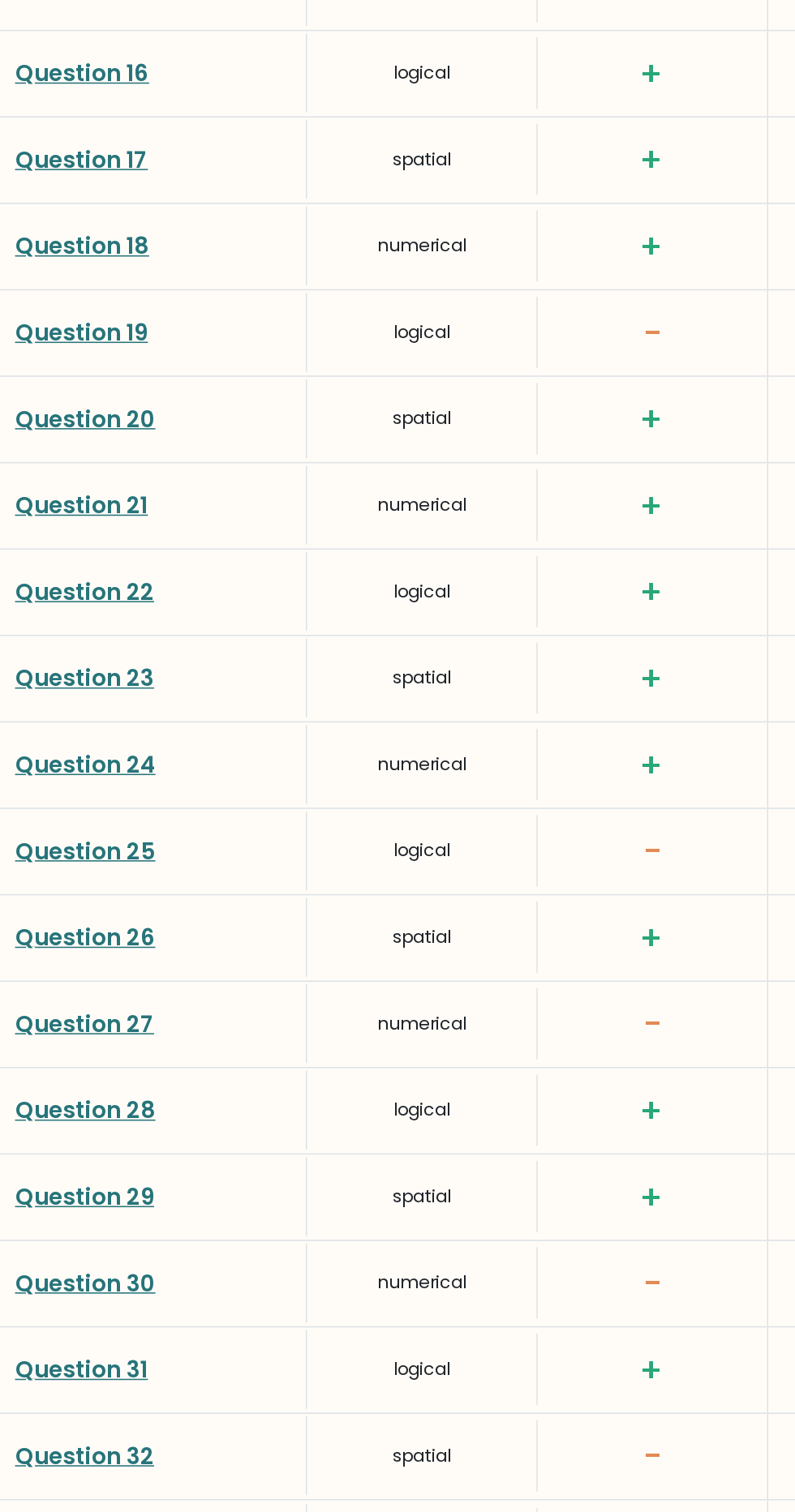
scroll to position [2529, 0]
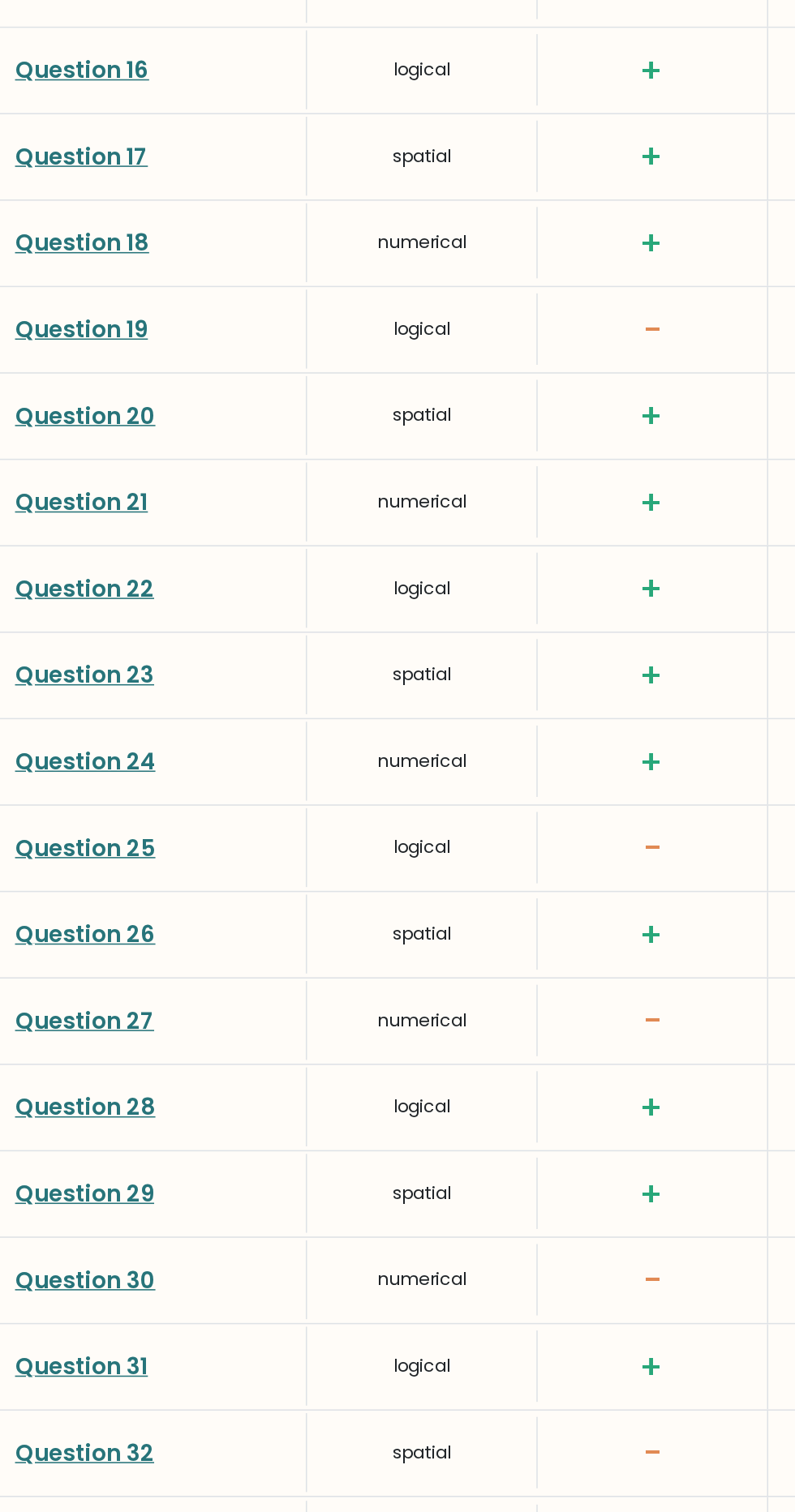
click at [49, 1115] on link "Question 27" at bounding box center [54, 1125] width 90 height 20
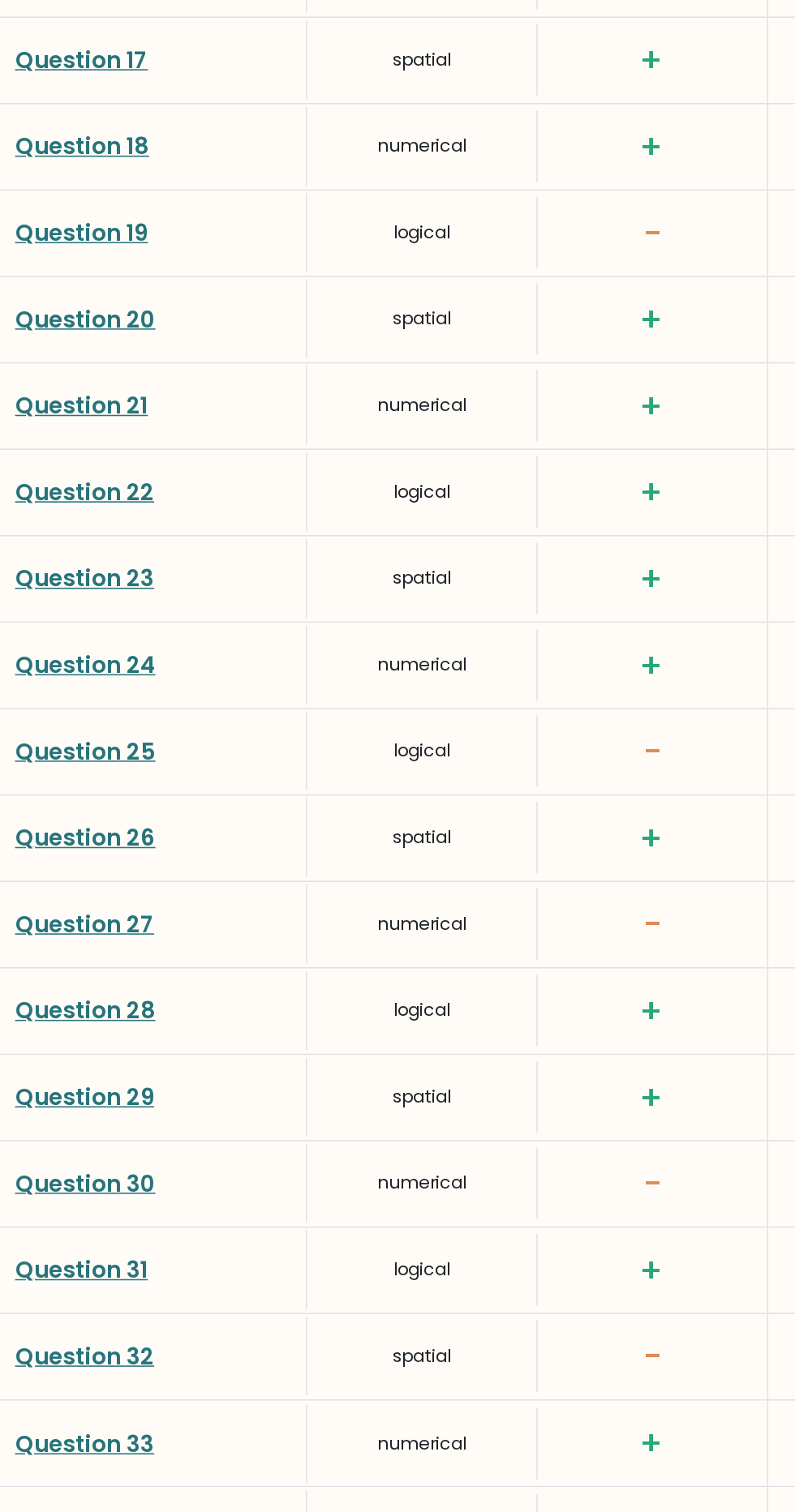
scroll to position [2530, 0]
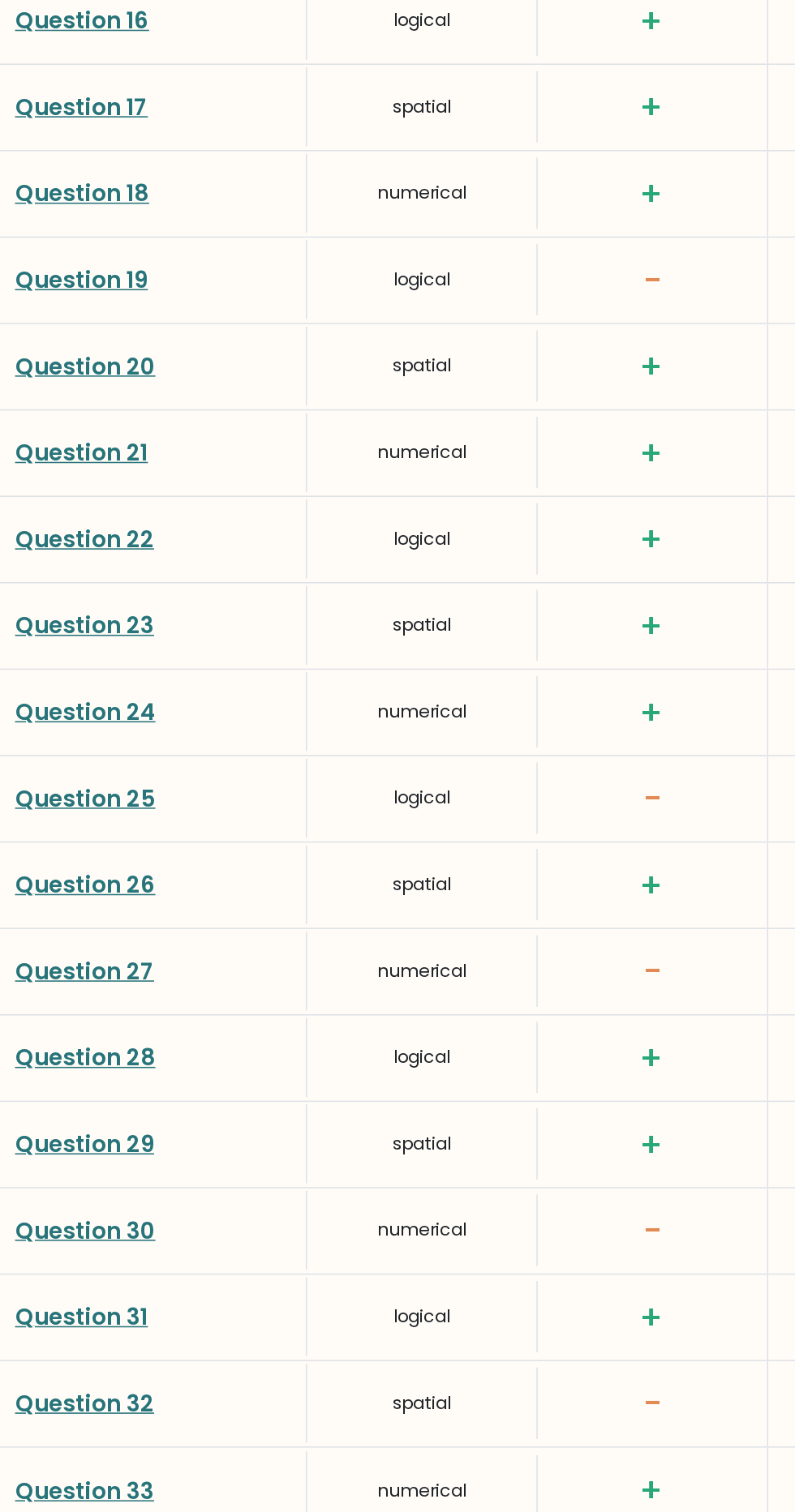
click at [47, 1114] on link "Question 27" at bounding box center [54, 1124] width 90 height 20
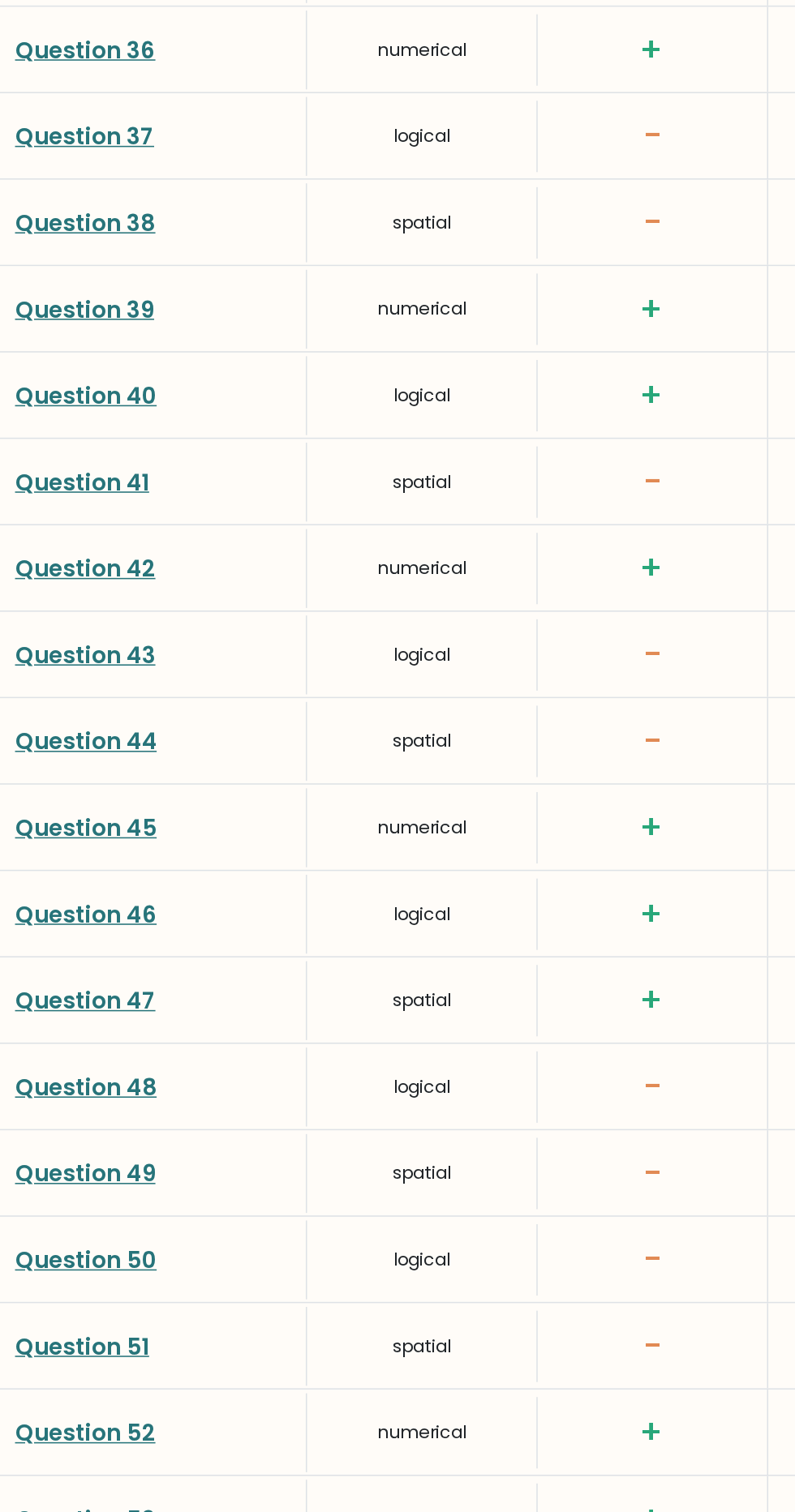
scroll to position [3598, 0]
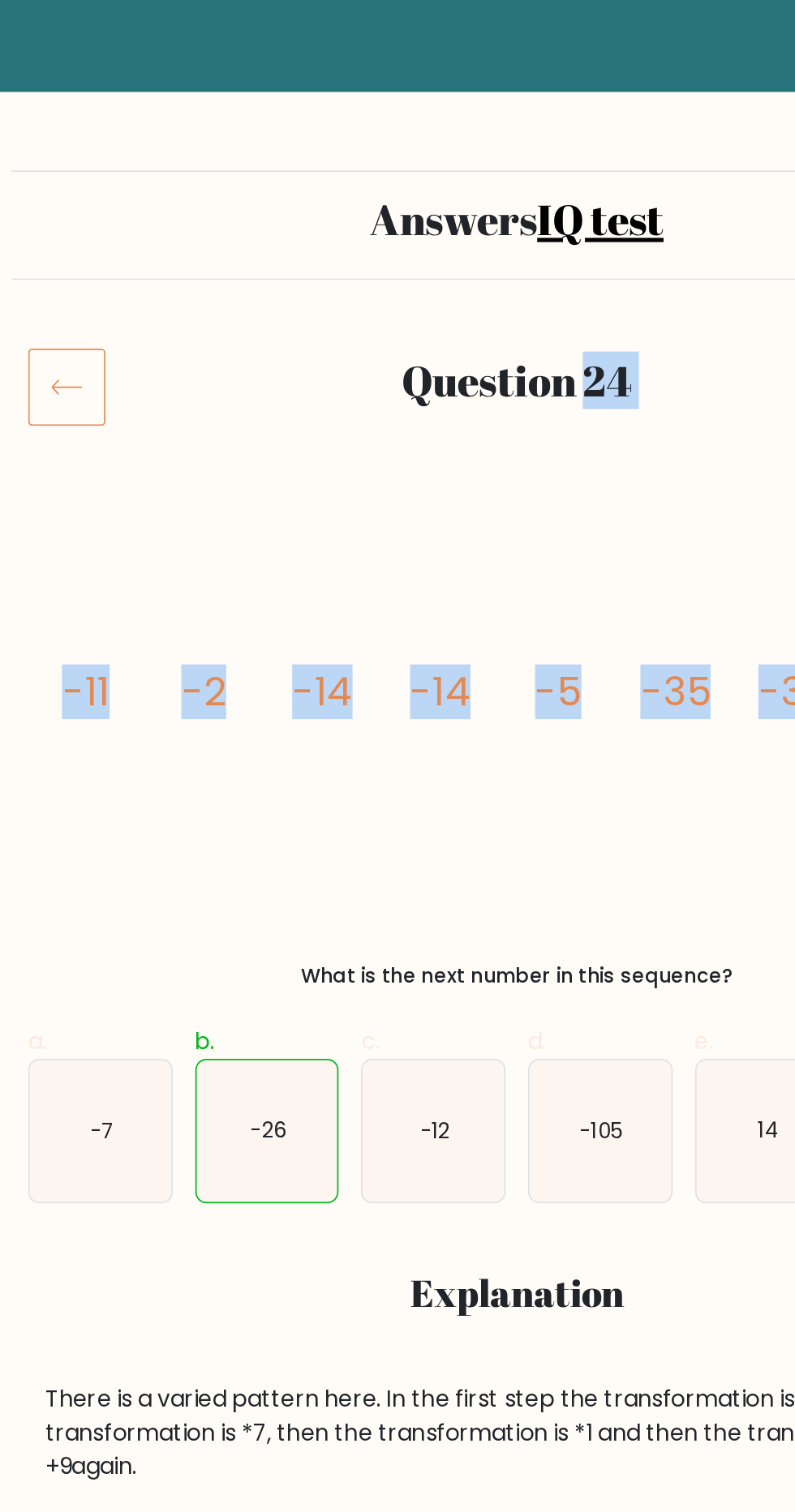
click at [260, 513] on icon "image/svg+xml -11 -2 -14 -14 -5 -35 -35 ?" at bounding box center [398, 442] width 545 height 219
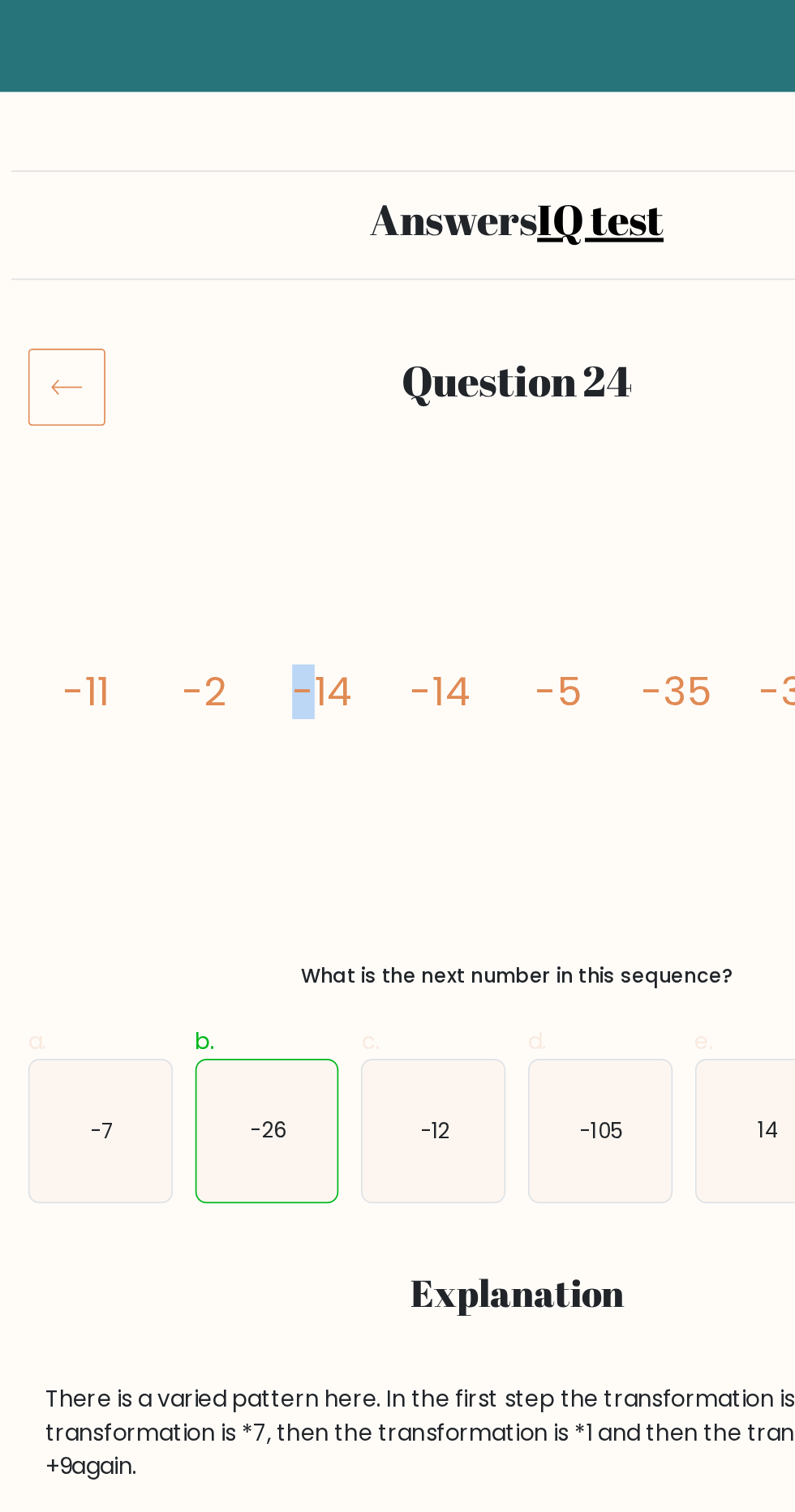
click at [367, 543] on icon "image/svg+xml -11 -2 -14 -14 -5 -35 -35 ?" at bounding box center [398, 442] width 545 height 219
click at [471, 338] on icon "image/svg+xml -11 -2 -14 -14 -5 -35 -35 ?" at bounding box center [398, 442] width 545 height 219
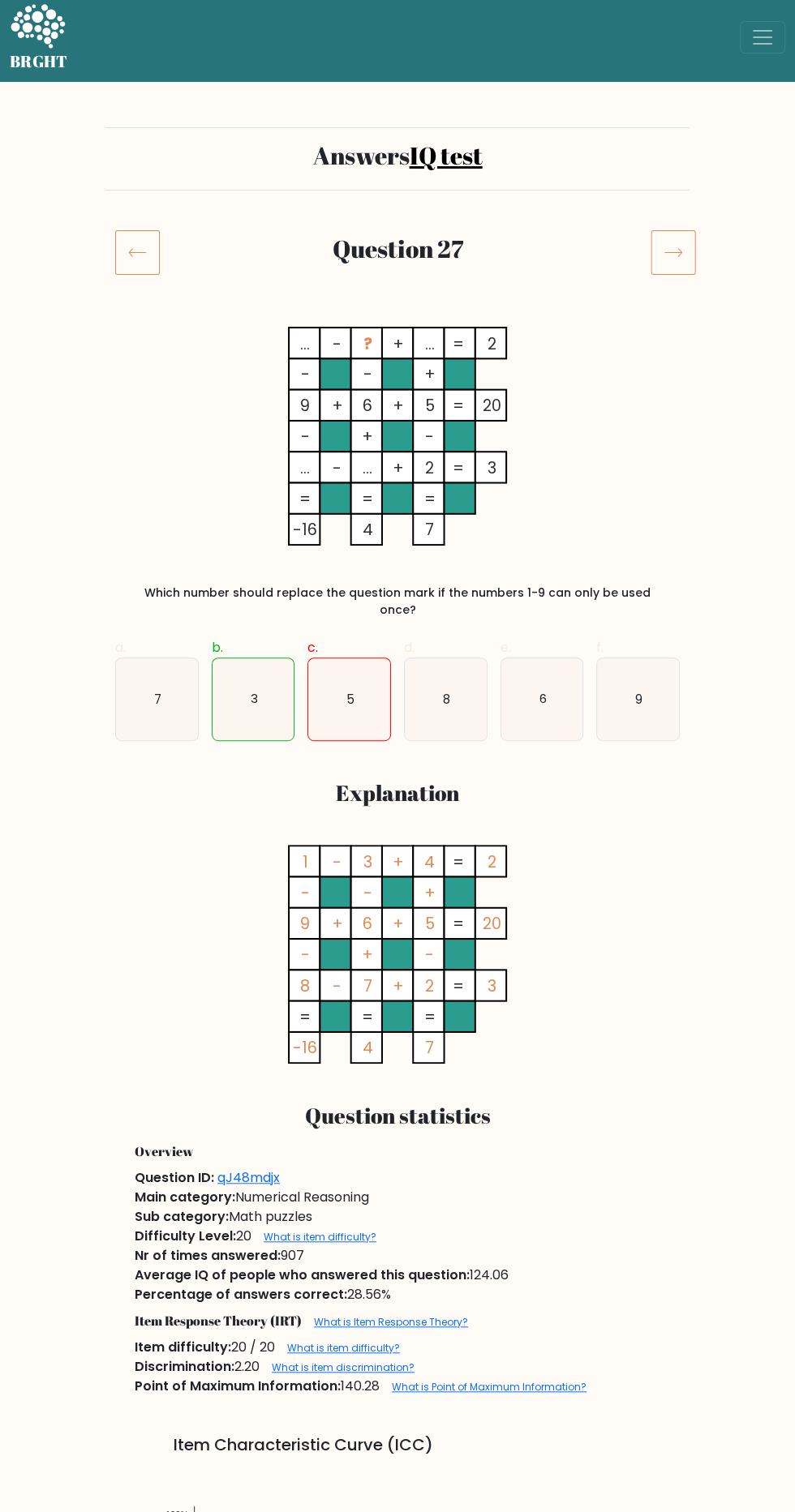
scroll to position [5, 0]
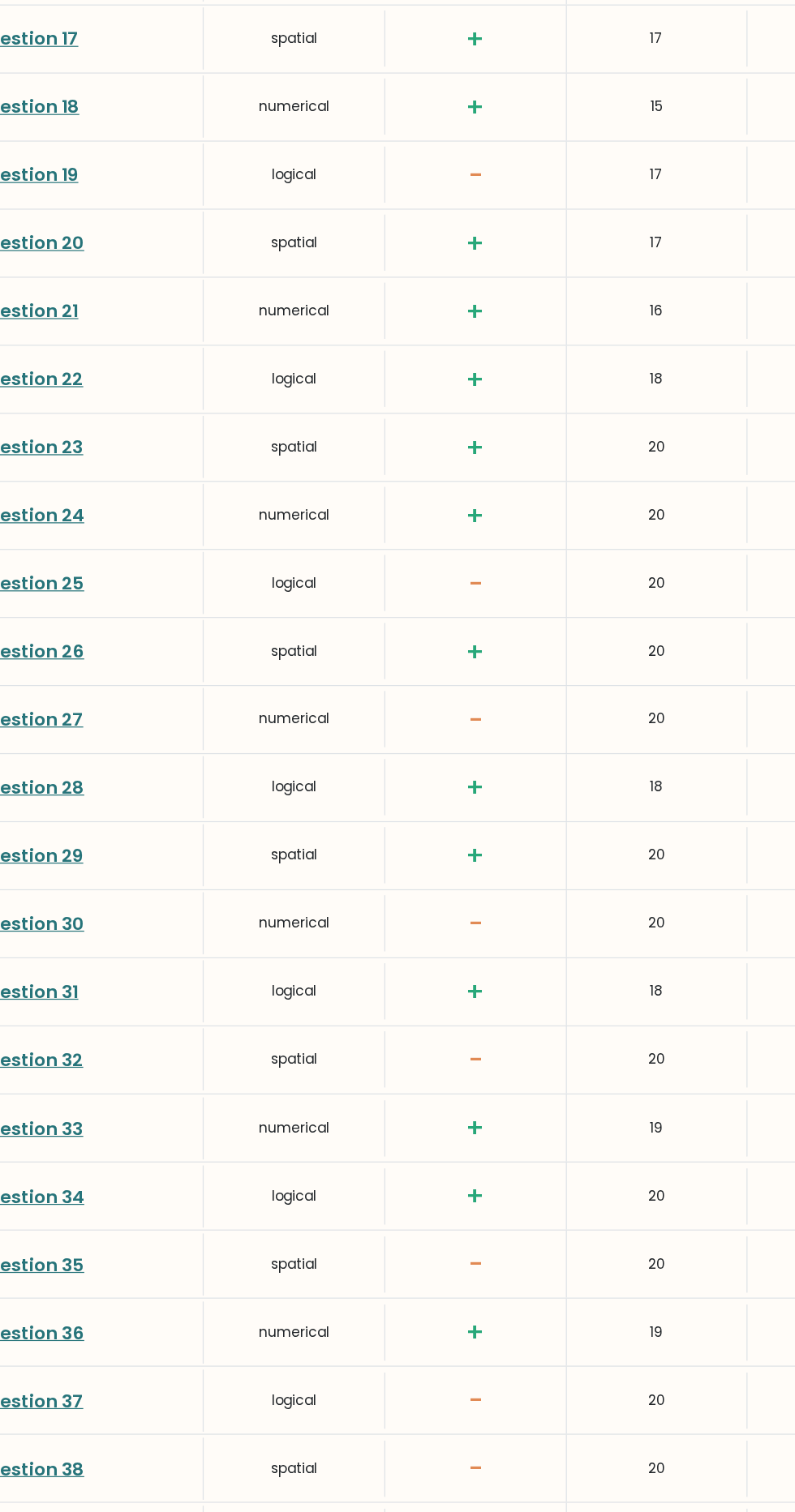
scroll to position [2893, 0]
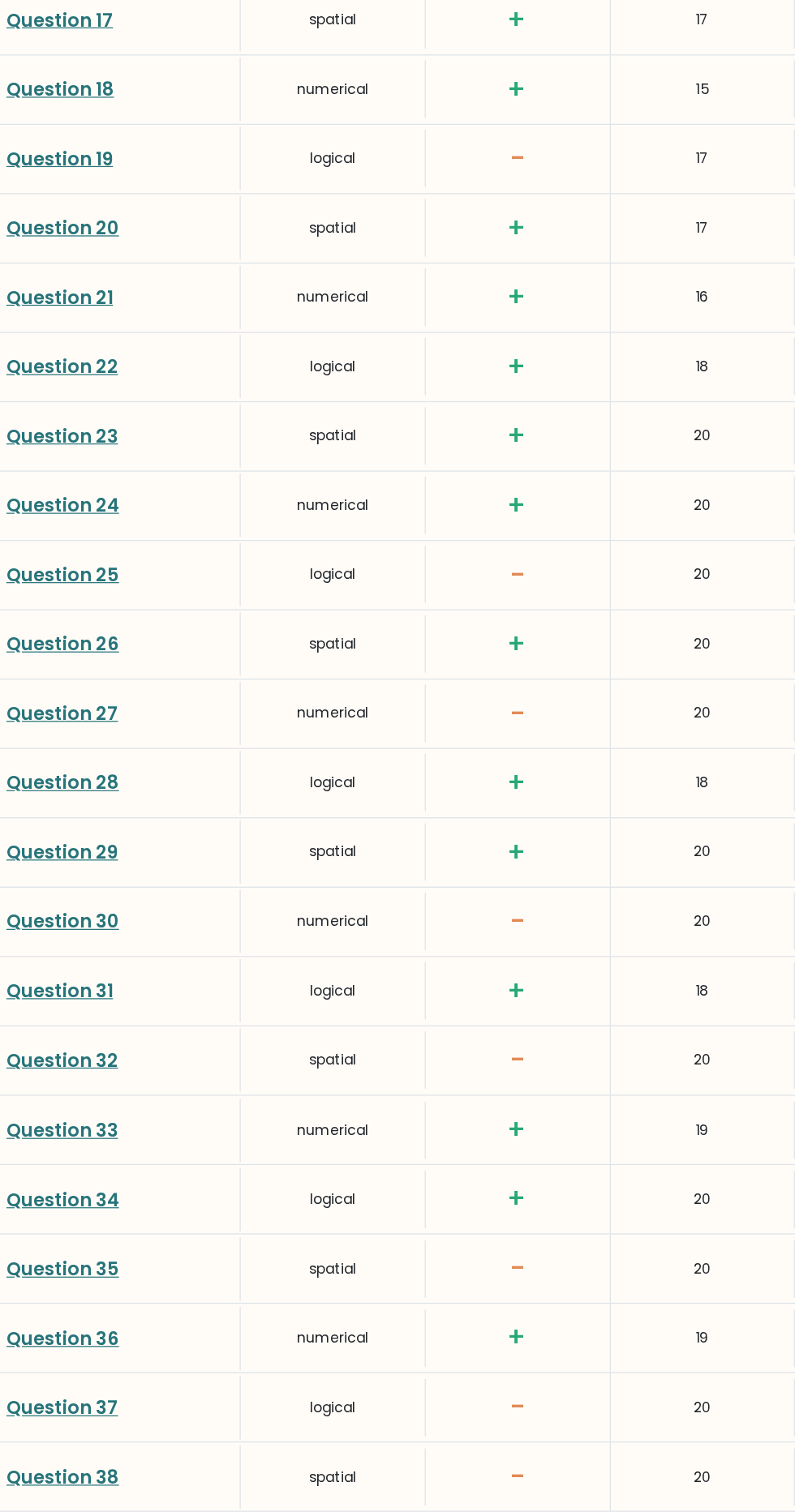
click at [75, 926] on link "Question 30" at bounding box center [54, 928] width 91 height 20
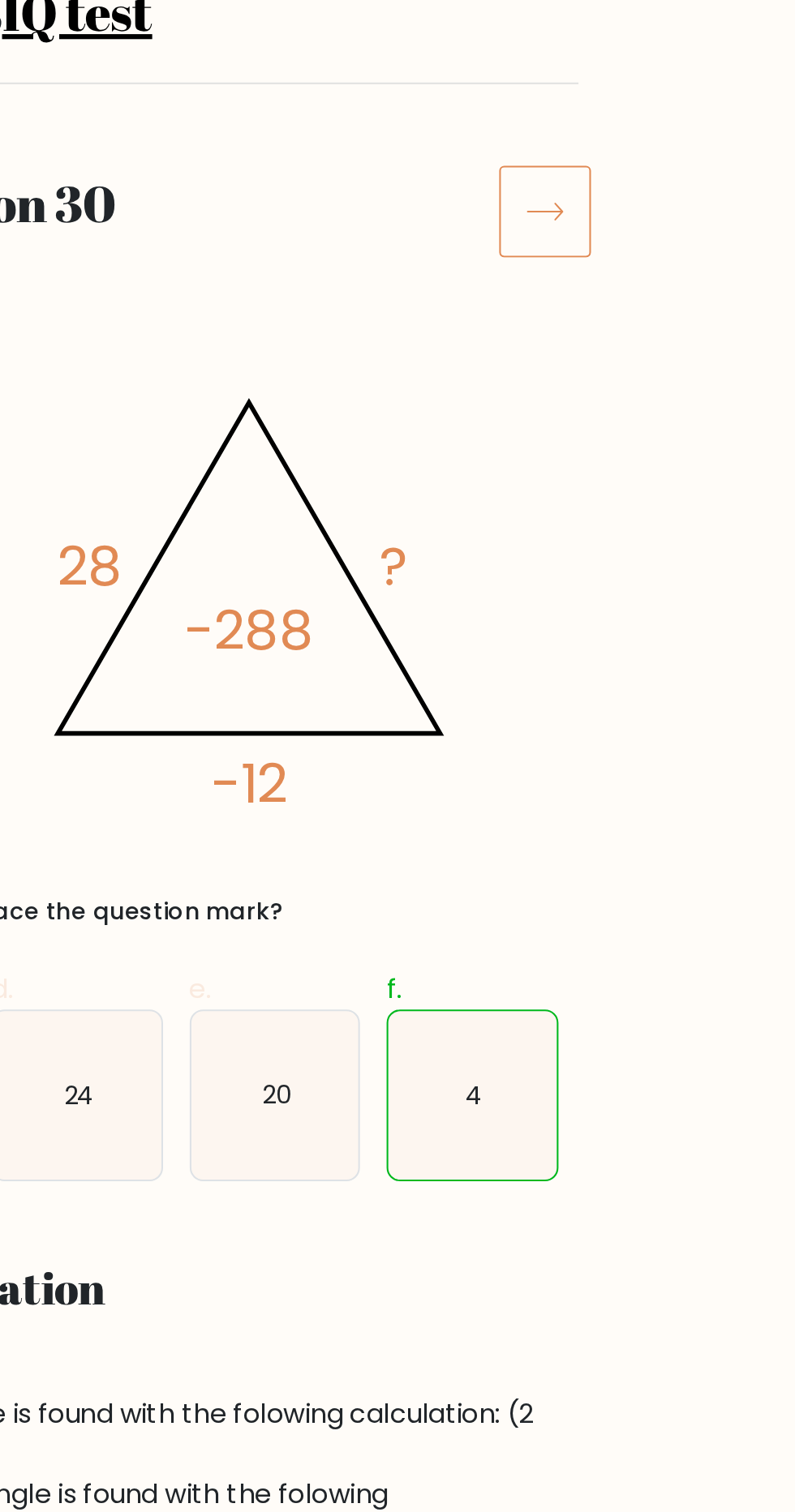
scroll to position [13, 0]
